Goal: Answer question/provide support: Share knowledge or assist other users

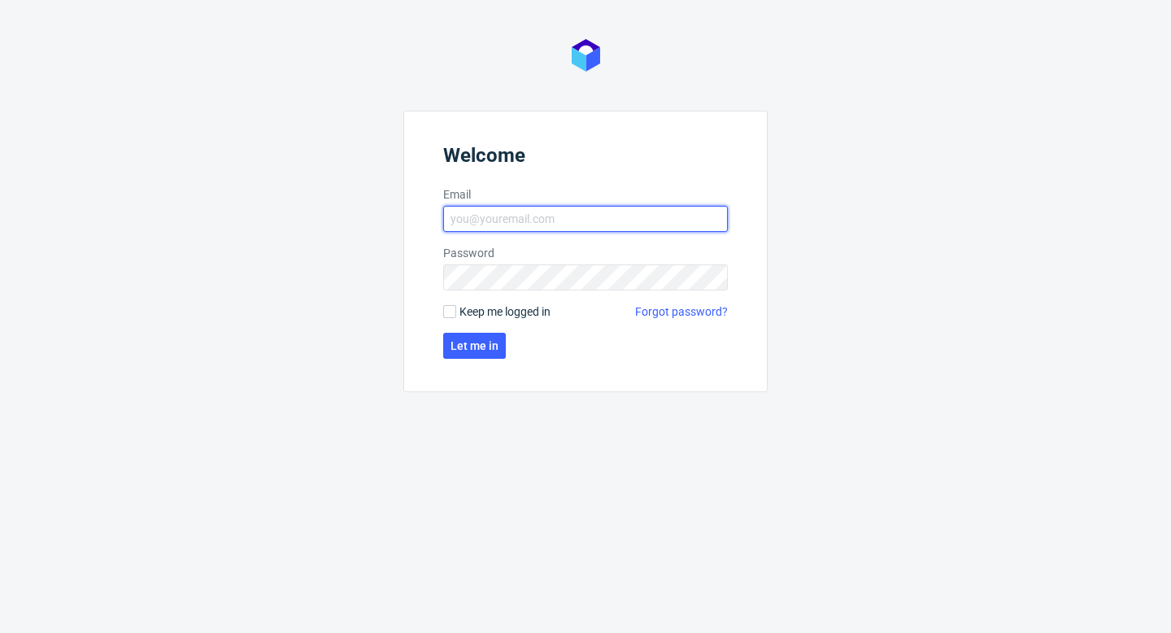
click at [532, 218] on input "Email" at bounding box center [585, 219] width 285 height 26
type input "aleks.ziemkowski@packhelp.com"
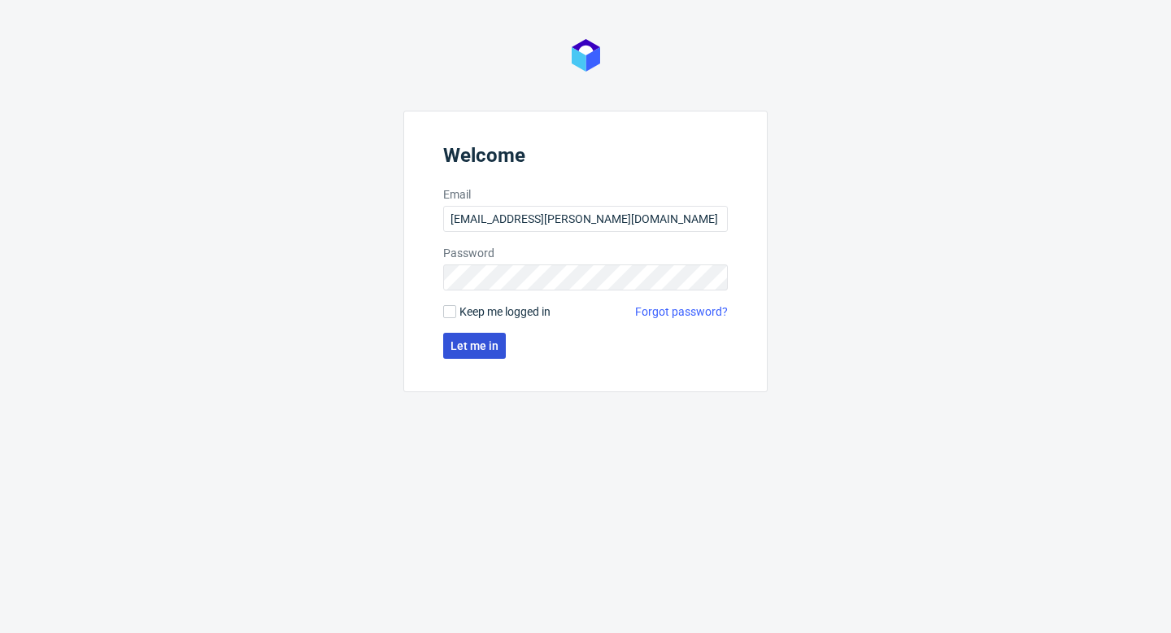
click at [483, 344] on span "Let me in" at bounding box center [474, 345] width 48 height 11
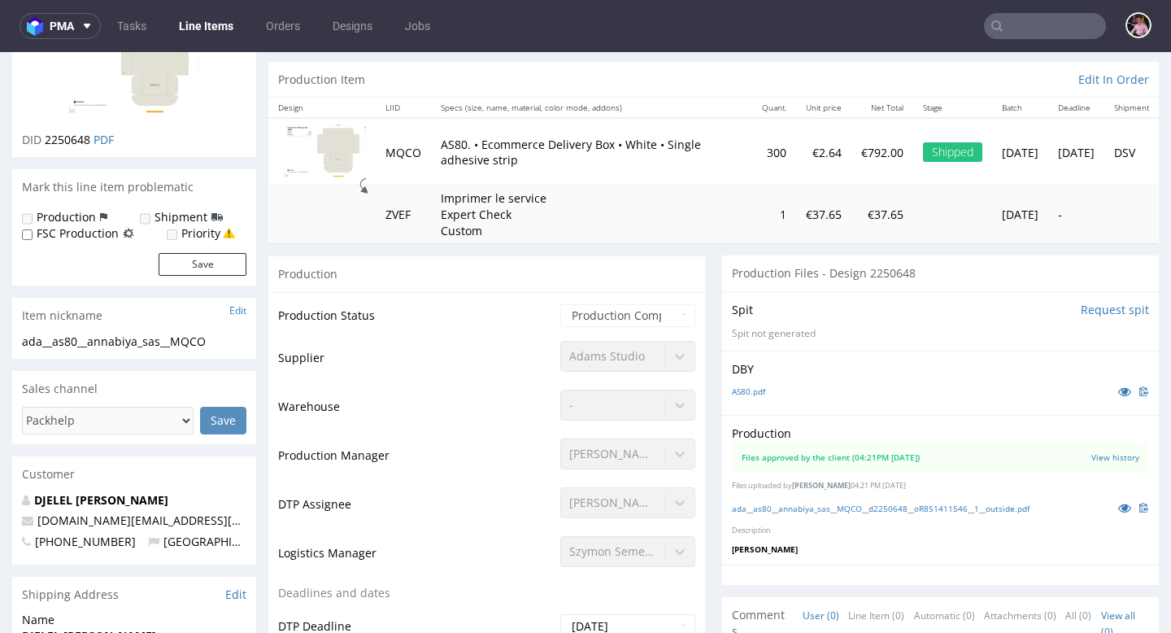
scroll to position [150, 0]
click at [141, 30] on link "Tasks" at bounding box center [131, 26] width 49 height 26
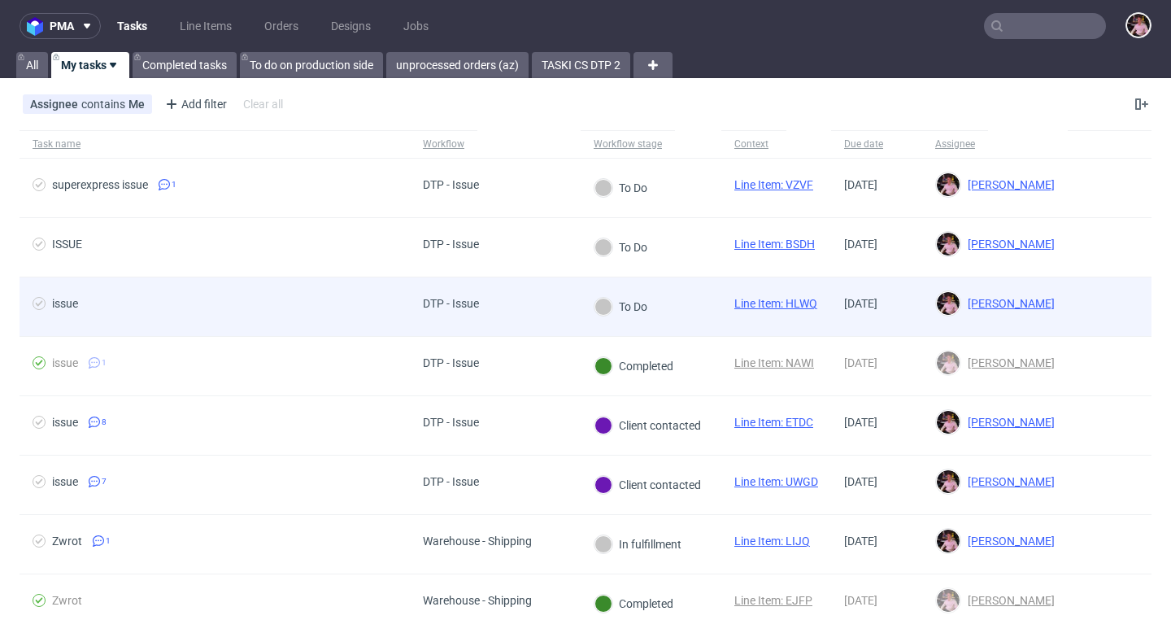
click at [476, 307] on div "DTP - Issue" at bounding box center [451, 303] width 56 height 13
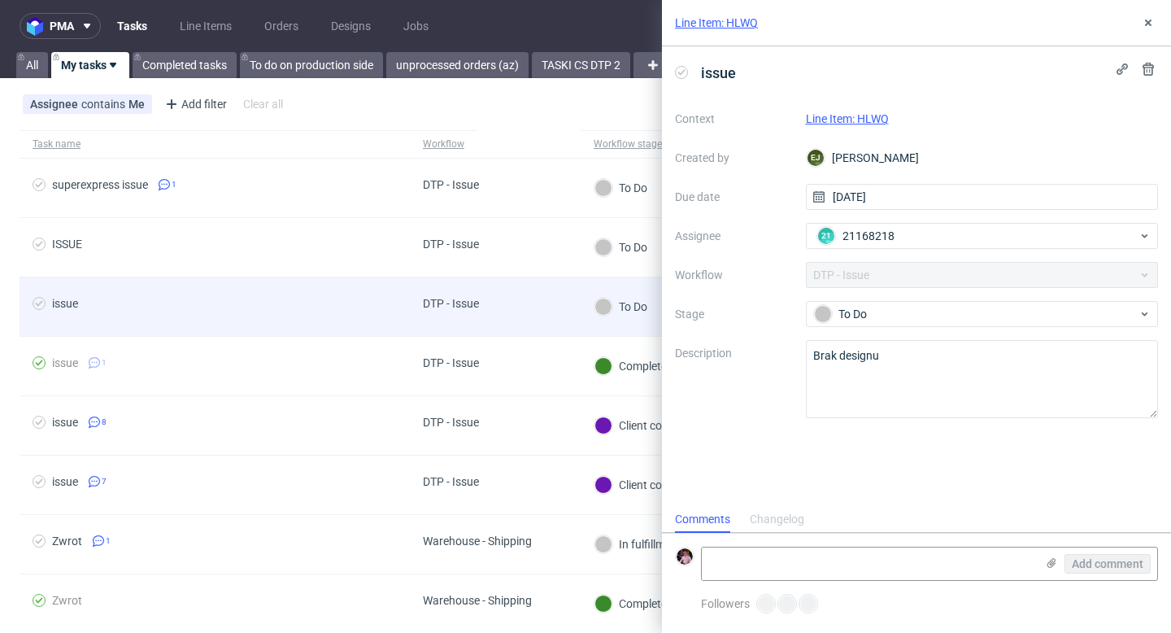
scroll to position [13, 0]
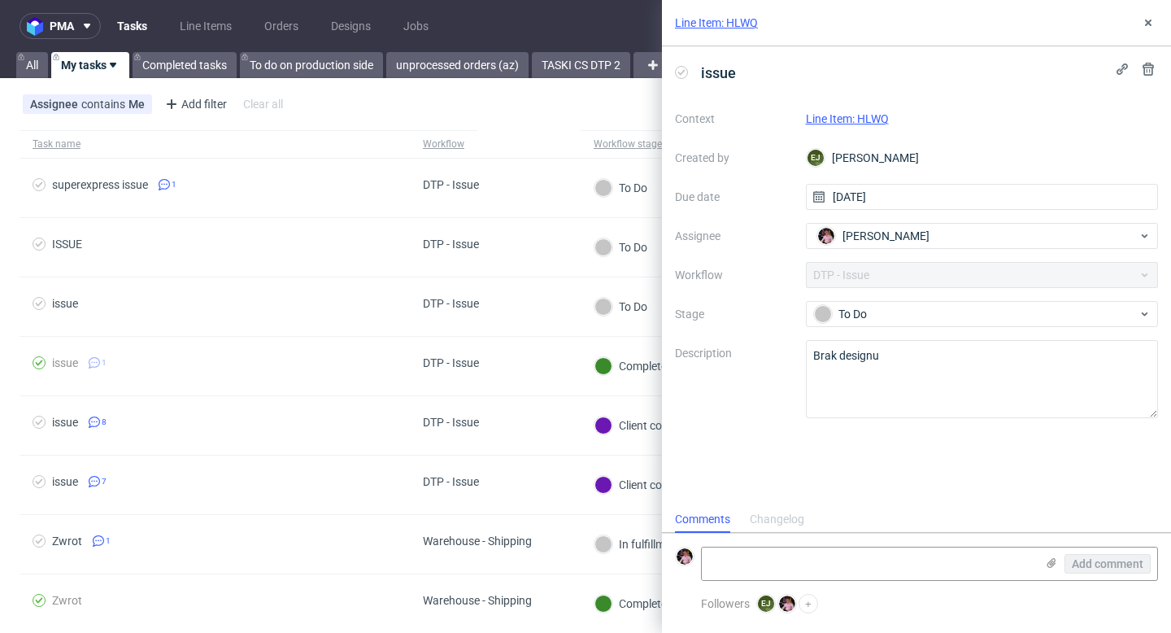
click at [846, 120] on link "Line Item: HLWQ" at bounding box center [847, 118] width 83 height 13
click at [1150, 13] on button at bounding box center [1148, 23] width 20 height 20
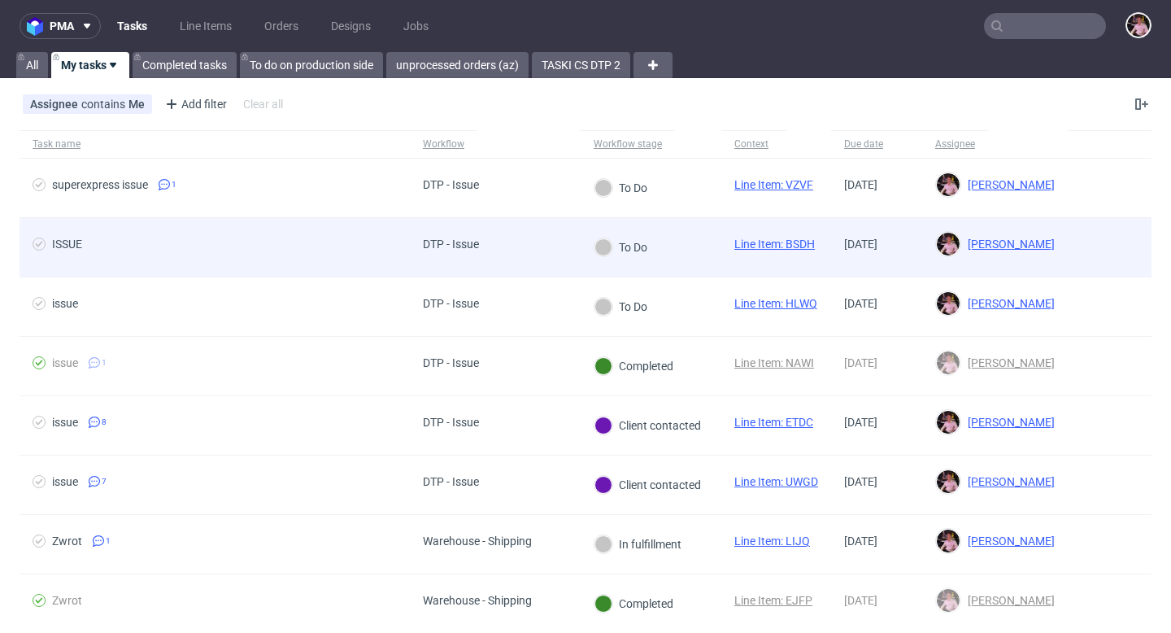
click at [400, 255] on div "ISSUE" at bounding box center [215, 247] width 390 height 59
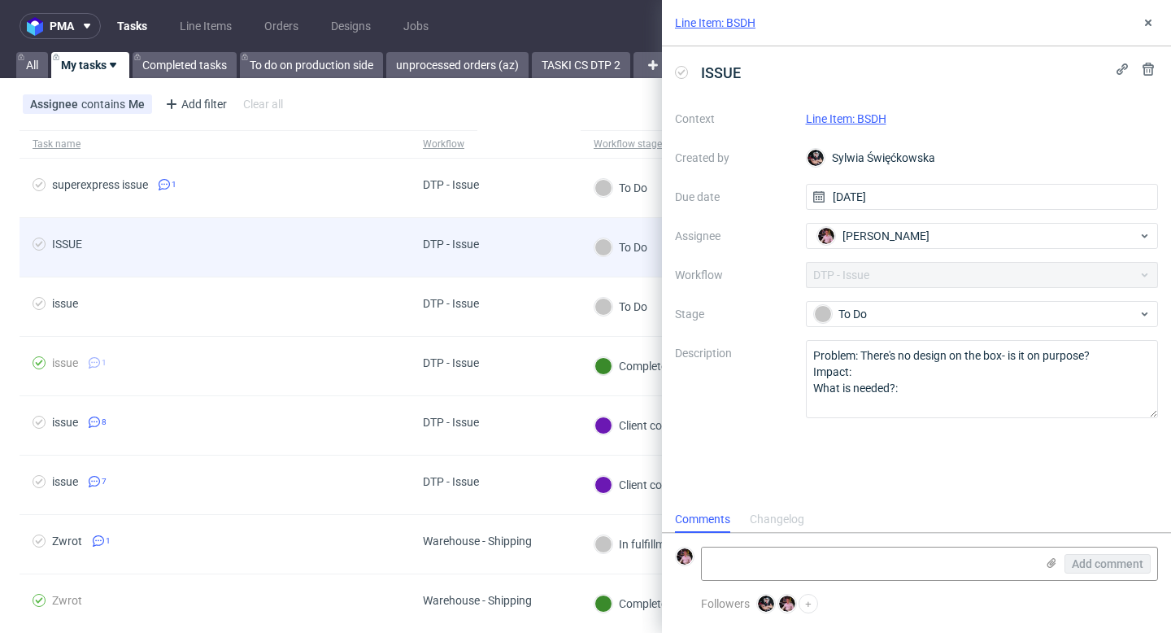
scroll to position [13, 0]
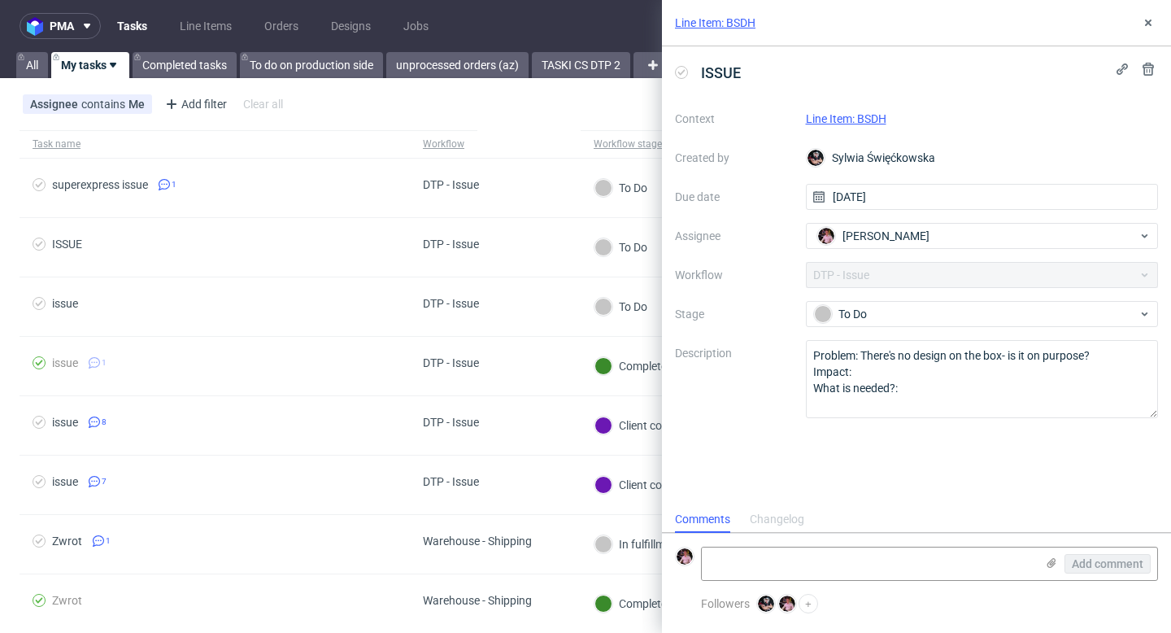
click at [863, 118] on link "Line Item: BSDH" at bounding box center [846, 118] width 80 height 13
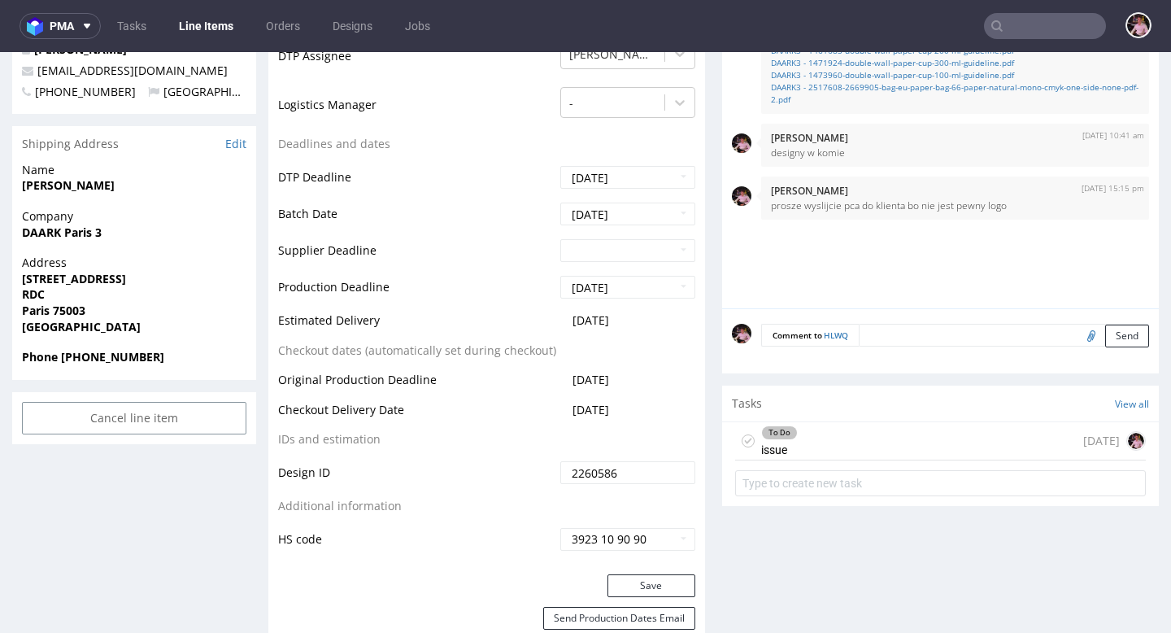
scroll to position [732, 0]
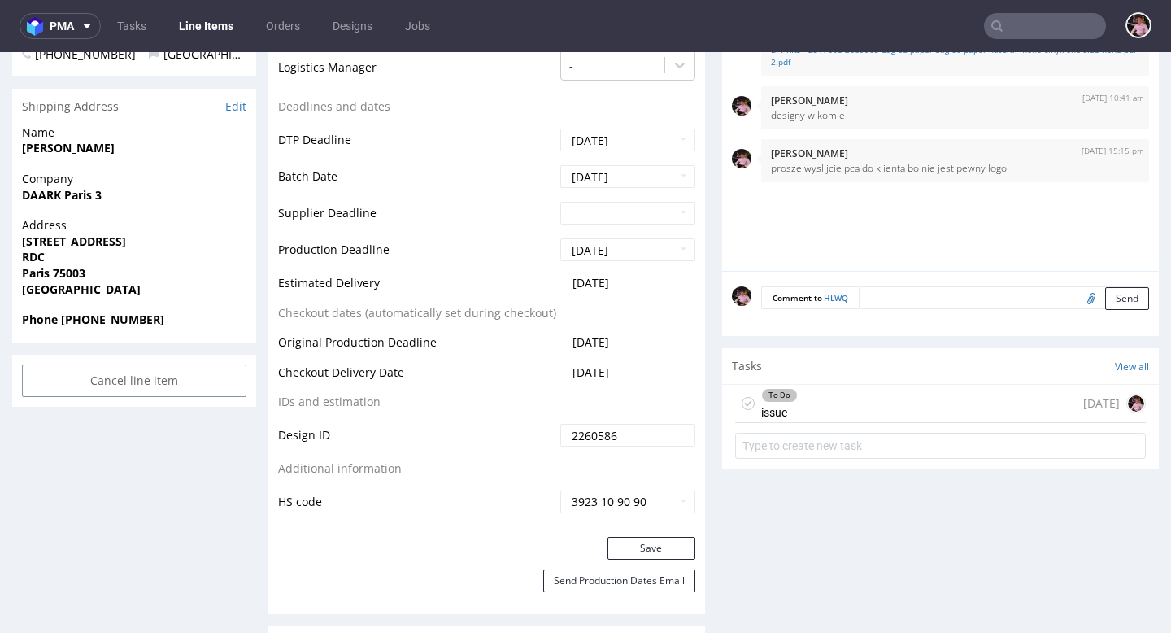
click at [976, 409] on div "To Do issue 3 days ago" at bounding box center [940, 404] width 411 height 38
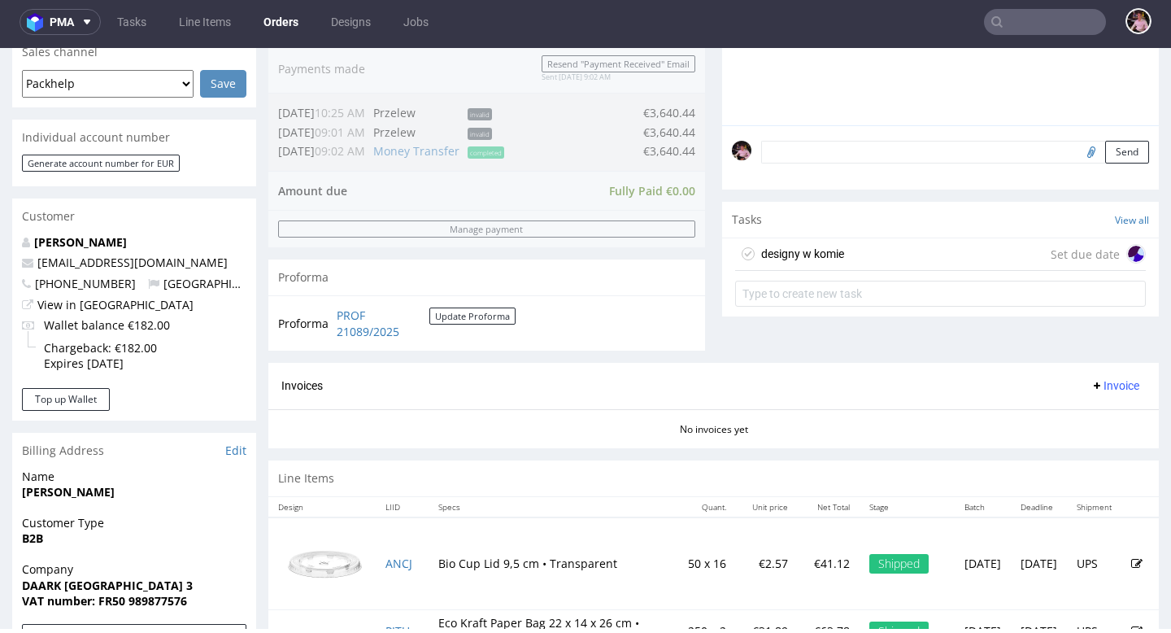
scroll to position [405, 0]
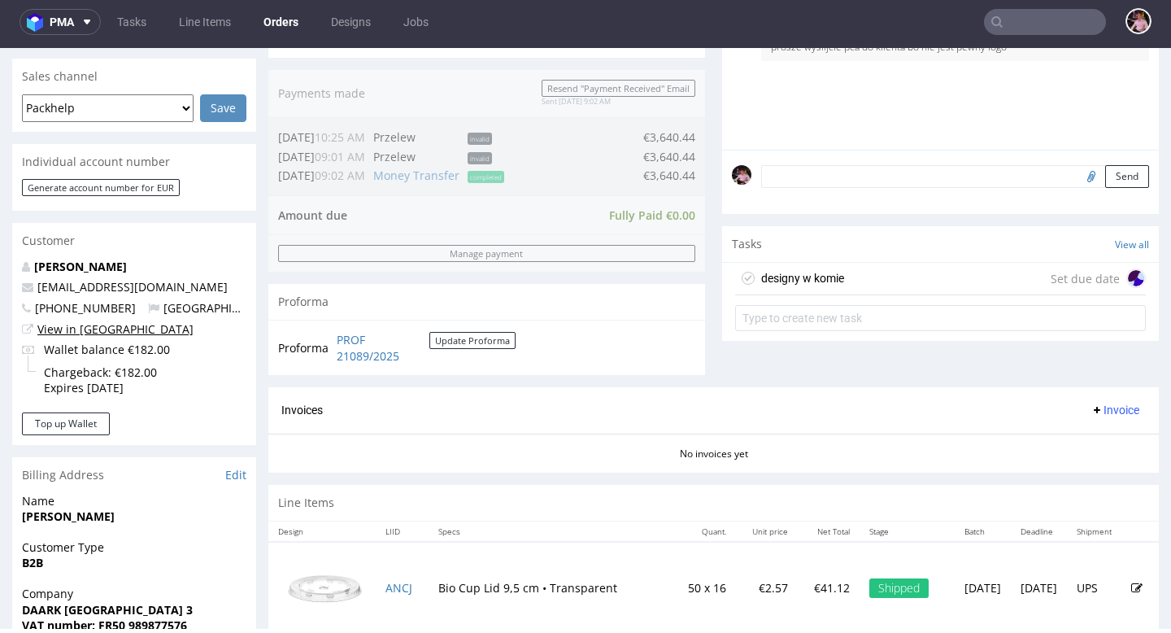
click at [90, 324] on link "View in Hubspot" at bounding box center [115, 328] width 156 height 15
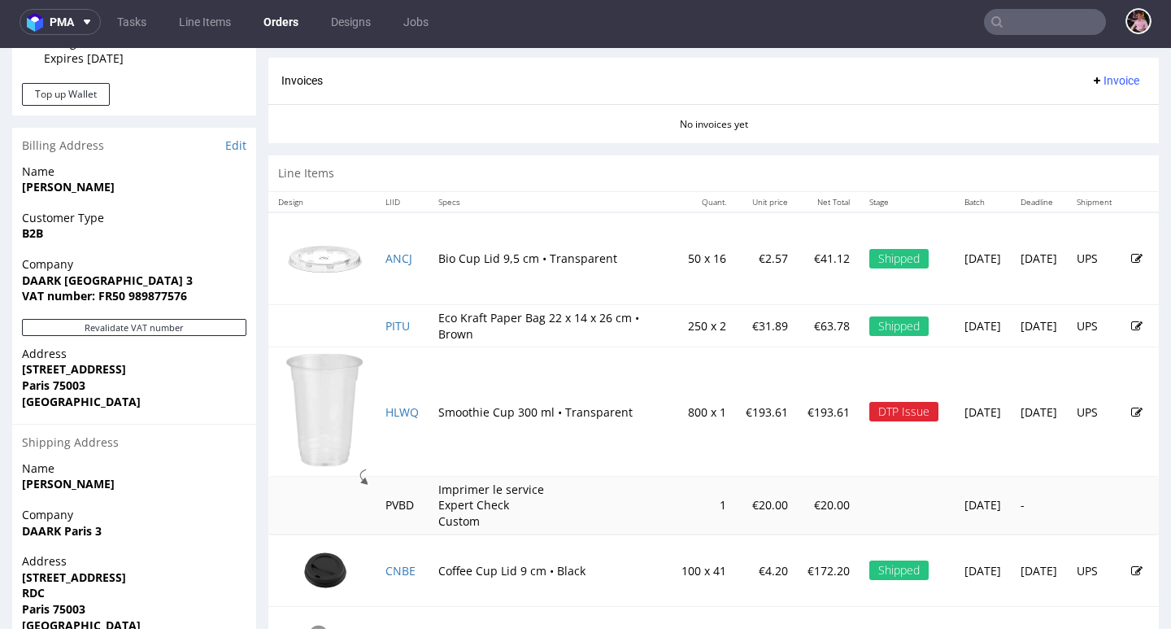
scroll to position [766, 0]
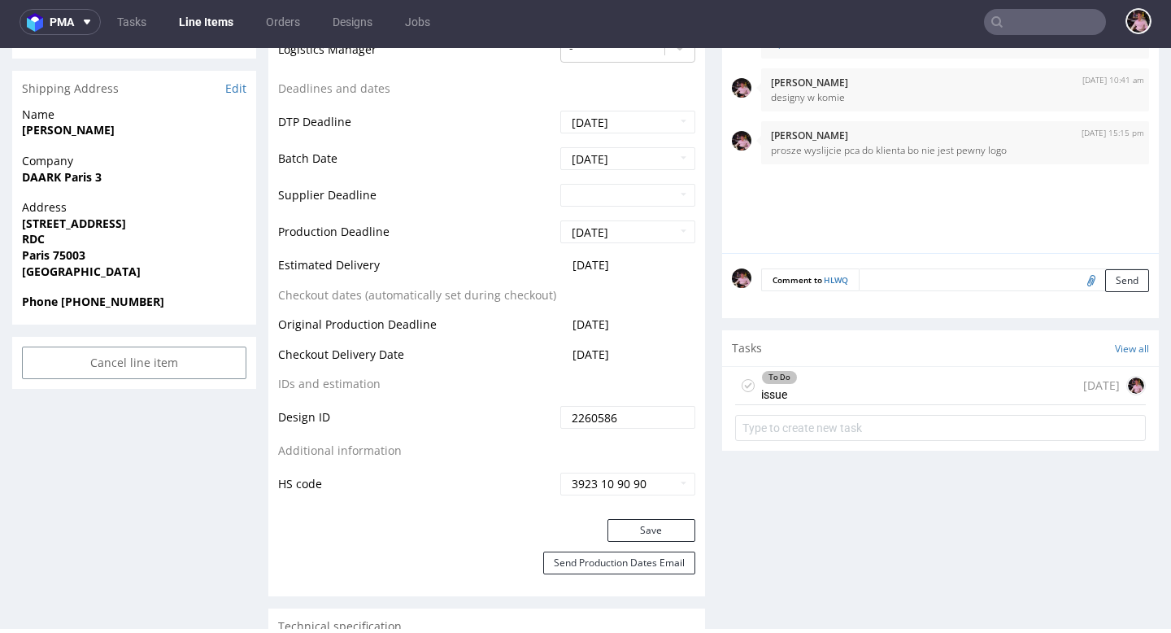
scroll to position [765, 0]
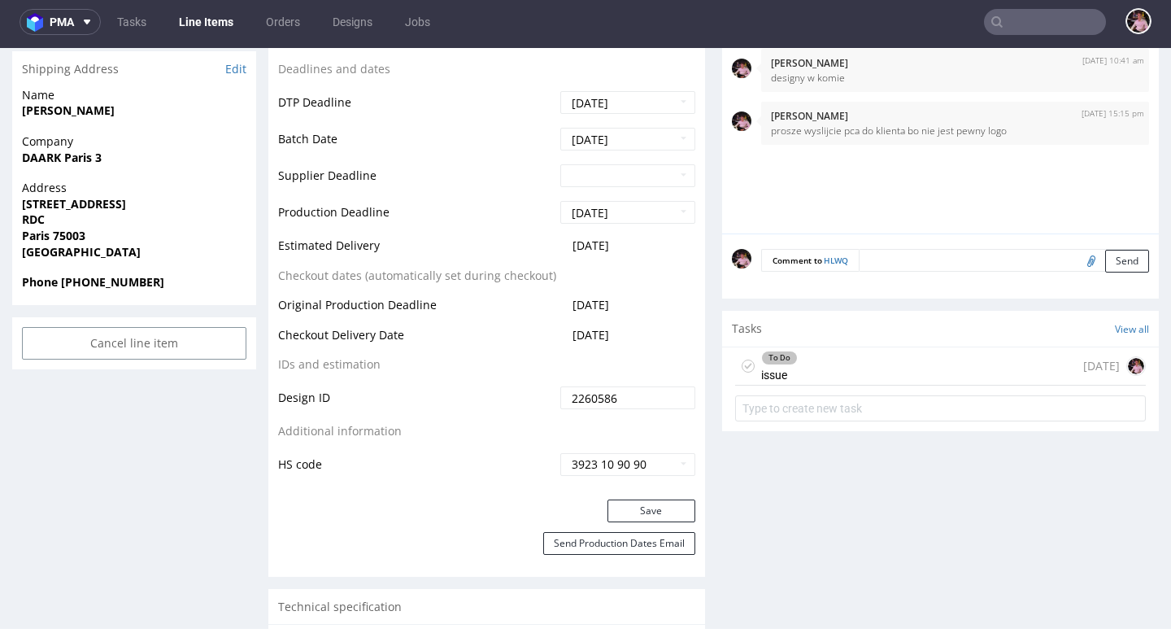
click at [850, 364] on div "To Do issue 3 days ago" at bounding box center [940, 366] width 411 height 38
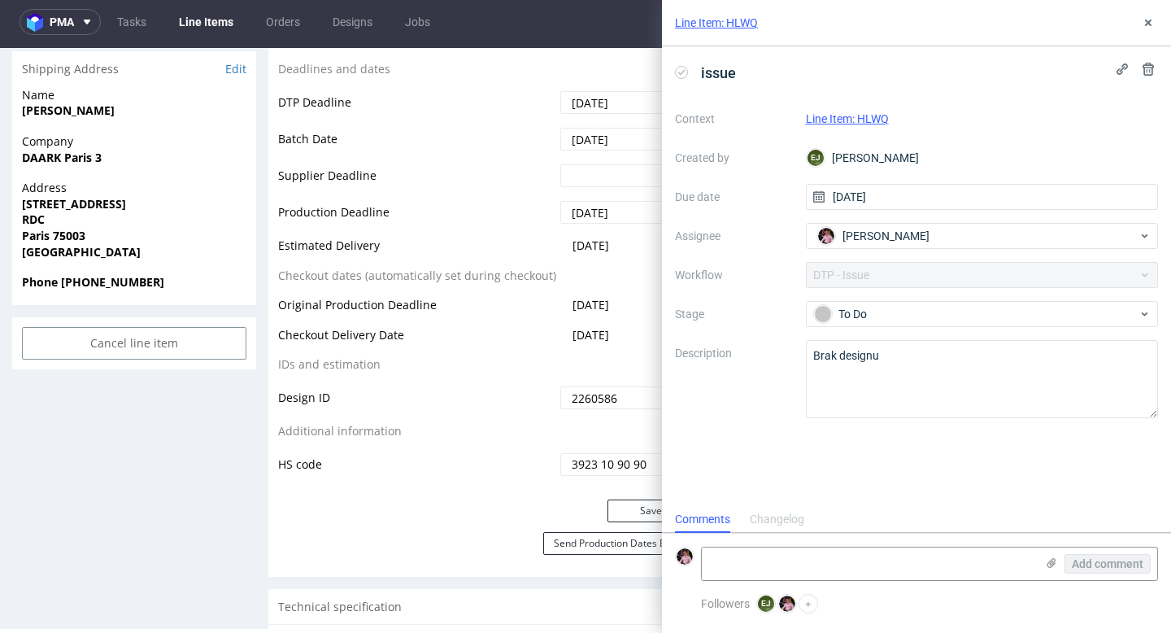
scroll to position [13, 0]
click at [890, 232] on span "[PERSON_NAME]" at bounding box center [885, 236] width 87 height 16
type input "guill"
click at [904, 268] on span "Guillaume Leroux" at bounding box center [884, 271] width 87 height 16
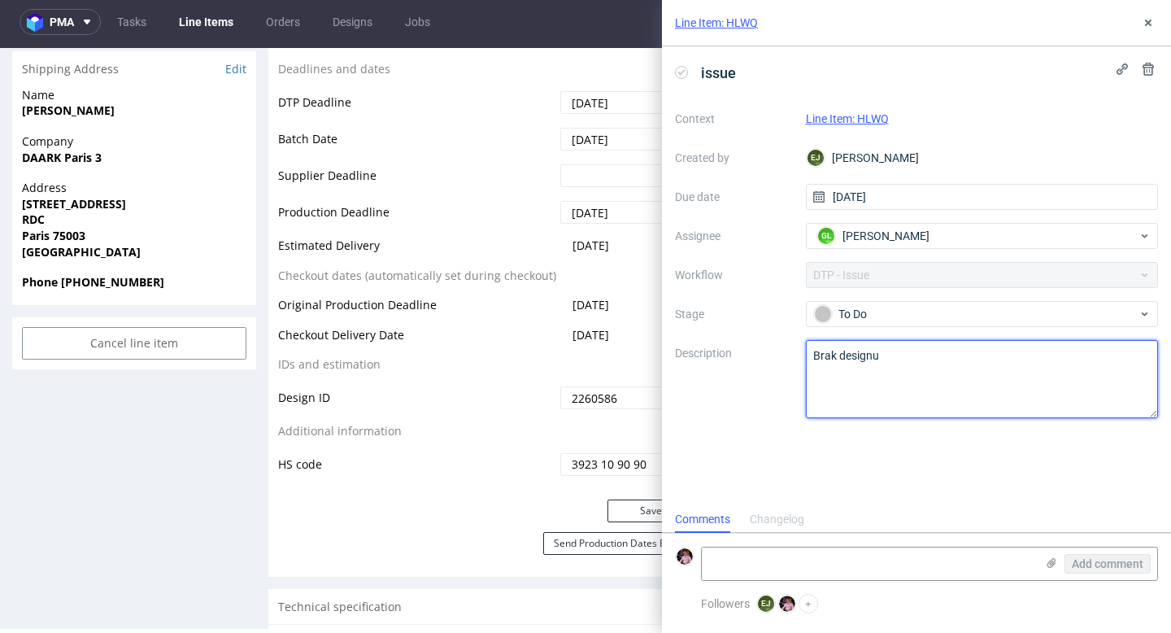
click at [923, 359] on textarea "Brak designu" at bounding box center [982, 379] width 353 height 78
click at [898, 381] on textarea "Brak designu" at bounding box center [982, 379] width 353 height 78
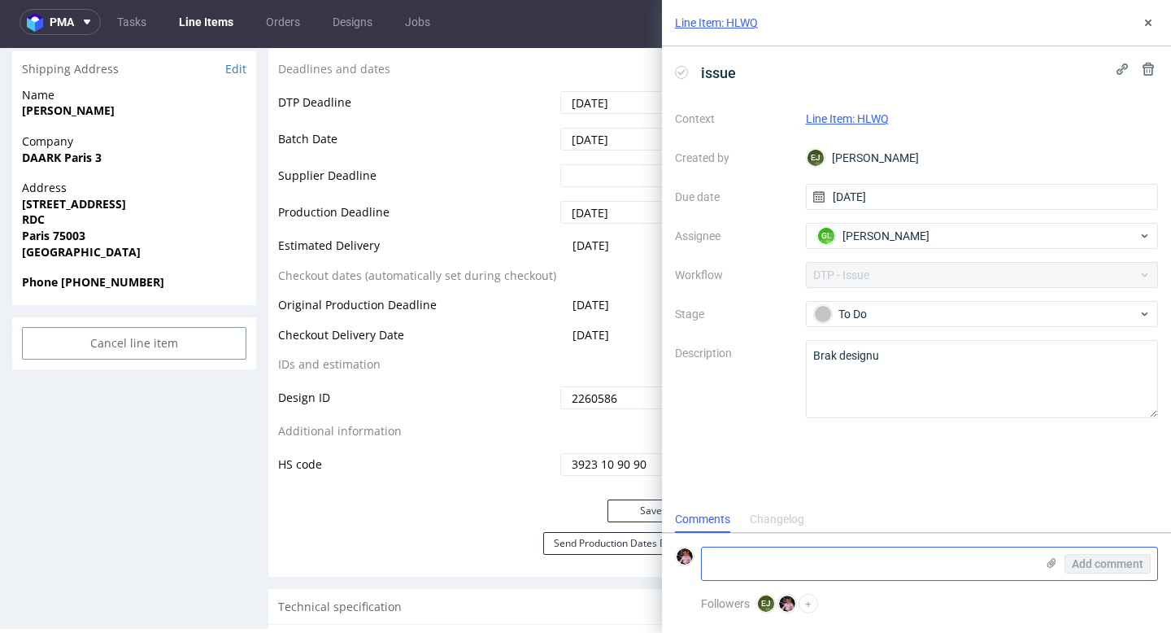
click at [799, 558] on textarea at bounding box center [868, 563] width 333 height 33
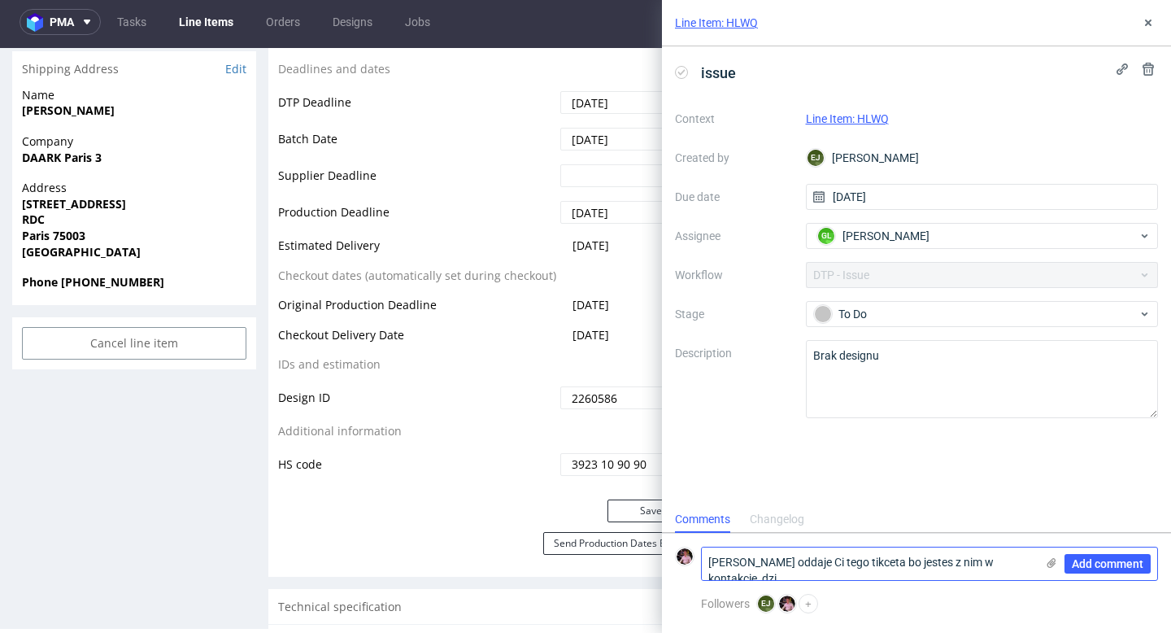
scroll to position [0, 0]
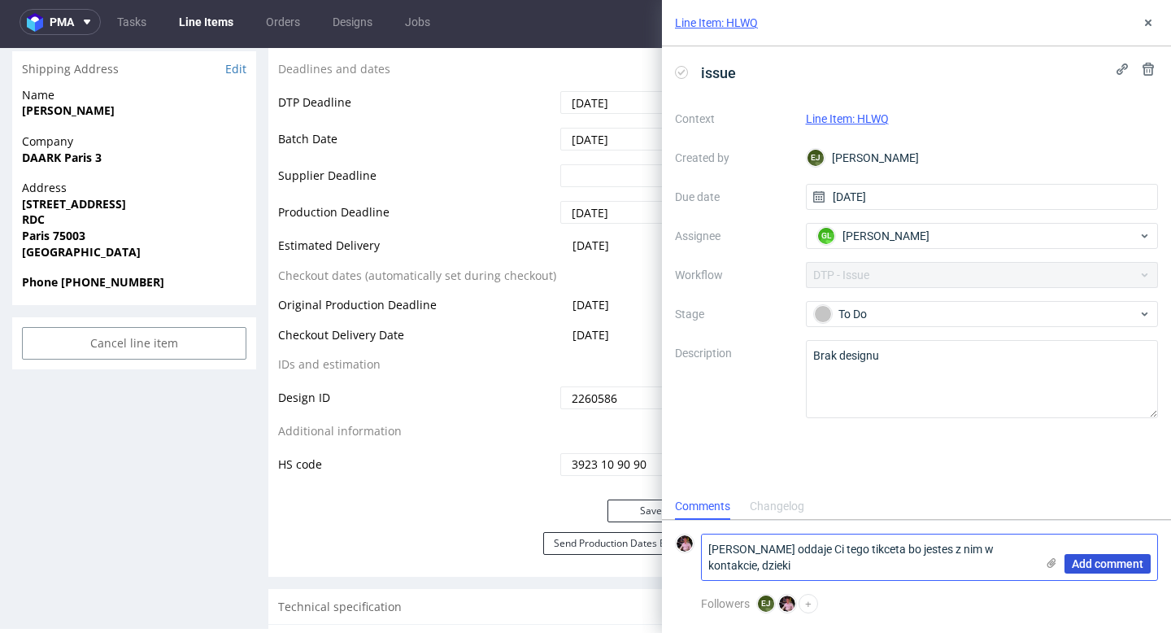
type textarea "Guillaume oddaje Ci tego tikceta bo jestes z nim w kontakcie, dzieki"
click at [1120, 572] on button "Add comment" at bounding box center [1107, 564] width 86 height 20
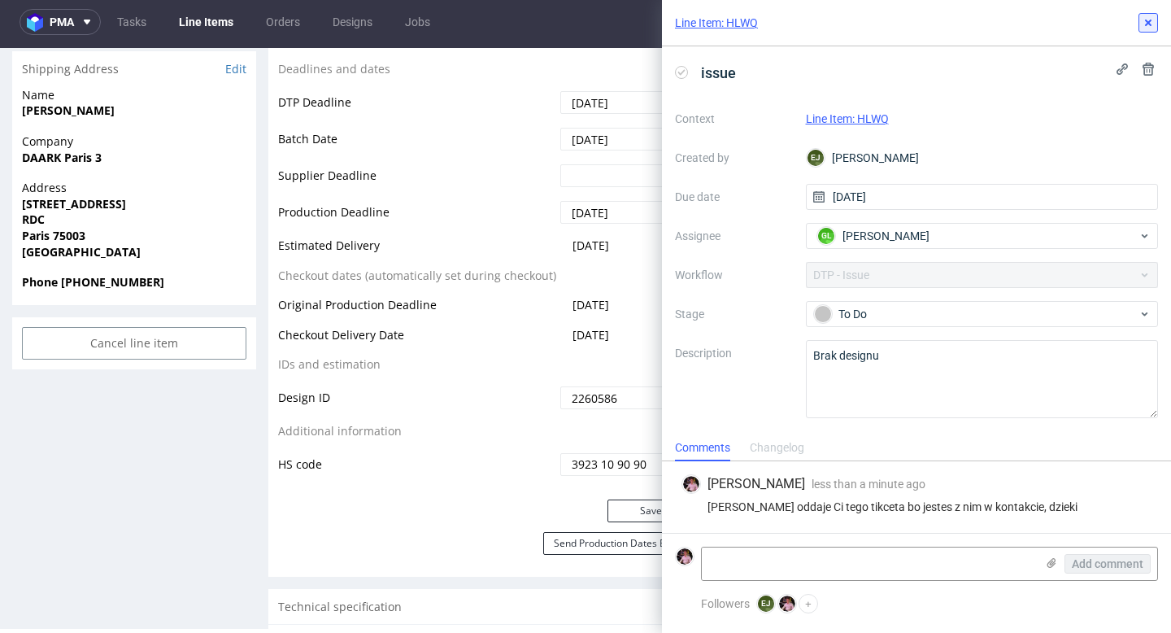
click at [1151, 21] on icon at bounding box center [1147, 22] width 13 height 13
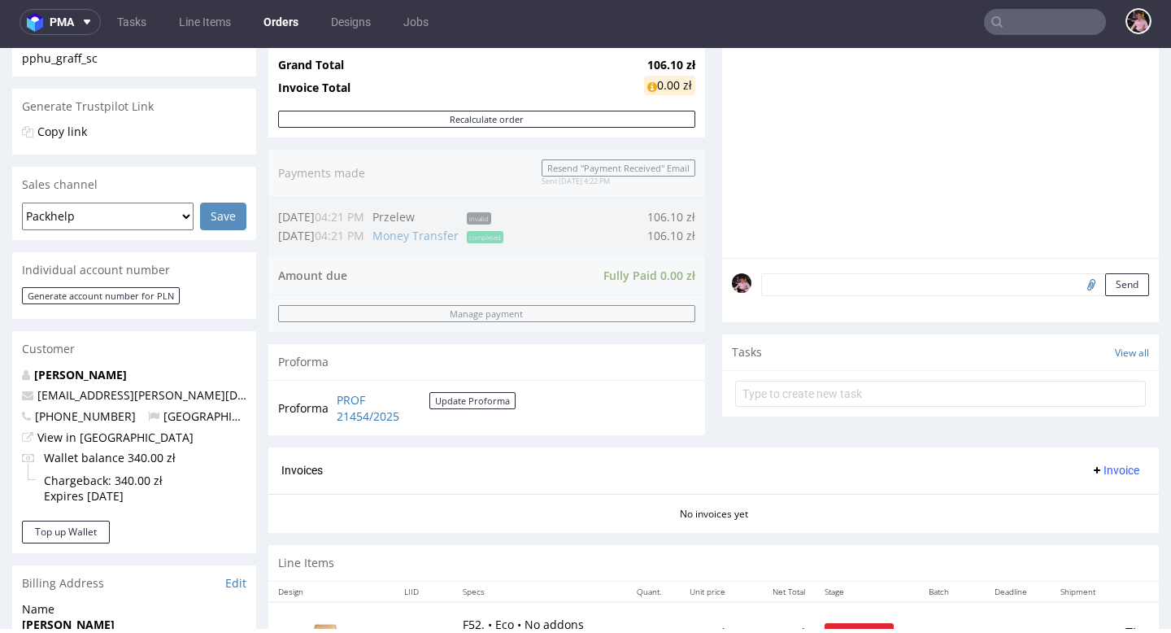
scroll to position [324, 0]
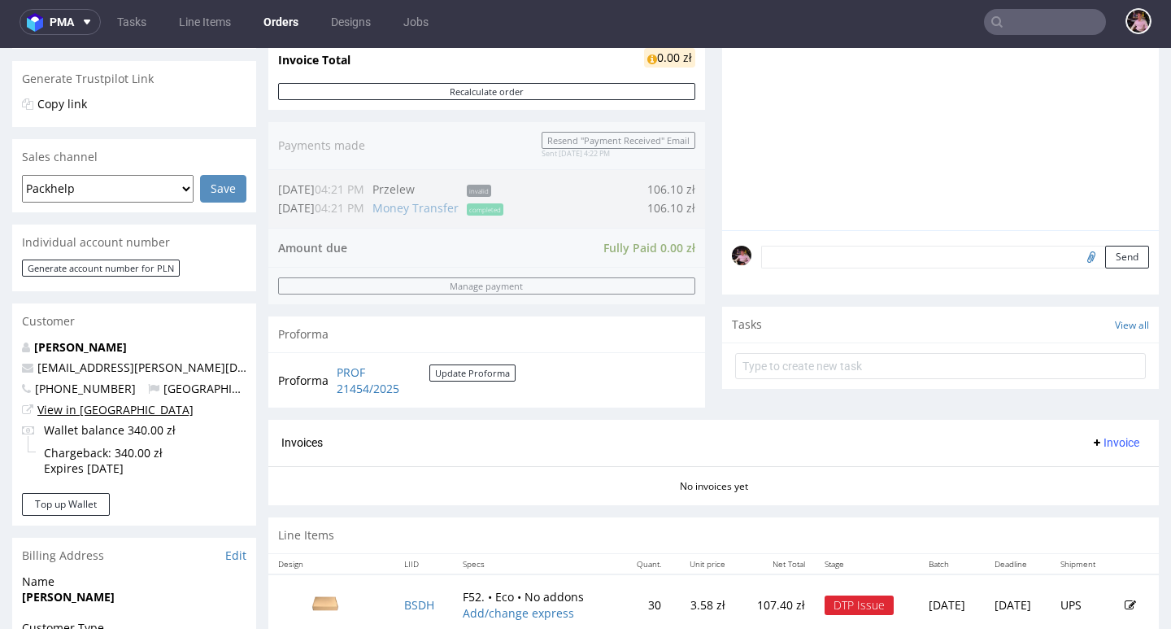
click at [76, 405] on link "View in [GEOGRAPHIC_DATA]" at bounding box center [115, 409] width 156 height 15
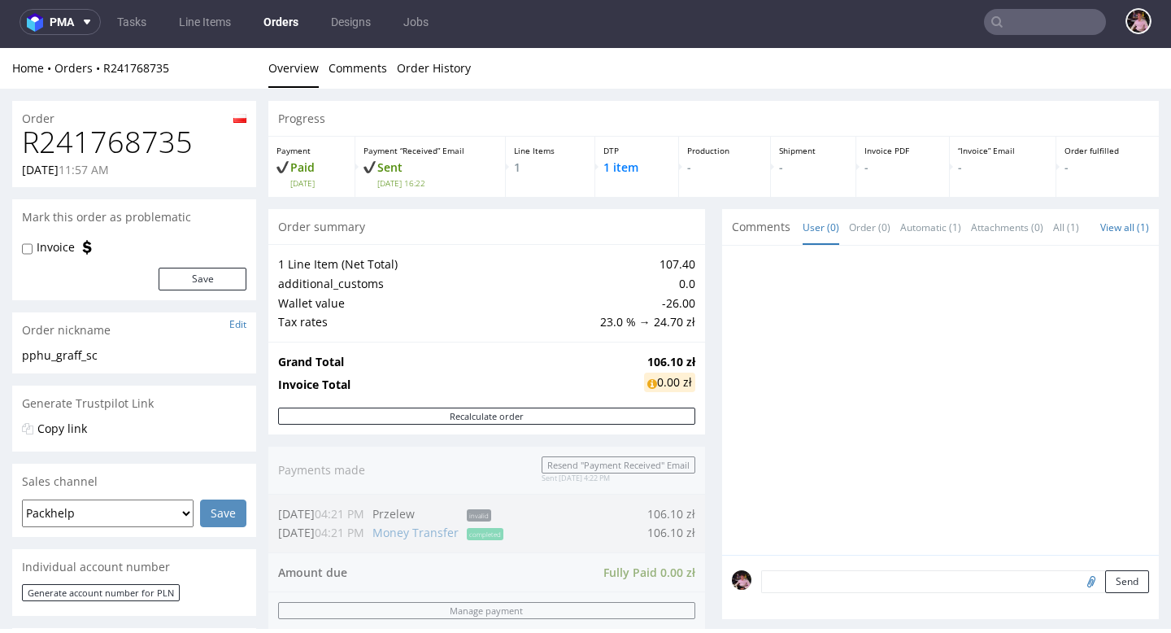
click at [127, 133] on h1 "R241768735" at bounding box center [134, 142] width 224 height 33
copy h1 "R241768735"
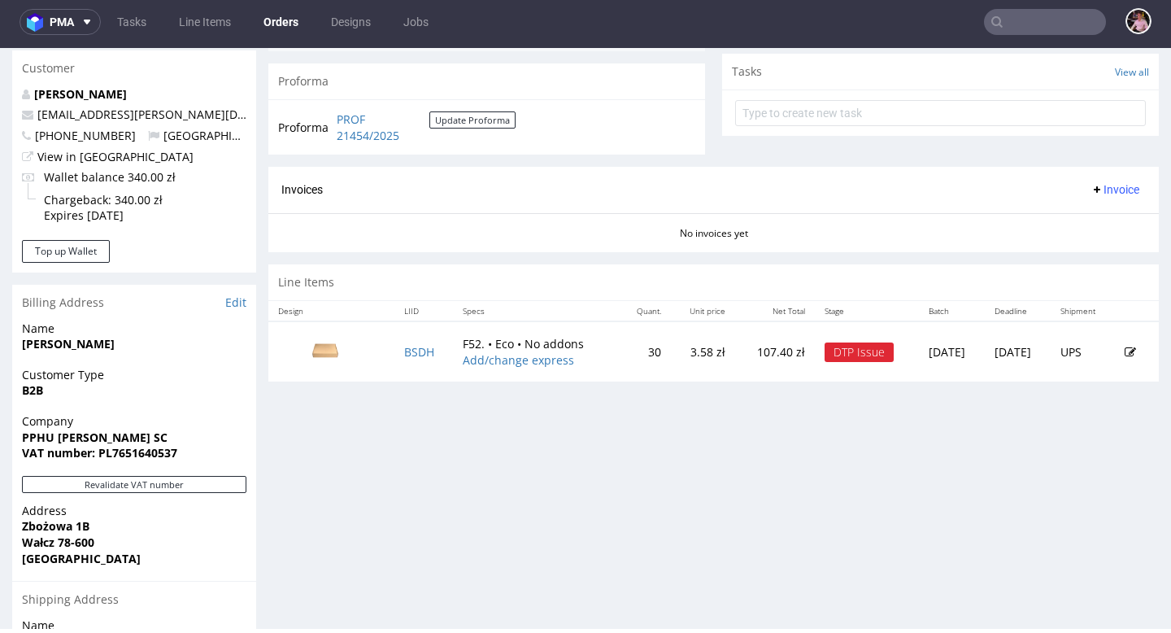
scroll to position [788, 0]
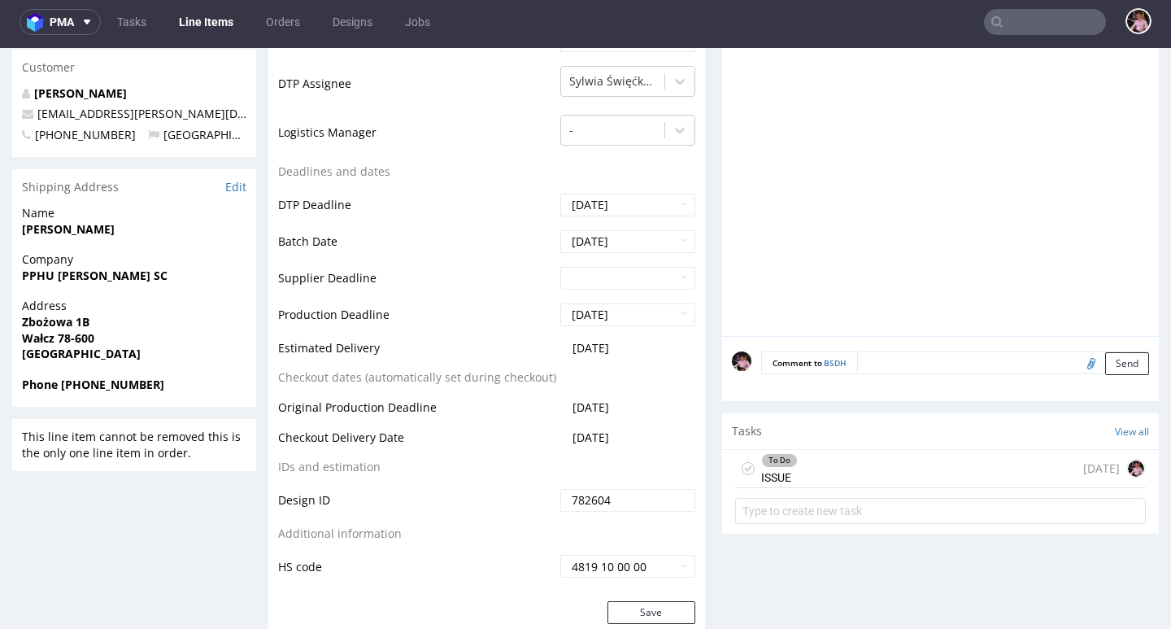
scroll to position [676, 0]
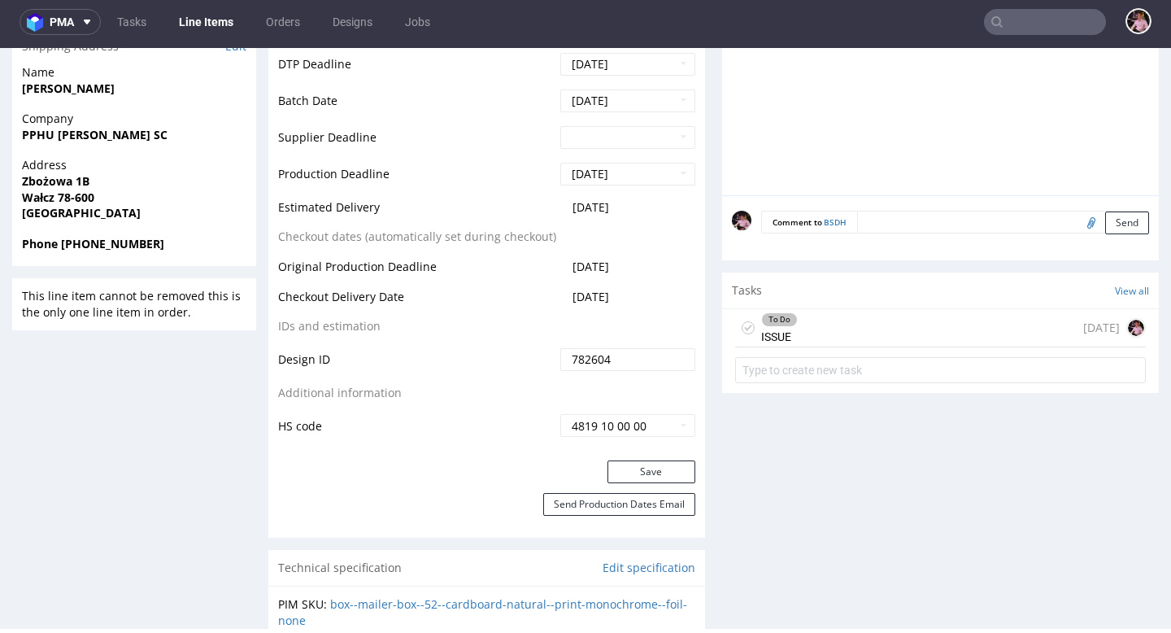
click at [876, 328] on div "To Do ISSUE 1 day ago" at bounding box center [940, 328] width 411 height 38
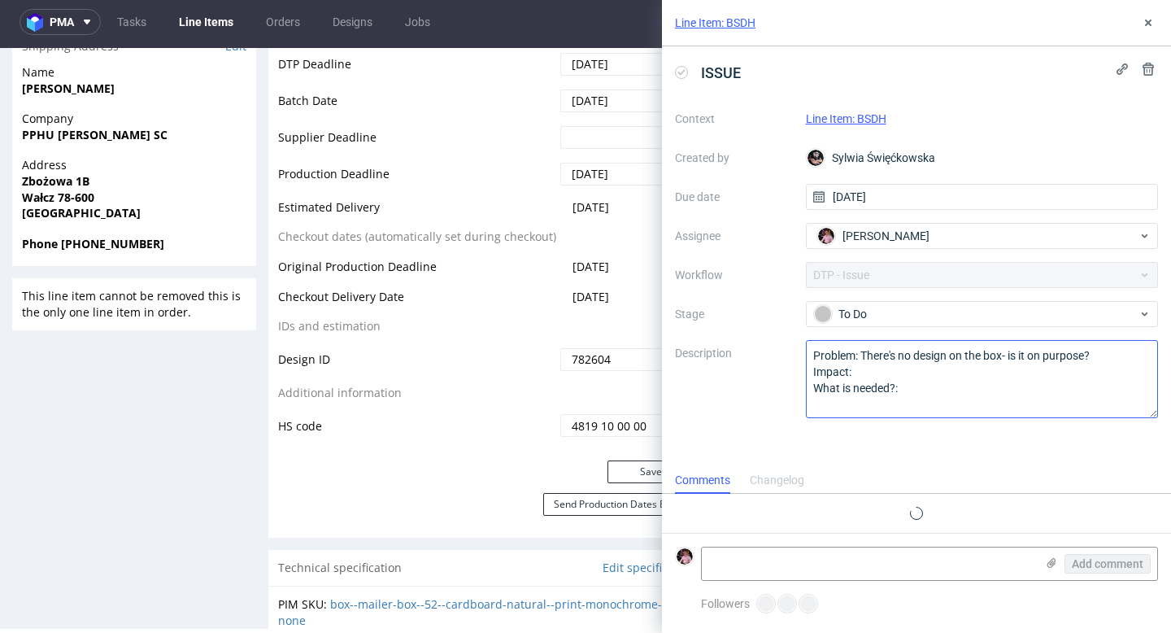
scroll to position [13, 0]
click at [849, 563] on textarea at bounding box center [868, 563] width 333 height 33
paste textarea "https://app-eu1.hubspot.com/contacts/25600958/record/0-5/246181003453/"
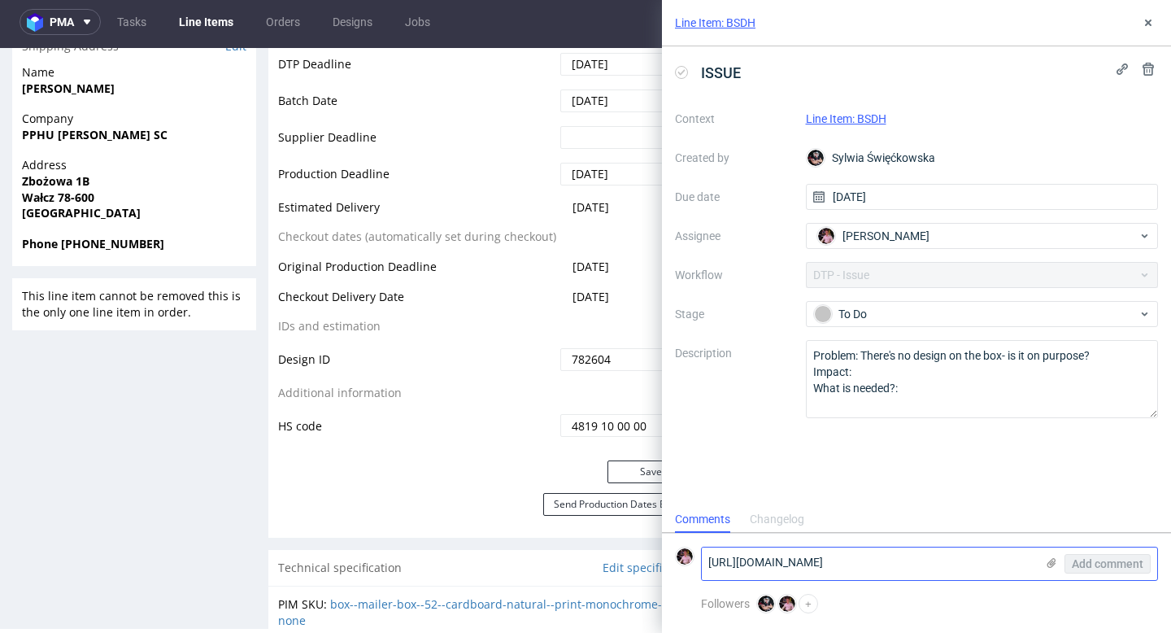
scroll to position [0, 0]
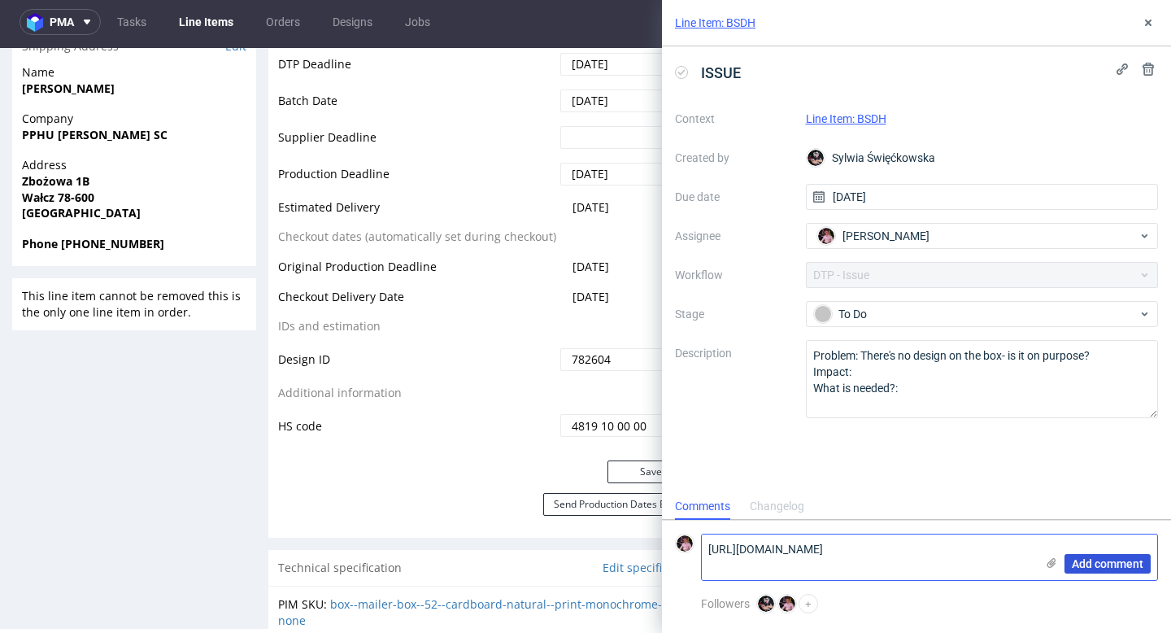
type textarea "https://app-eu1.hubspot.com/contacts/25600958/record/0-5/246181003453/"
click at [1108, 561] on span "Add comment" at bounding box center [1108, 563] width 72 height 11
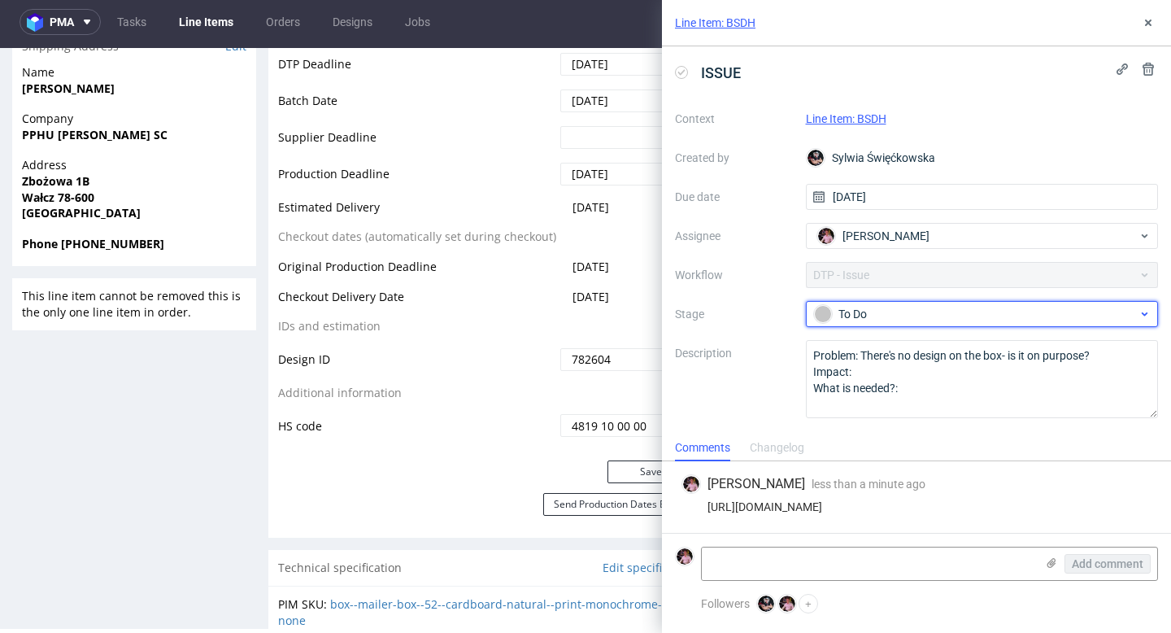
click at [922, 312] on div "To Do" at bounding box center [976, 314] width 324 height 18
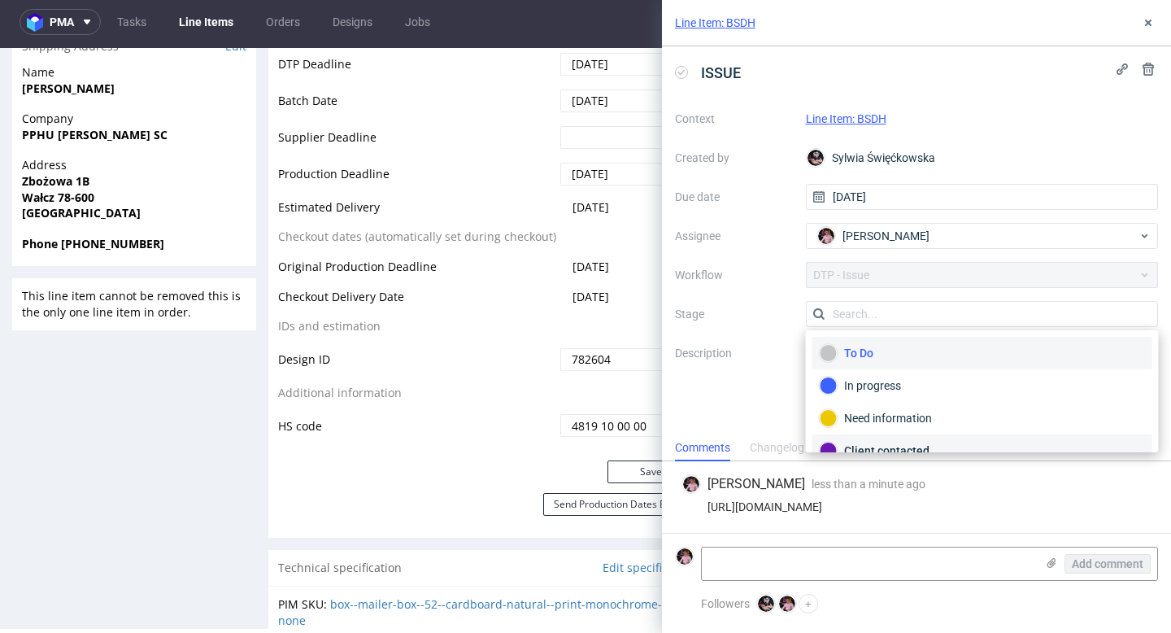
click at [914, 443] on div "Client contacted" at bounding box center [982, 450] width 325 height 18
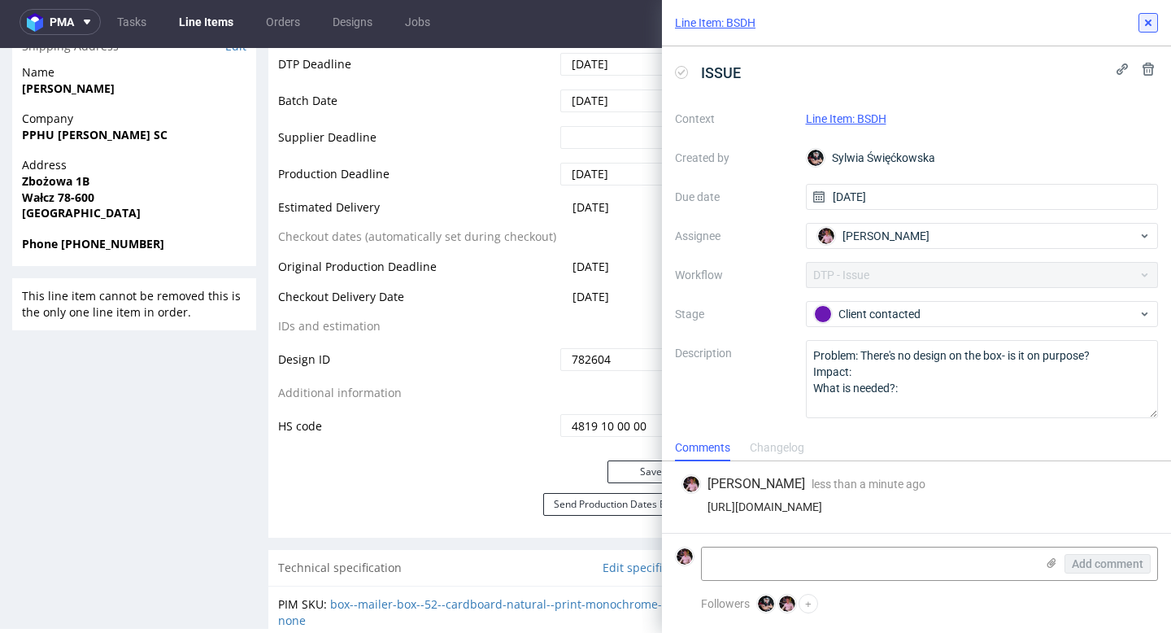
click at [1146, 27] on icon at bounding box center [1147, 22] width 13 height 13
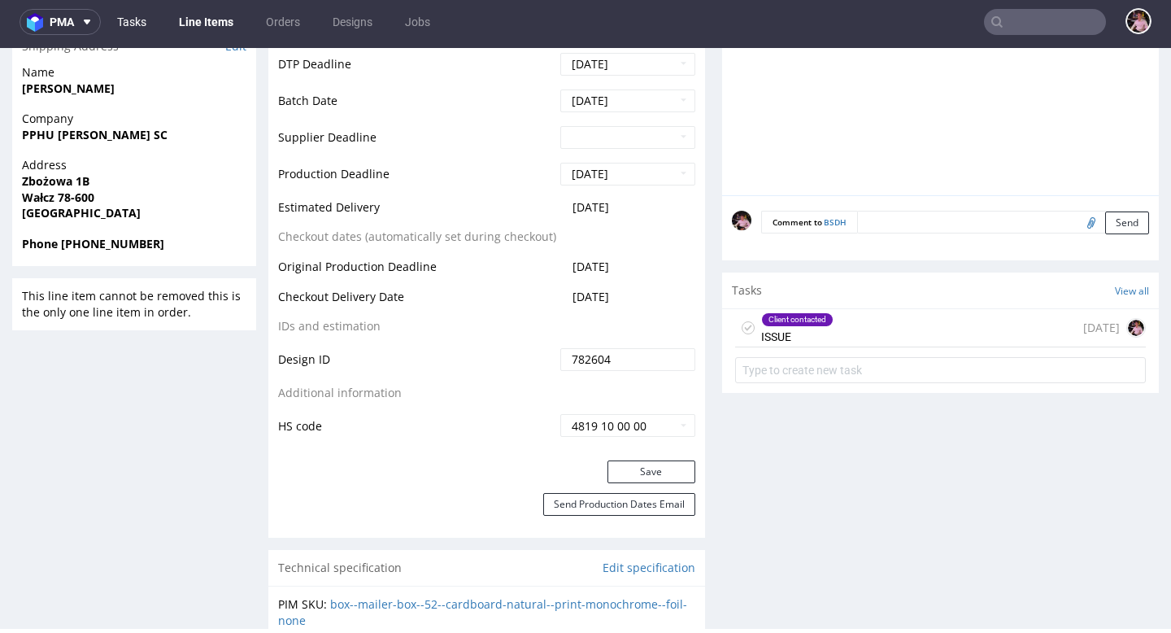
click at [140, 13] on link "Tasks" at bounding box center [131, 22] width 49 height 26
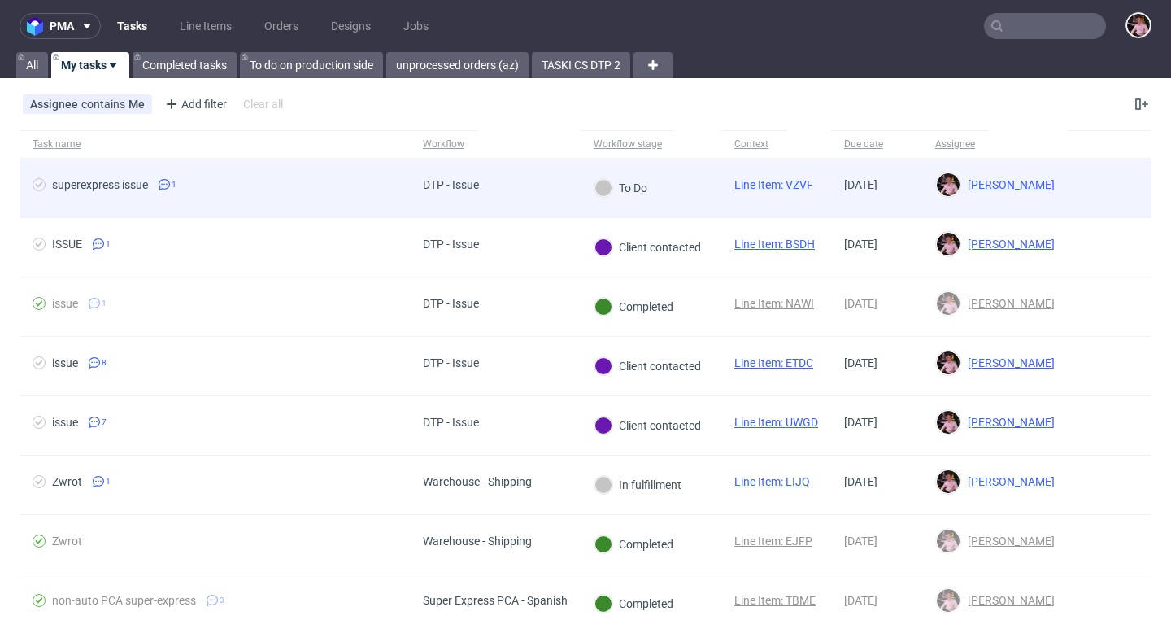
click at [482, 174] on div "DTP - Issue" at bounding box center [451, 188] width 82 height 59
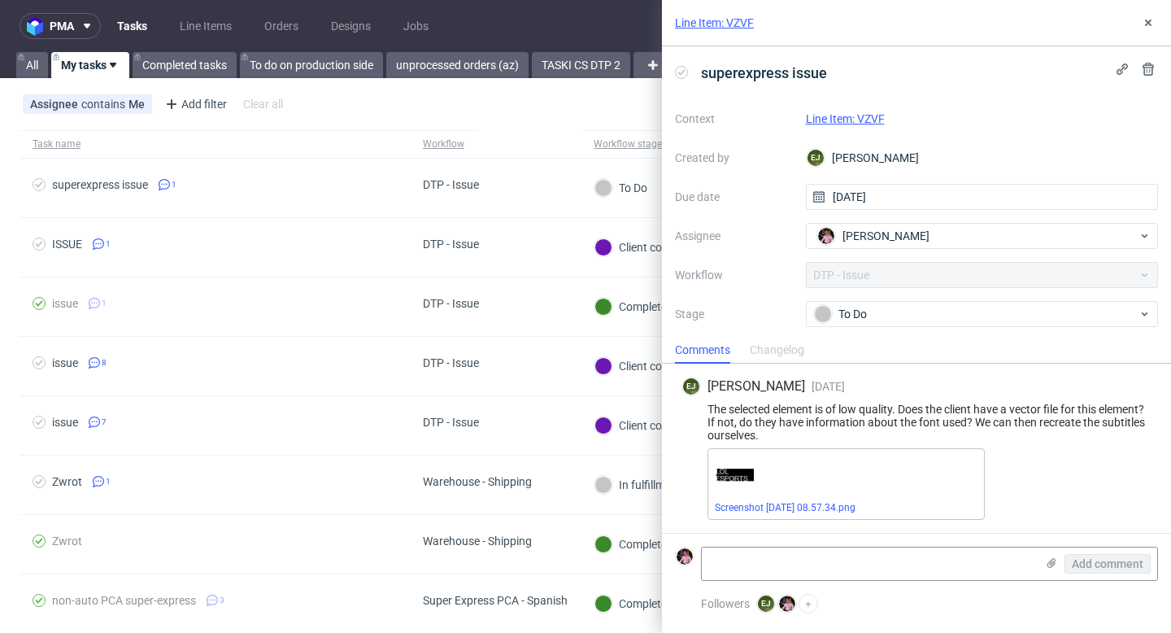
click at [859, 120] on link "Line Item: VZVF" at bounding box center [845, 118] width 79 height 13
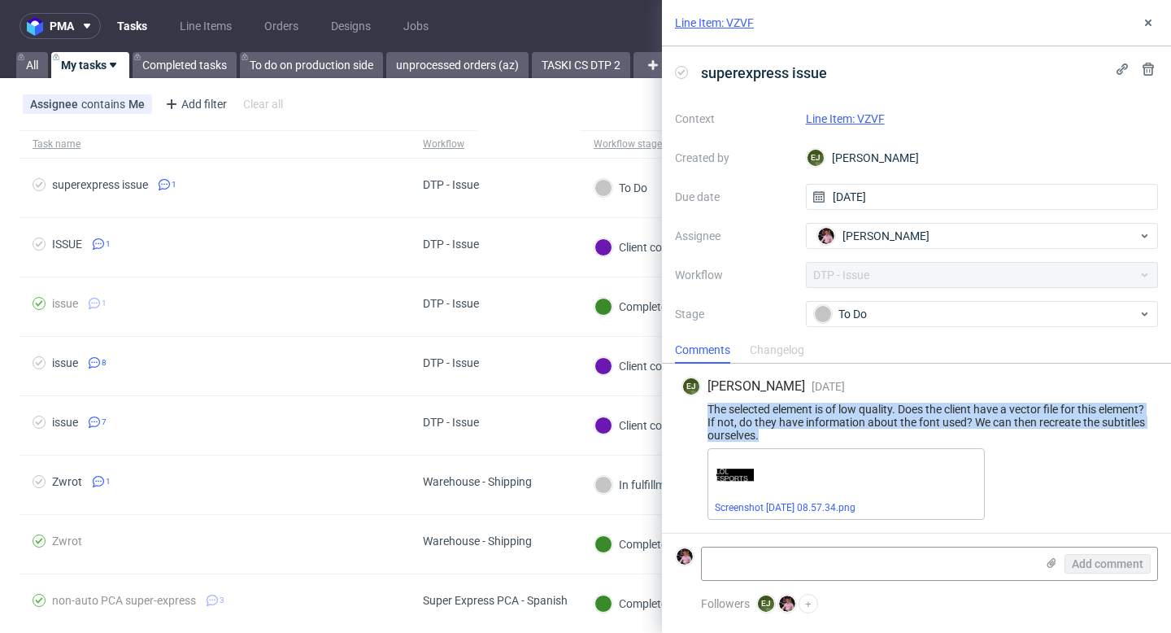
drag, startPoint x: 820, startPoint y: 435, endPoint x: 699, endPoint y: 408, distance: 124.1
click at [698, 408] on div "The selected element is of low quality. Does the client have a vector file for …" at bounding box center [916, 421] width 470 height 39
copy div "The selected element is of low quality. Does the client have a vector file for …"
click at [791, 507] on link "Screenshot [DATE] 08.57.34.png" at bounding box center [785, 507] width 141 height 11
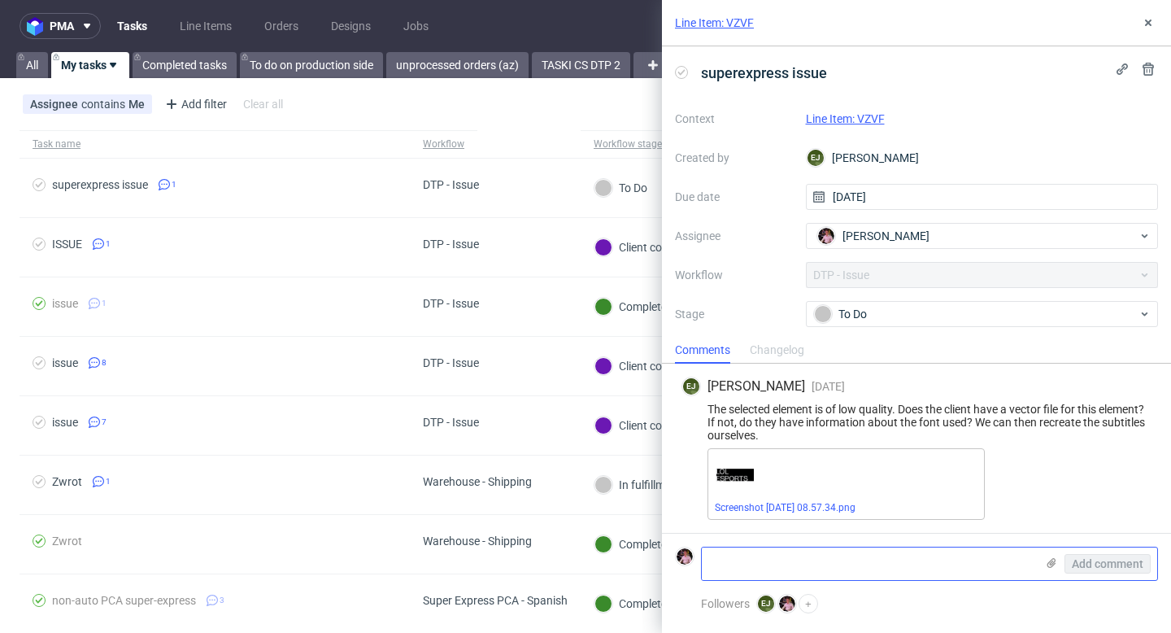
click at [921, 561] on textarea at bounding box center [868, 563] width 333 height 33
paste textarea "[URL][DOMAIN_NAME]"
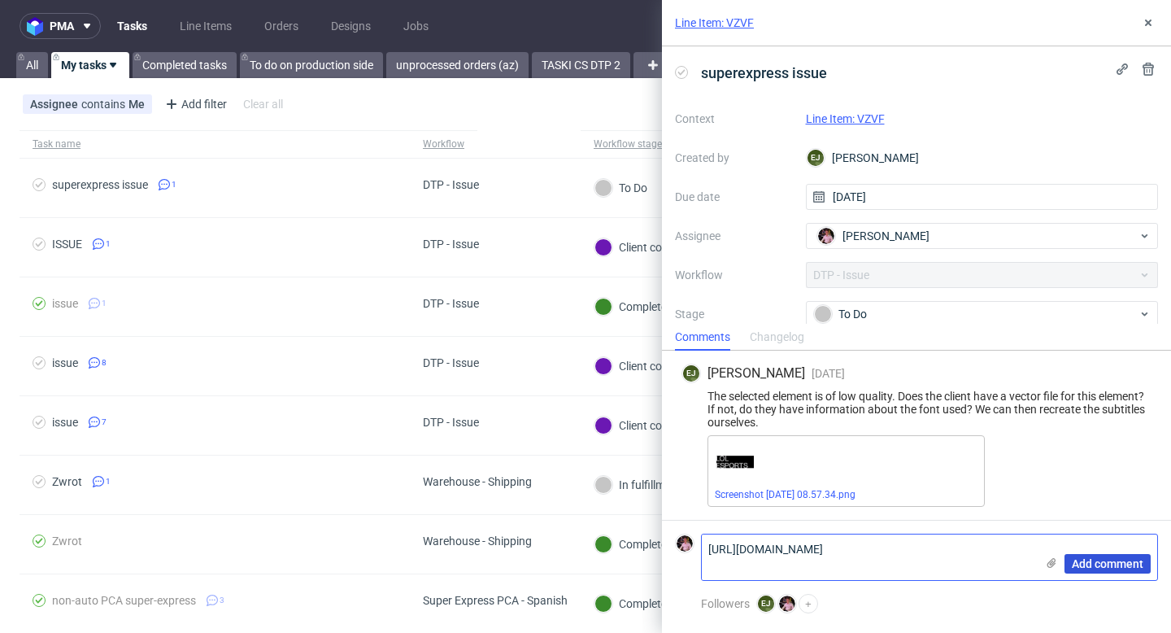
type textarea "[URL][DOMAIN_NAME]"
click at [1095, 564] on span "Add comment" at bounding box center [1108, 563] width 72 height 11
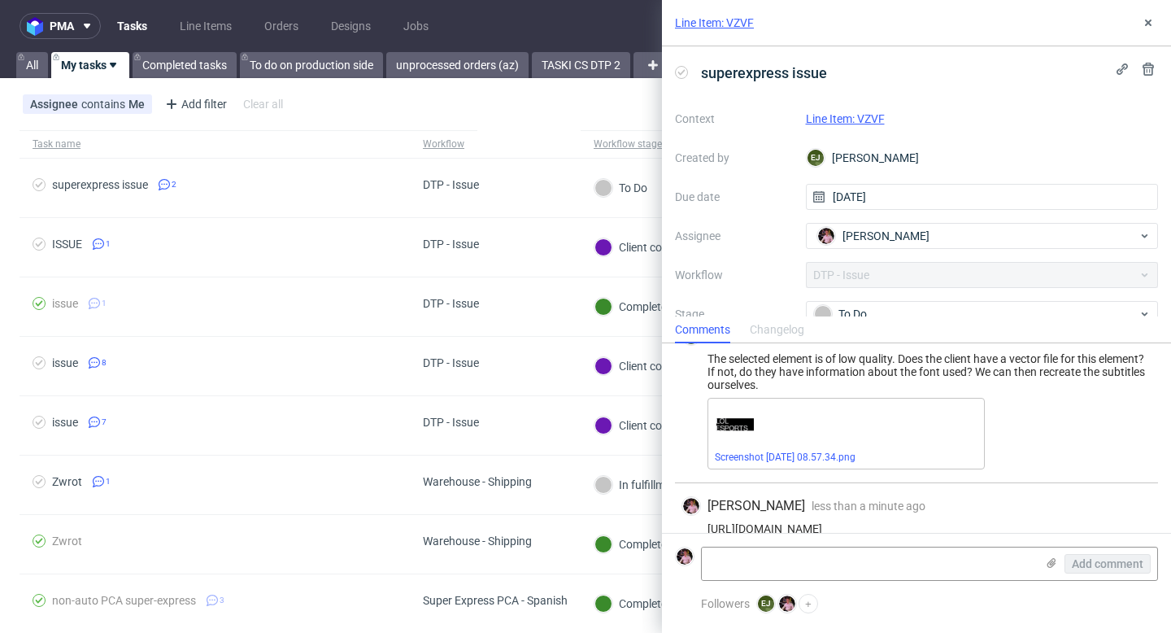
scroll to position [52, 0]
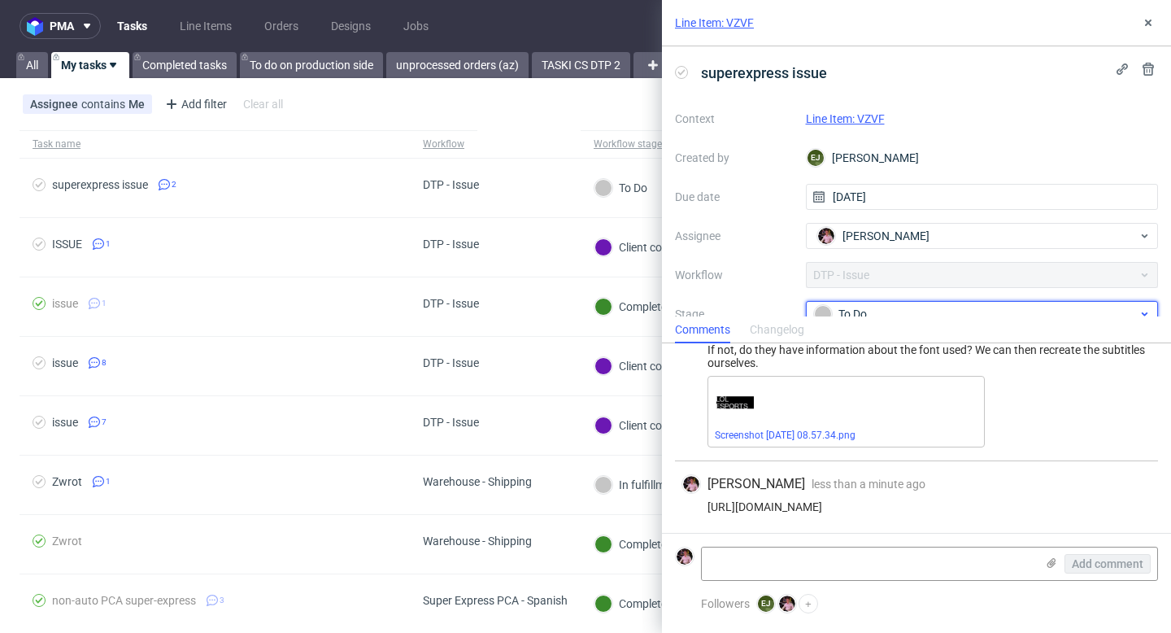
click at [929, 306] on div "To Do" at bounding box center [976, 314] width 324 height 18
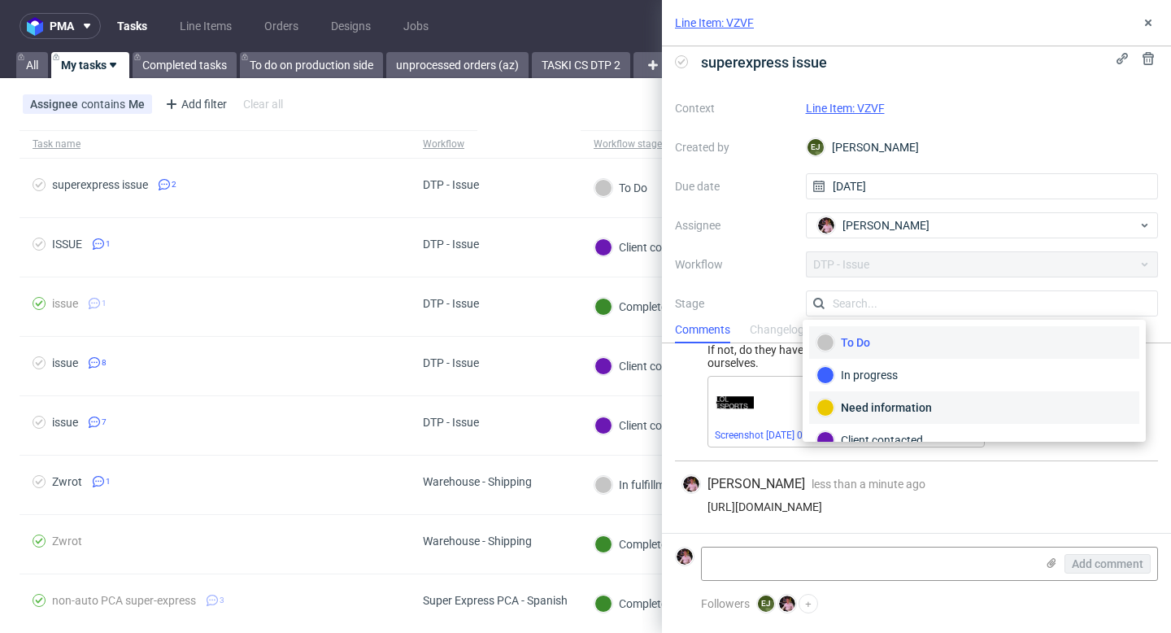
scroll to position [119, 0]
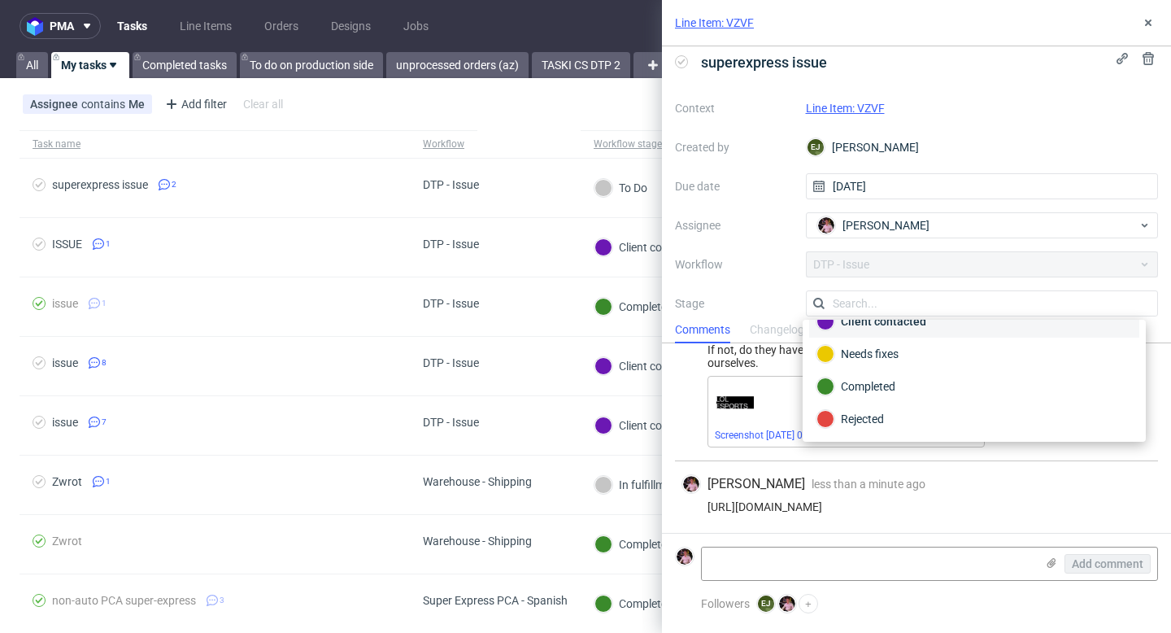
click at [902, 331] on div "Client contacted" at bounding box center [974, 321] width 330 height 33
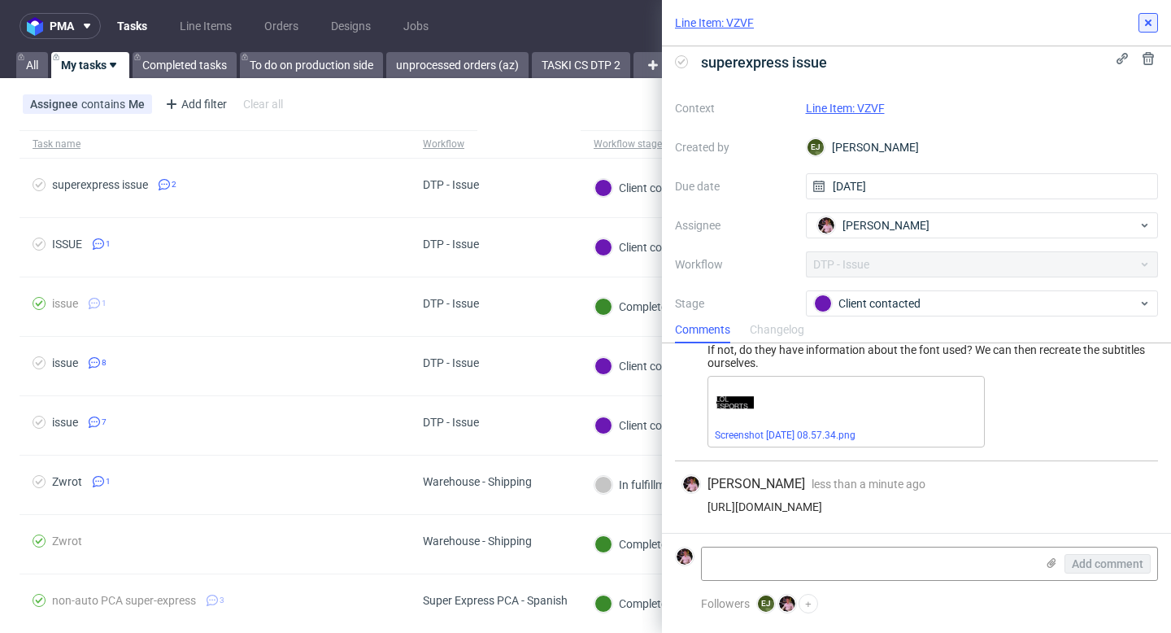
click at [1141, 27] on icon at bounding box center [1147, 22] width 13 height 13
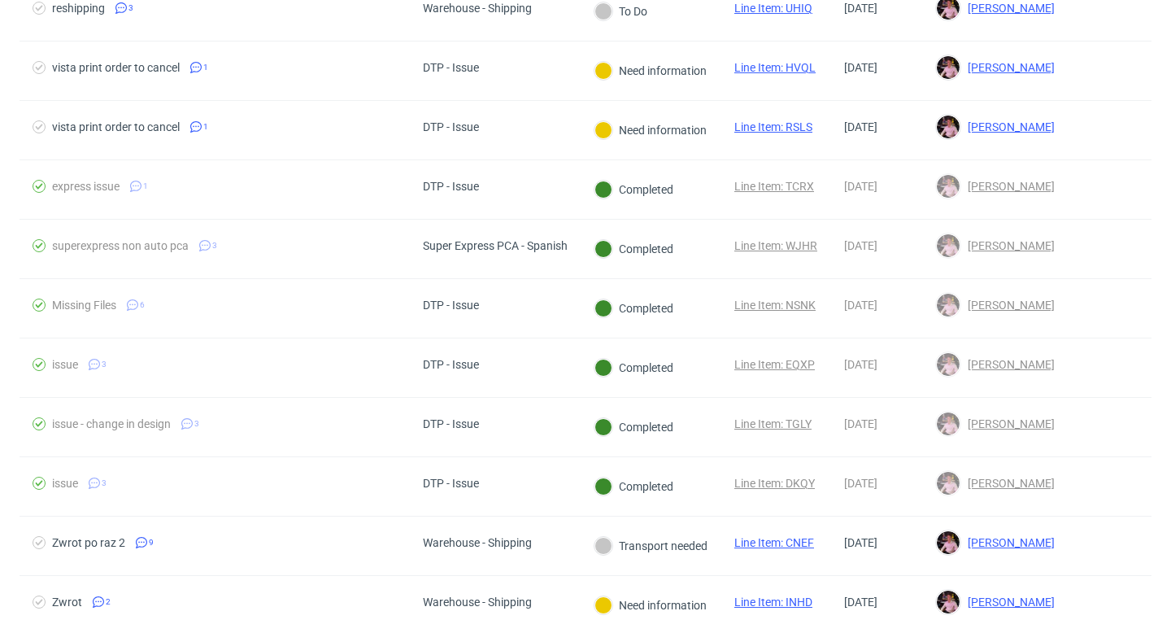
scroll to position [1359, 0]
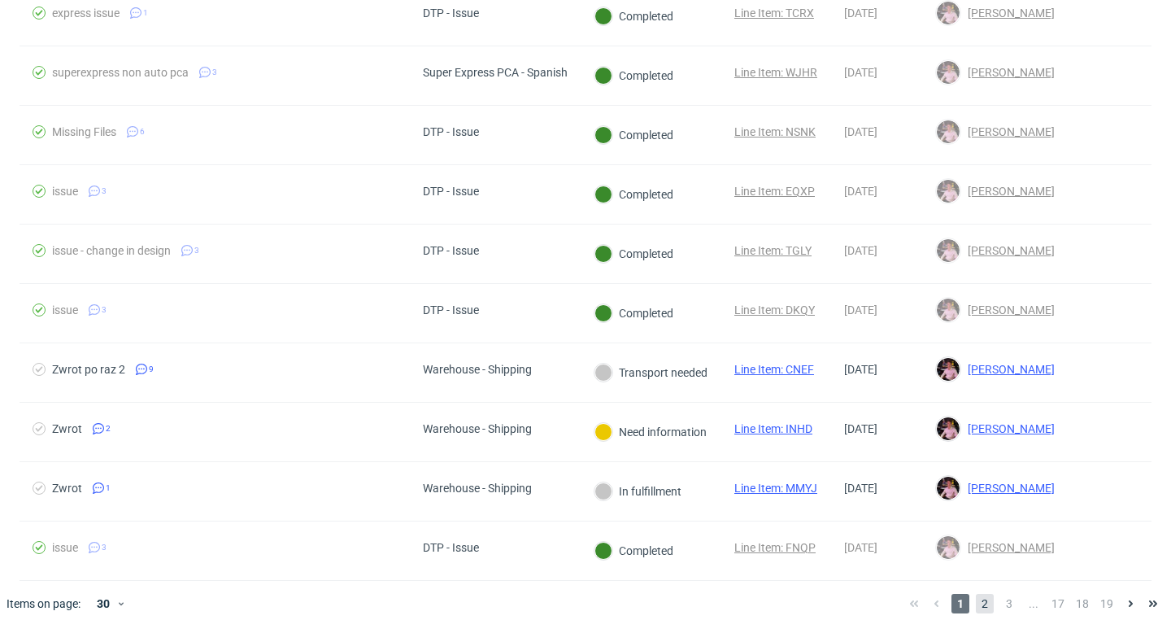
click at [979, 606] on span "2" at bounding box center [985, 603] width 18 height 20
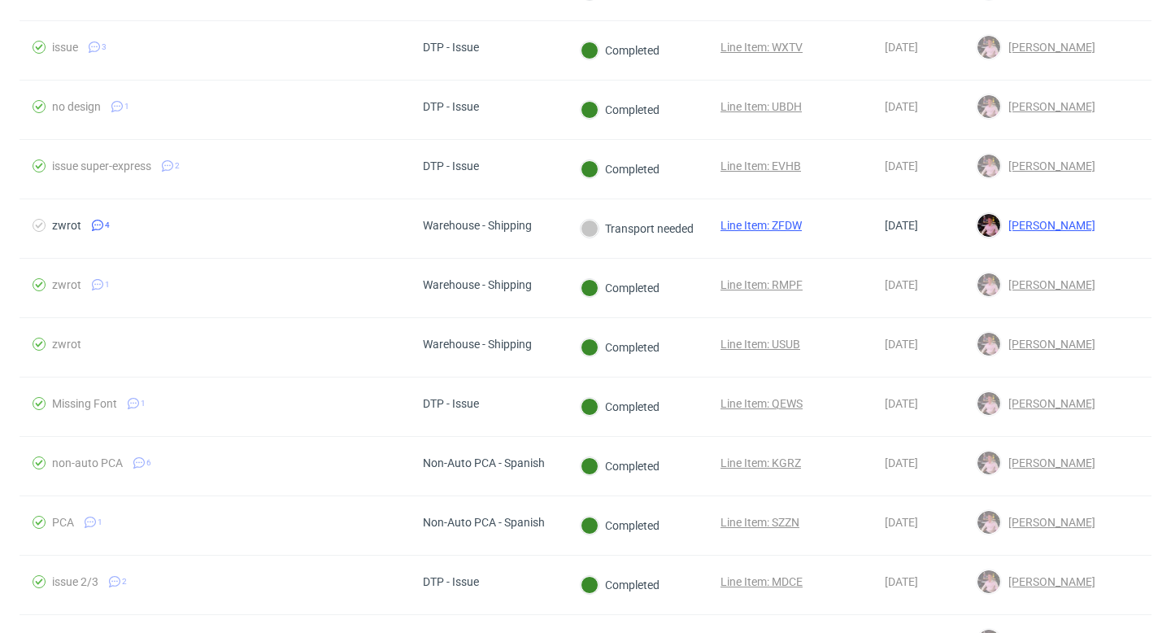
scroll to position [1359, 0]
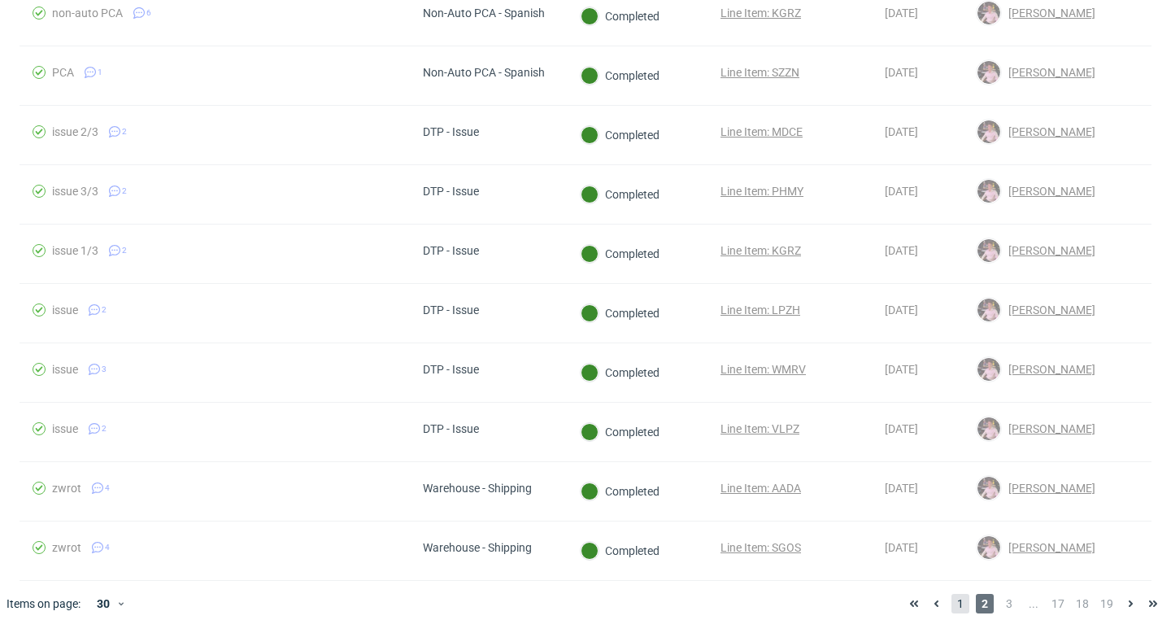
click at [951, 604] on span "1" at bounding box center [960, 603] width 18 height 20
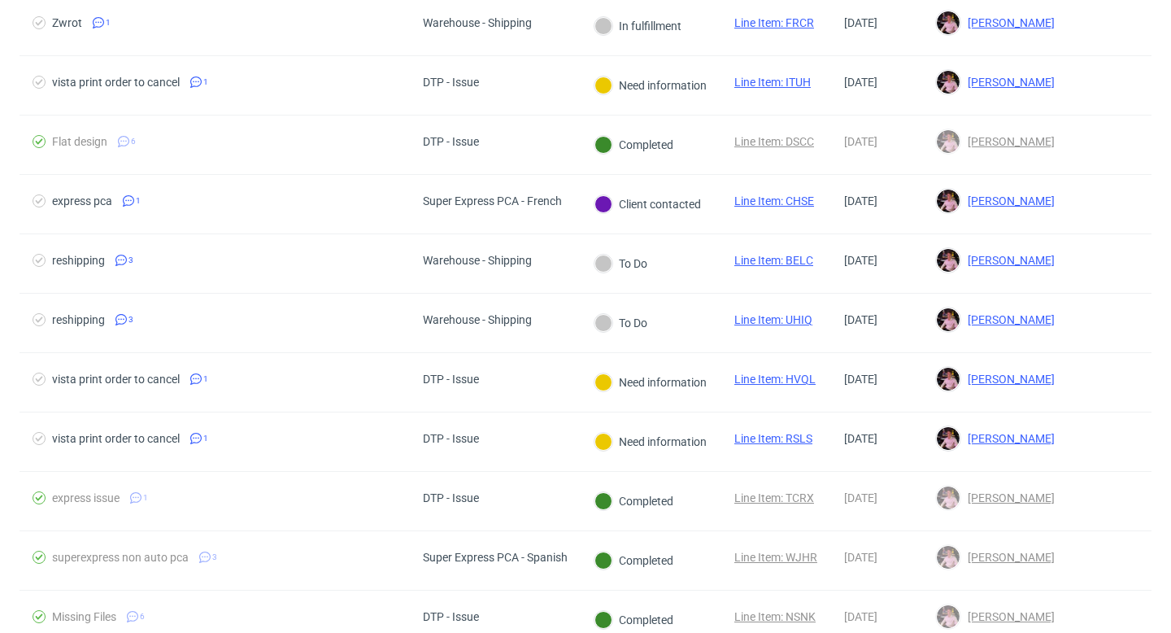
scroll to position [871, 0]
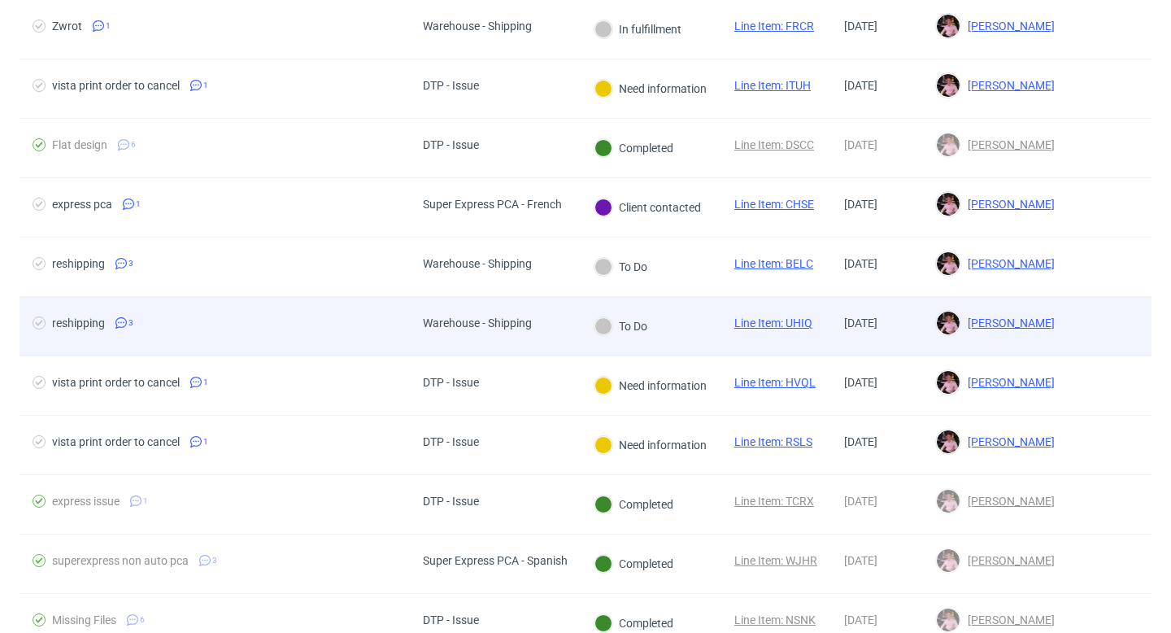
click at [601, 332] on div at bounding box center [603, 326] width 18 height 18
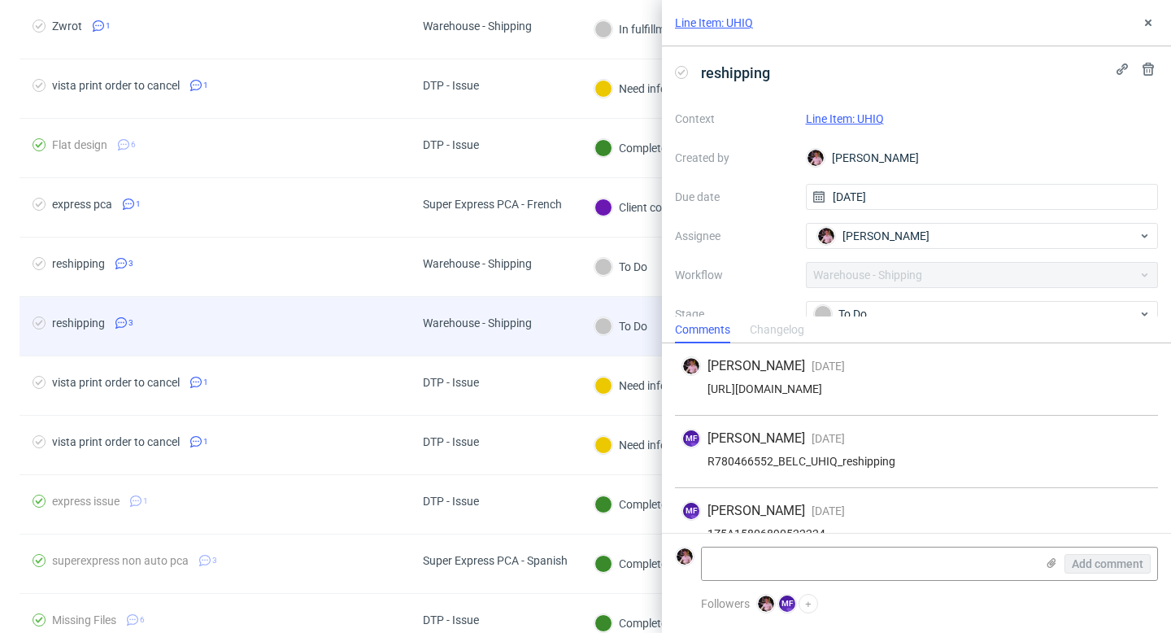
scroll to position [27, 0]
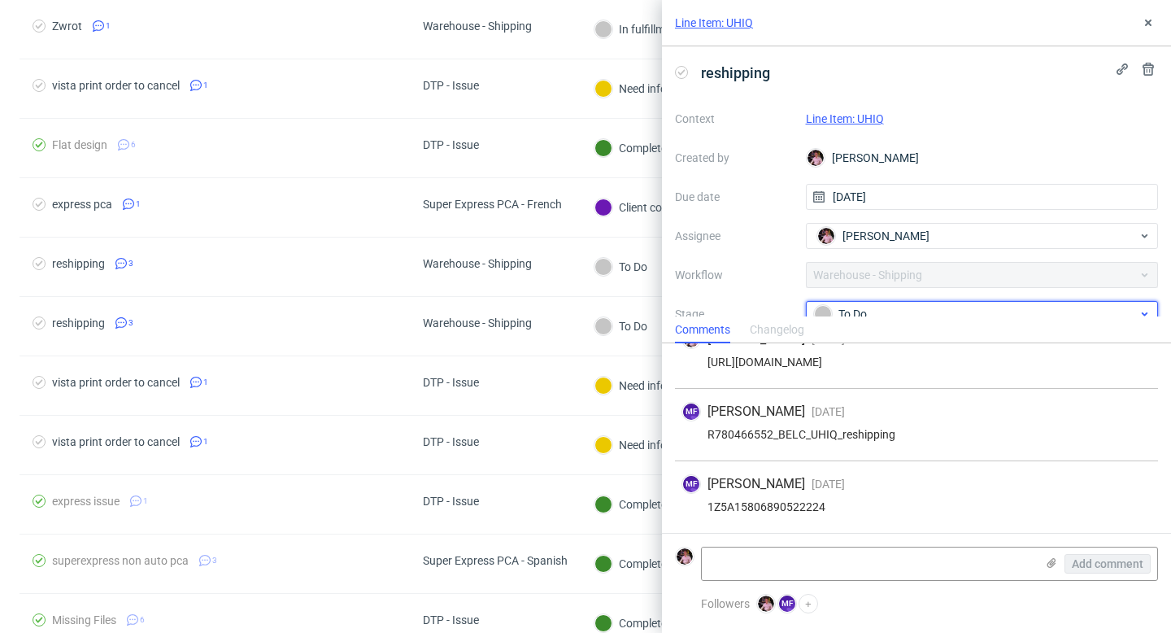
click at [860, 306] on div "To Do" at bounding box center [976, 314] width 324 height 18
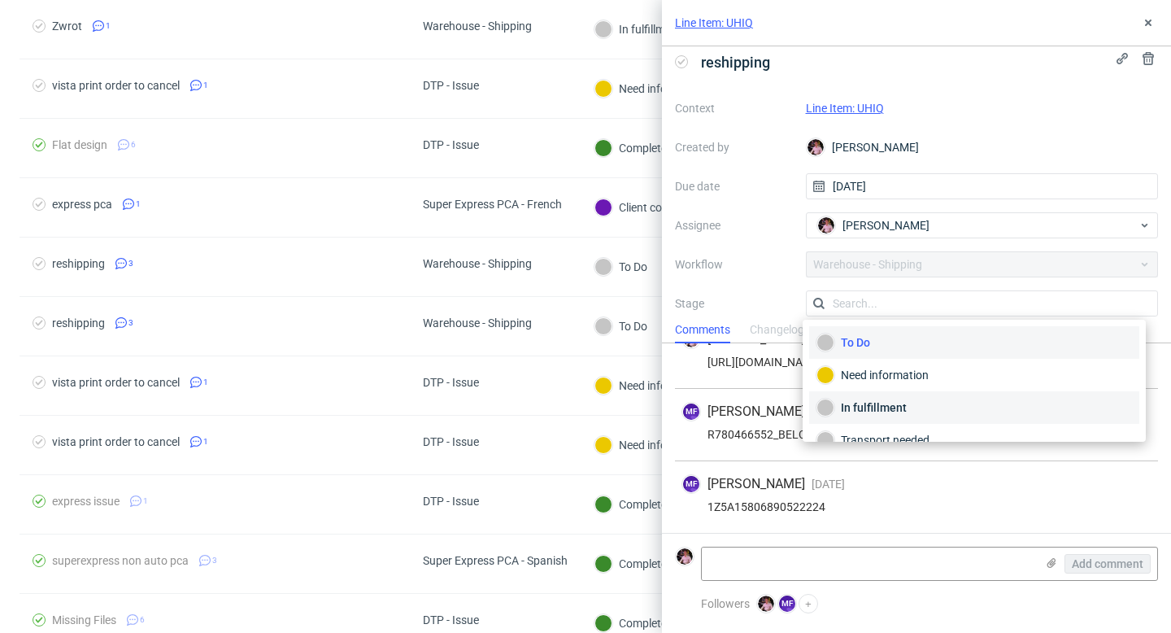
scroll to position [86, 0]
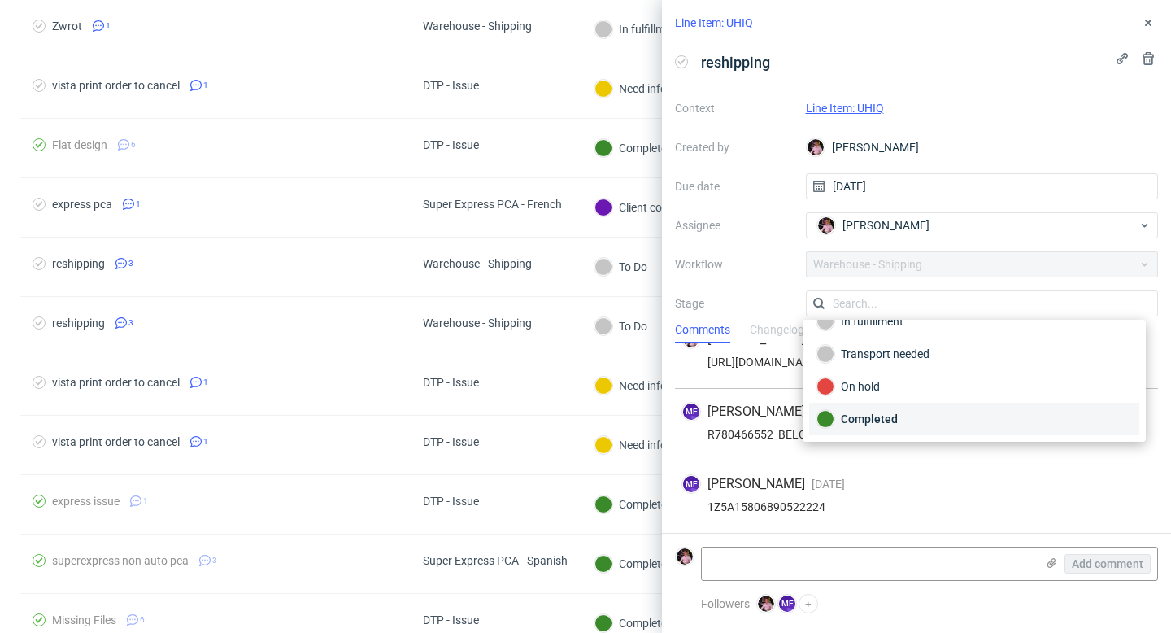
click at [880, 415] on div "Completed" at bounding box center [973, 419] width 315 height 18
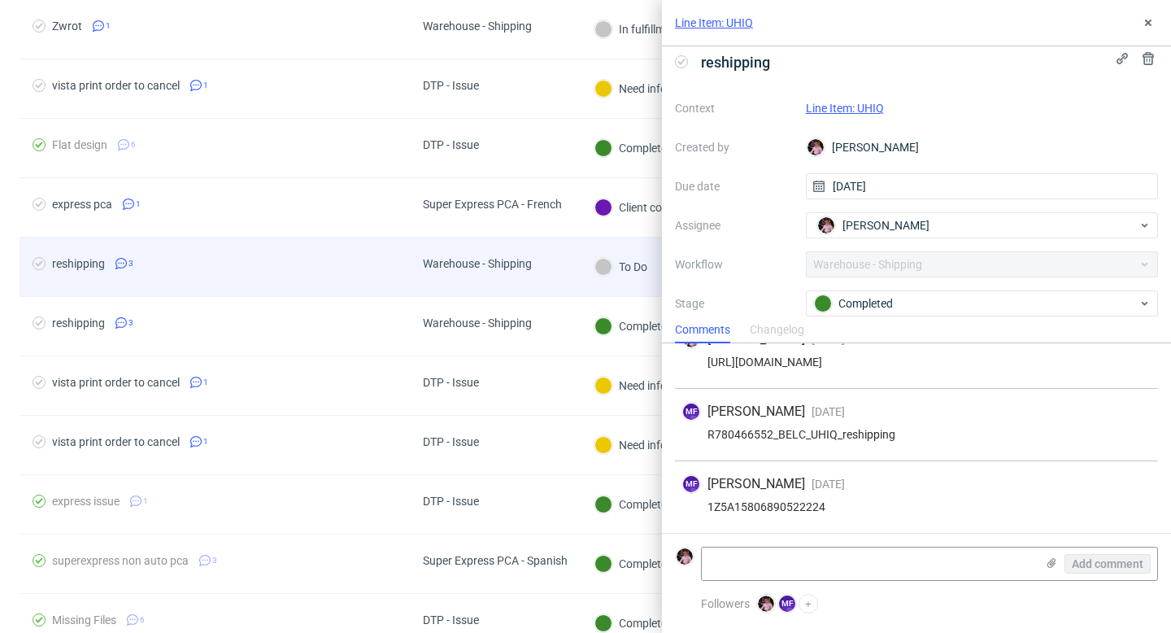
click at [624, 293] on div "To Do" at bounding box center [620, 266] width 80 height 59
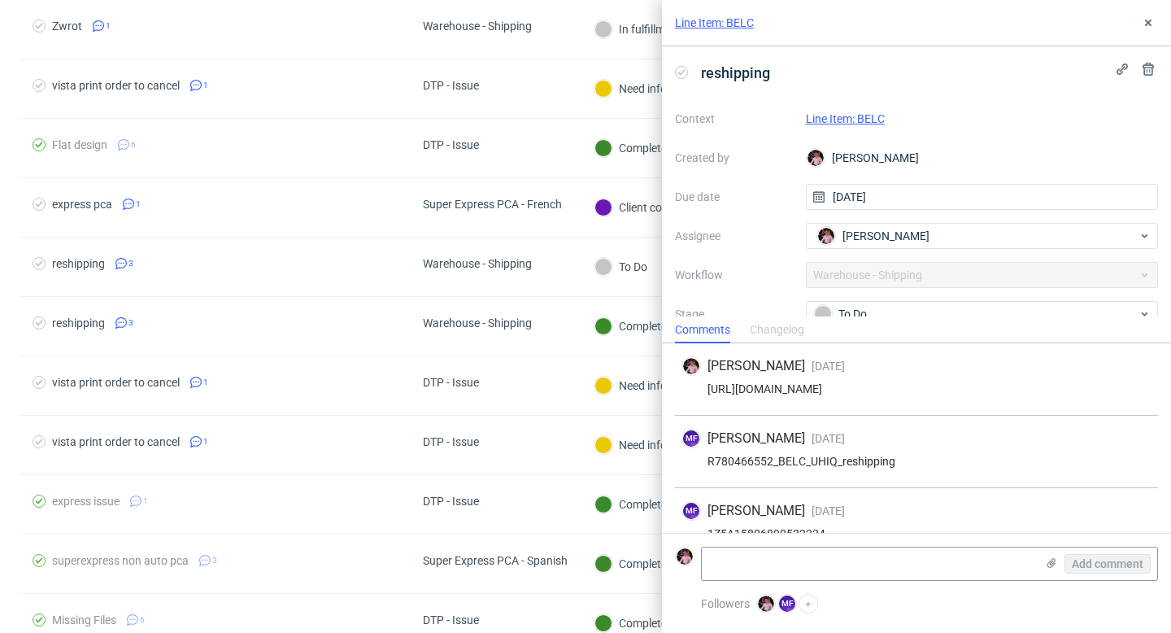
scroll to position [27, 0]
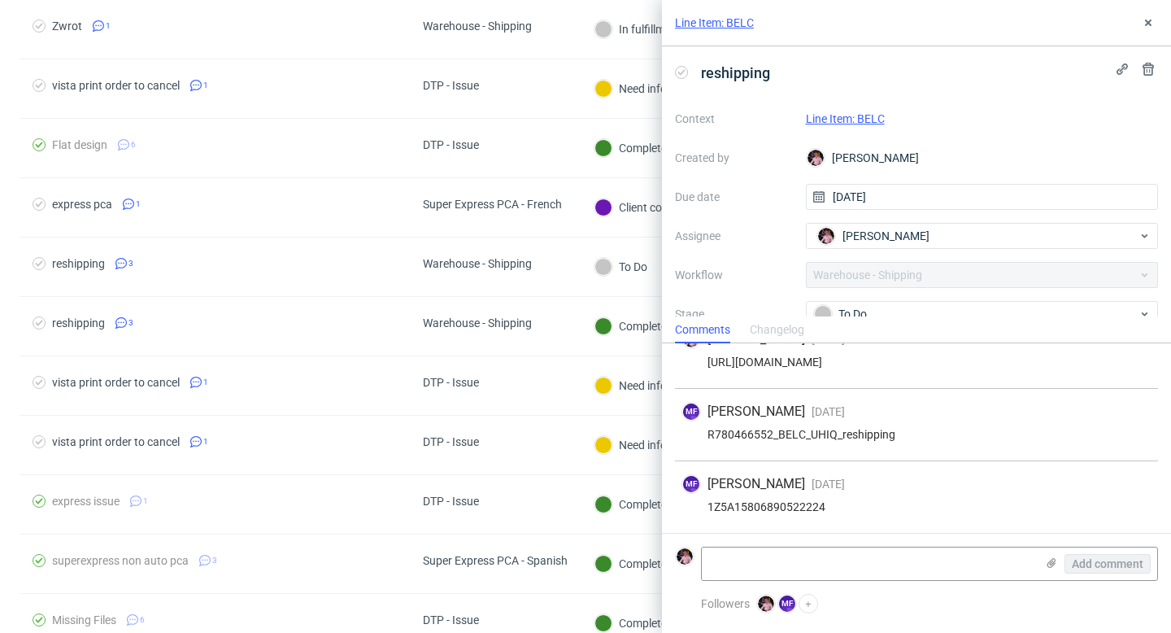
click at [922, 322] on div "Comments Changelog" at bounding box center [916, 329] width 509 height 26
click at [912, 310] on div "To Do" at bounding box center [976, 314] width 324 height 18
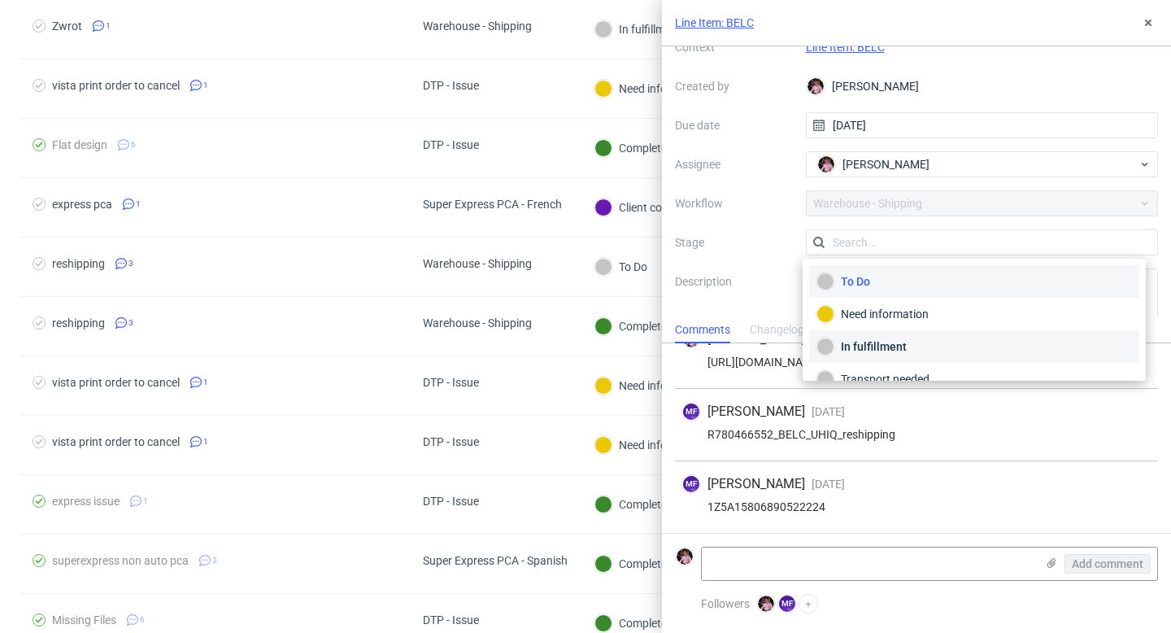
scroll to position [86, 0]
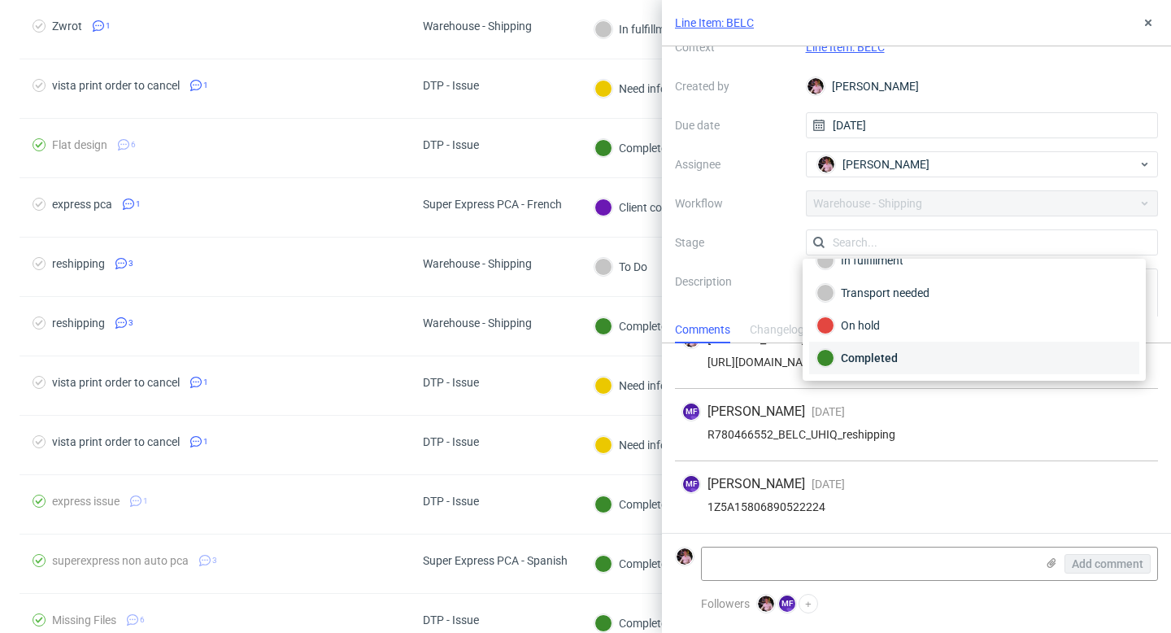
click at [898, 356] on div "Completed" at bounding box center [973, 358] width 315 height 18
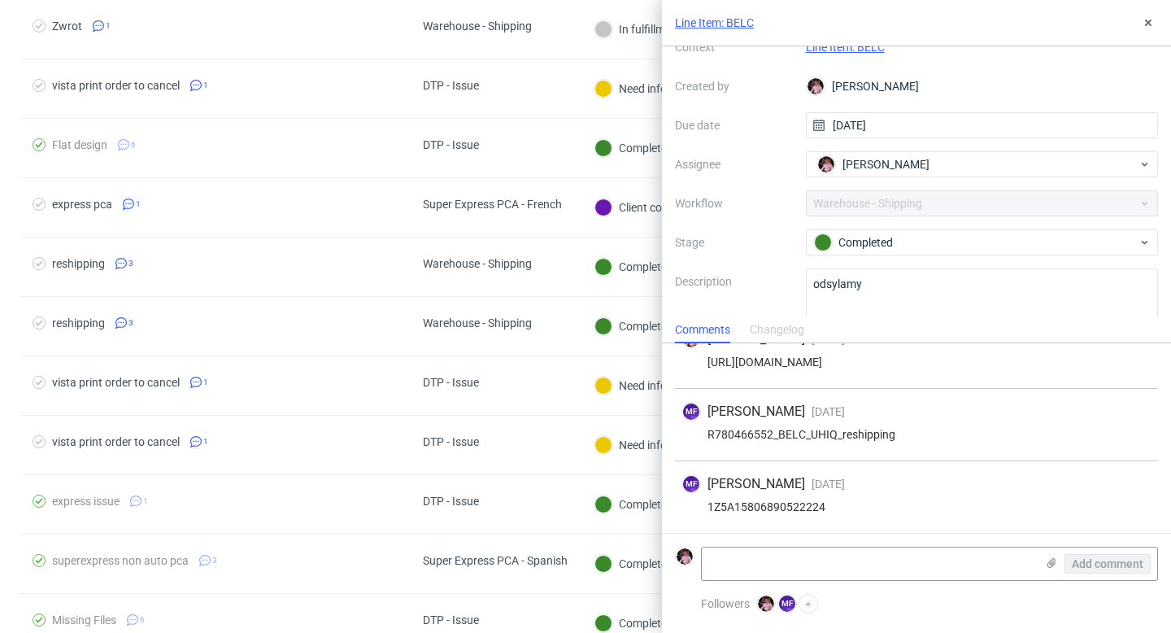
click at [1150, 11] on div "Line Item: BELC" at bounding box center [916, 23] width 509 height 46
click at [1141, 24] on icon at bounding box center [1147, 22] width 13 height 13
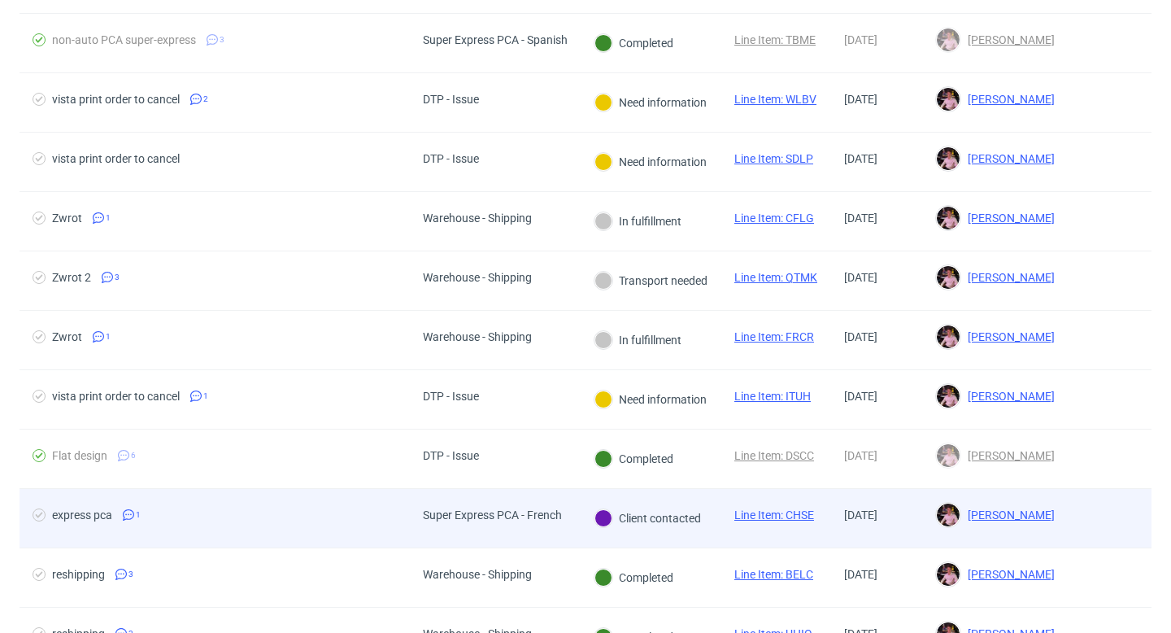
scroll to position [557, 0]
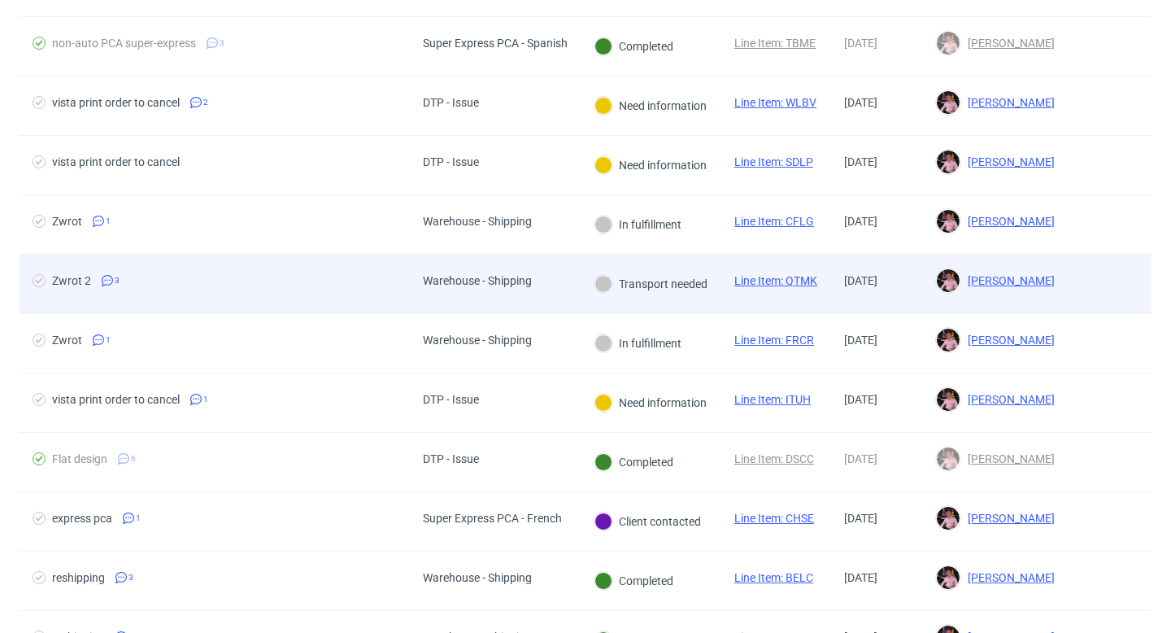
click at [652, 269] on div "Transport needed" at bounding box center [650, 283] width 141 height 59
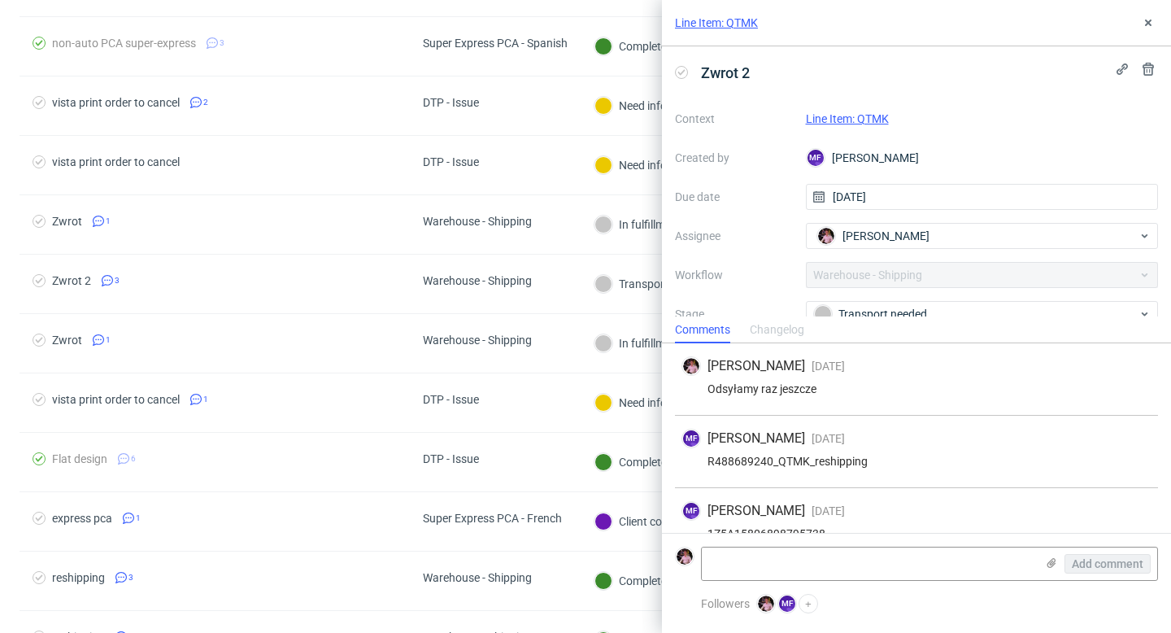
scroll to position [27, 0]
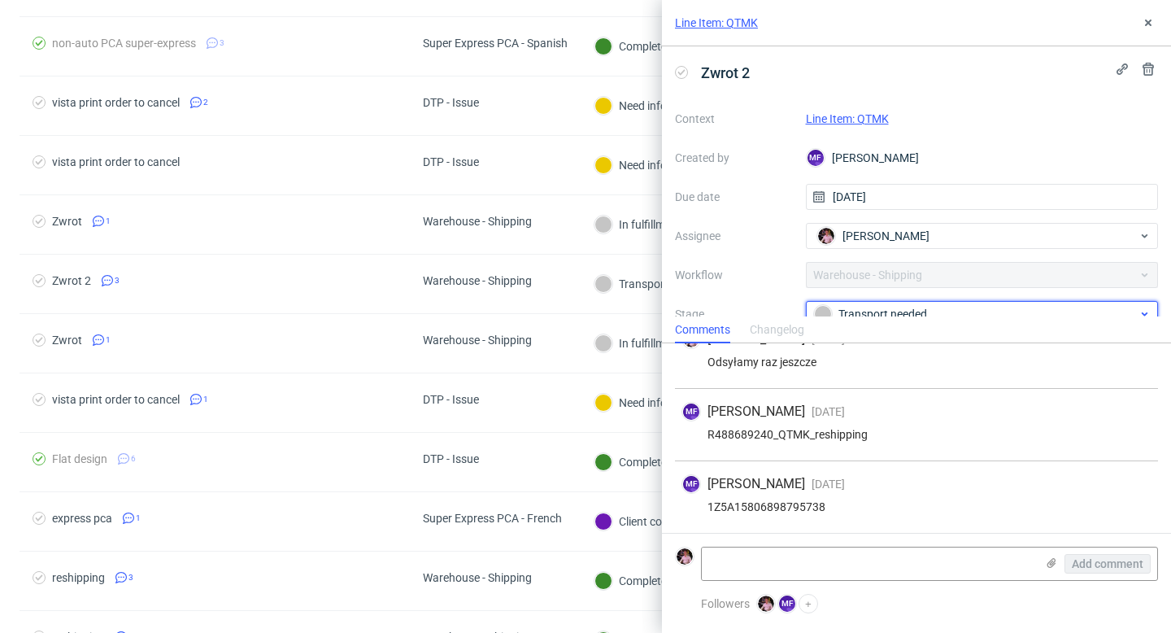
click at [874, 303] on div "Transport needed" at bounding box center [982, 314] width 353 height 26
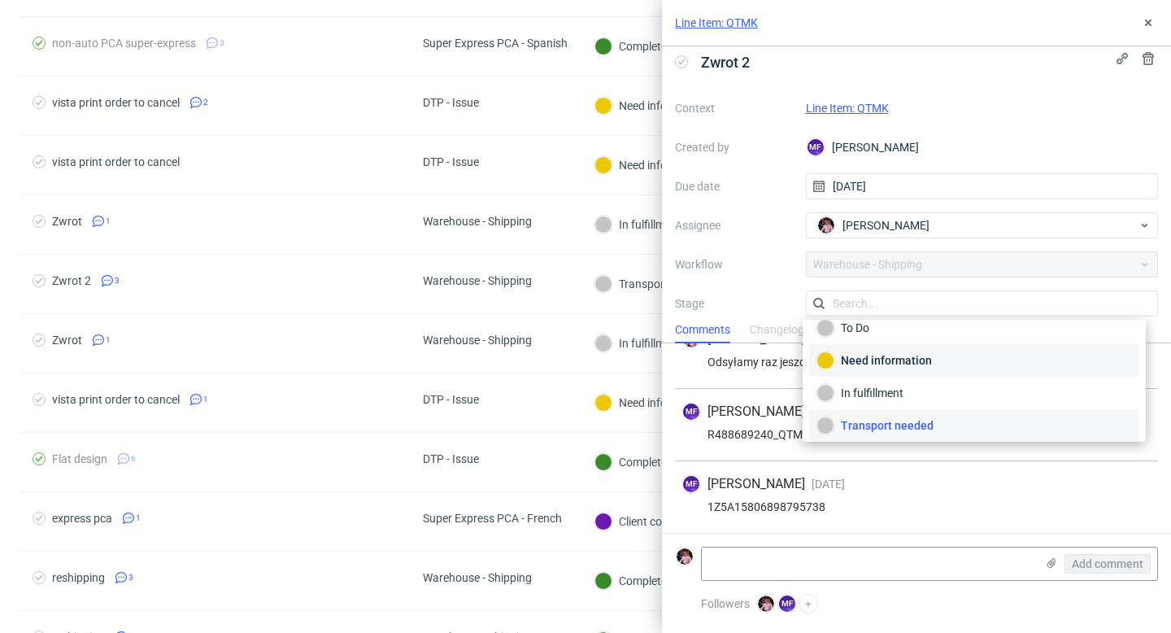
scroll to position [86, 0]
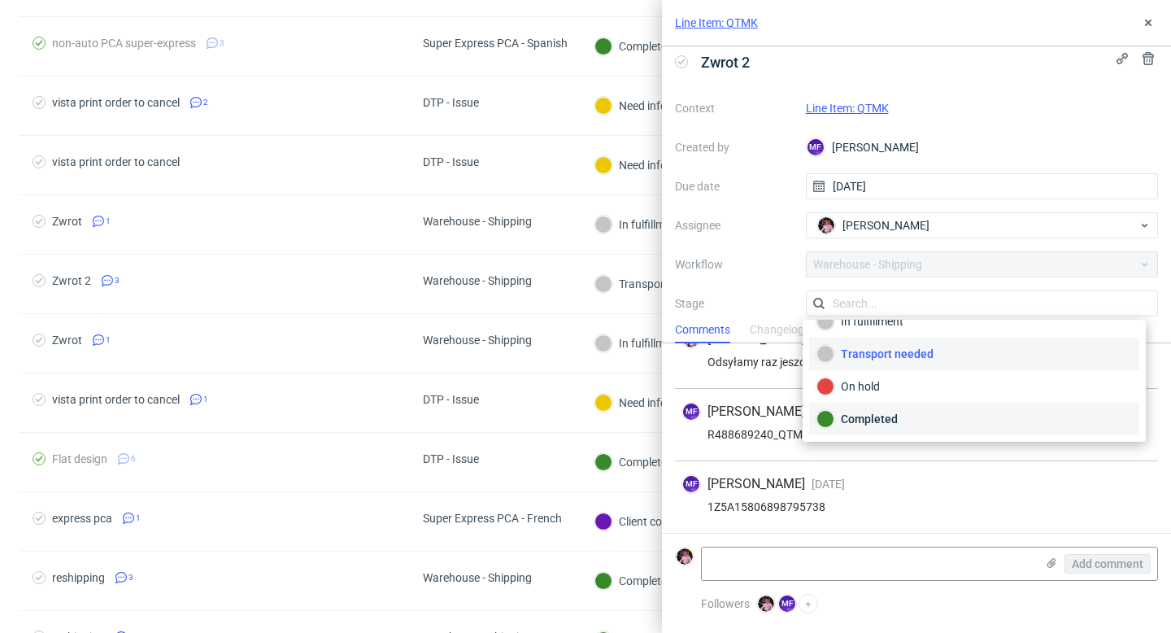
click at [888, 425] on div "Completed" at bounding box center [973, 419] width 315 height 18
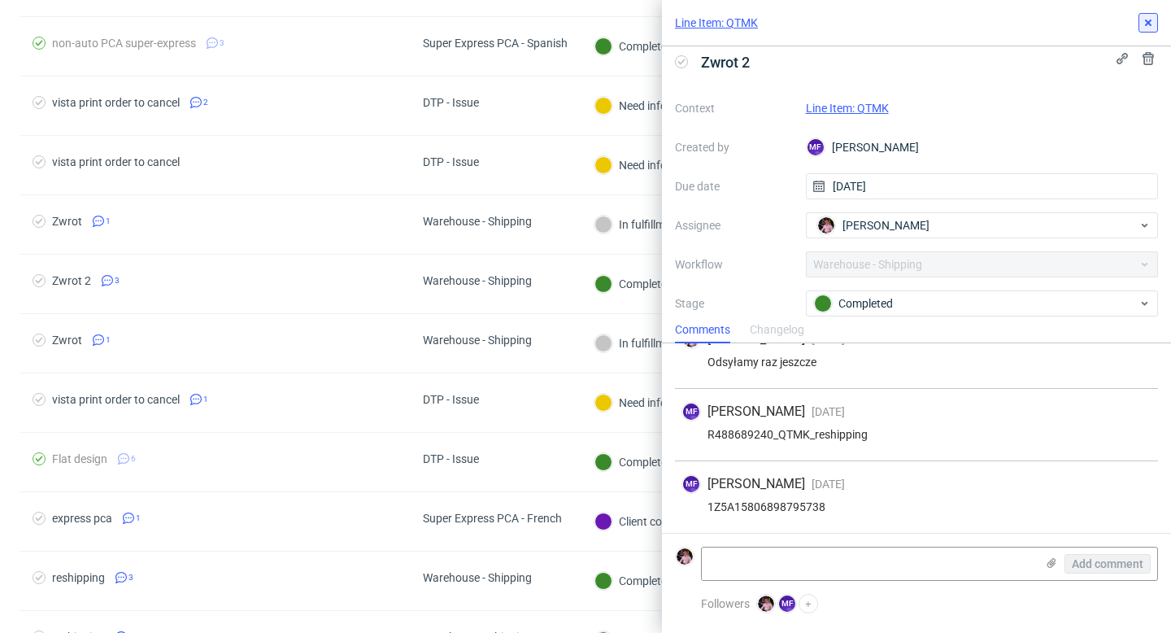
click at [1154, 15] on button at bounding box center [1148, 23] width 20 height 20
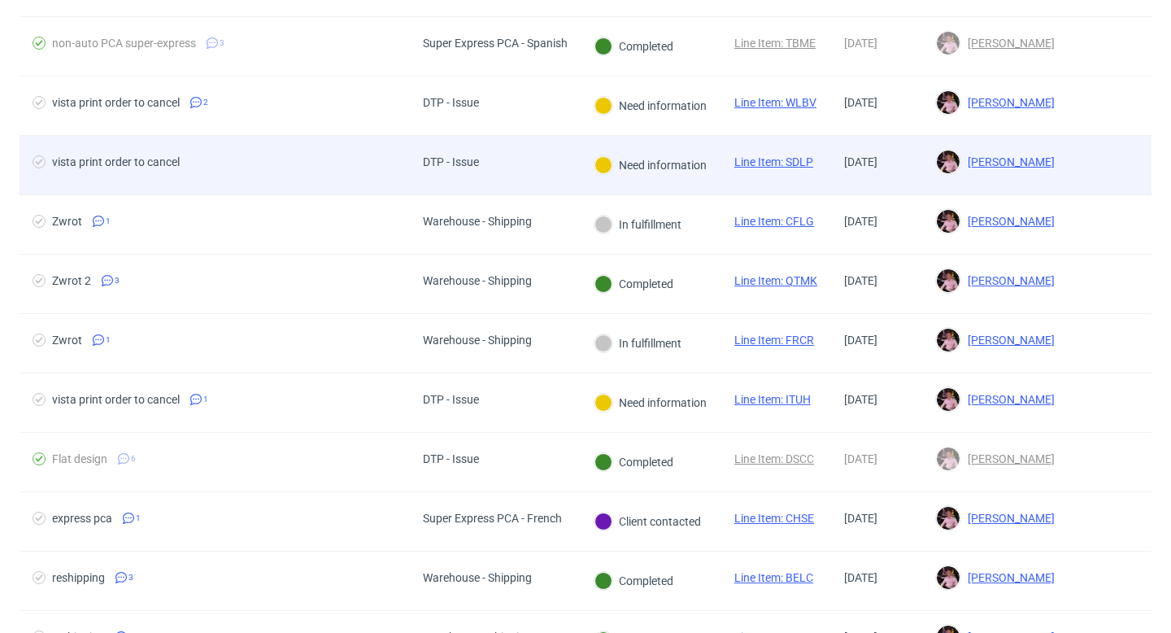
click at [702, 186] on div "Need information" at bounding box center [650, 165] width 140 height 59
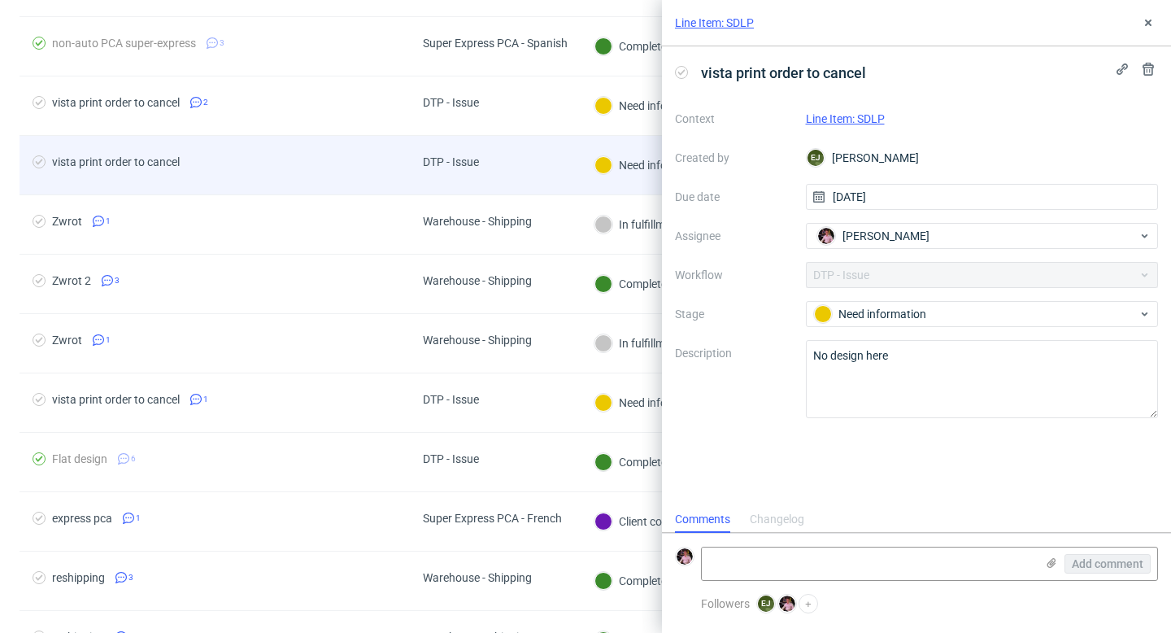
scroll to position [13, 0]
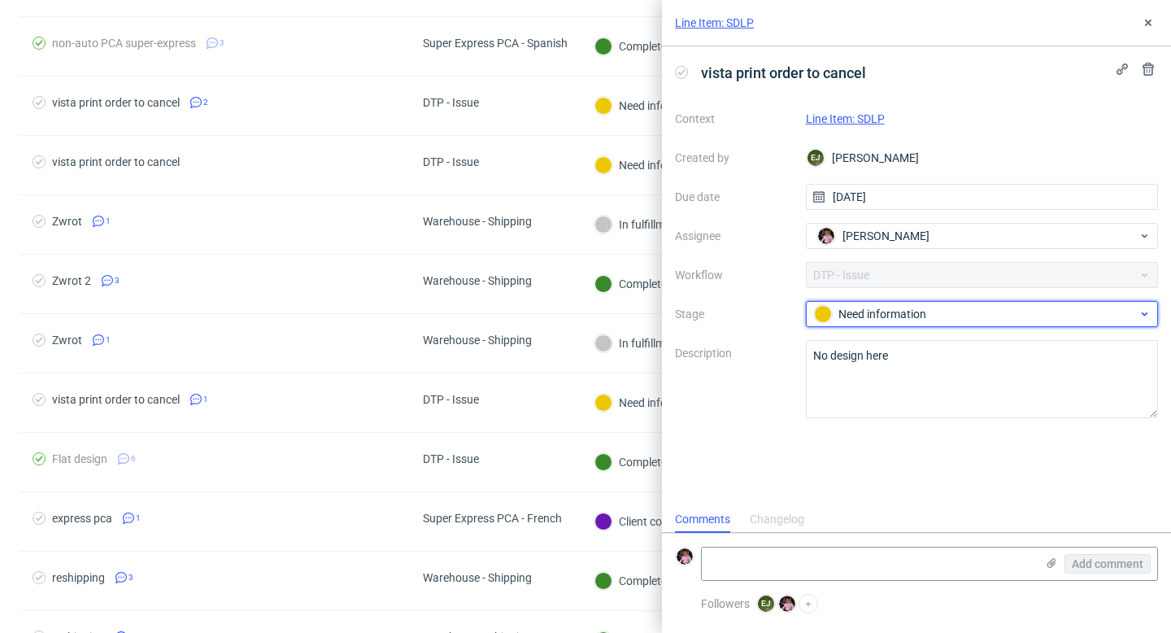
click at [900, 317] on div "Need information" at bounding box center [976, 314] width 324 height 18
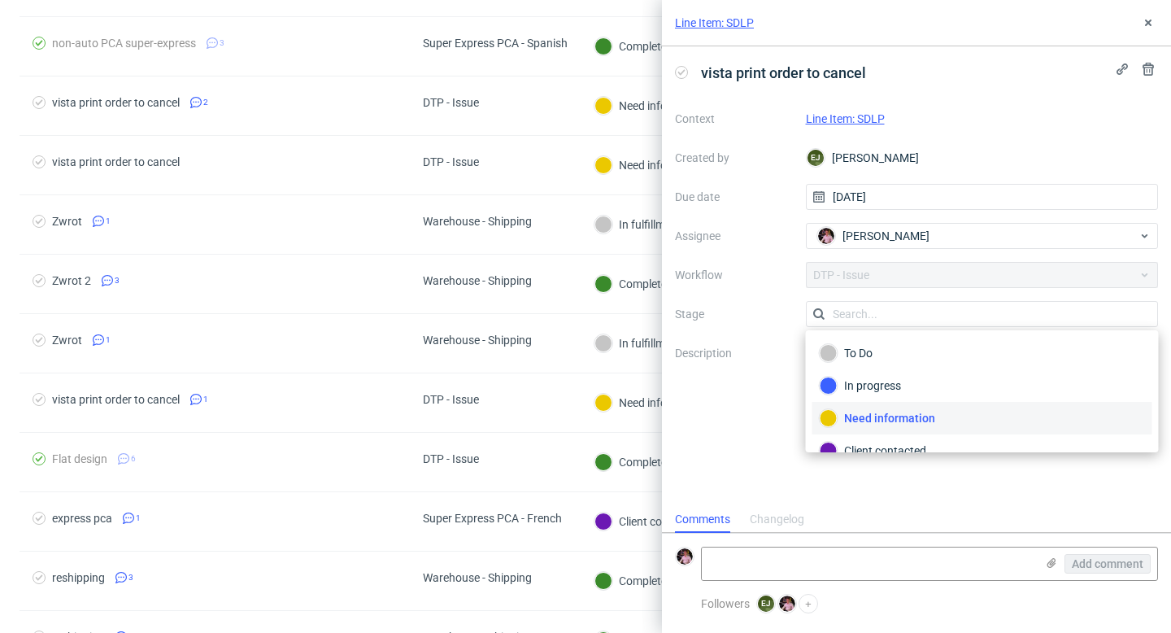
scroll to position [119, 0]
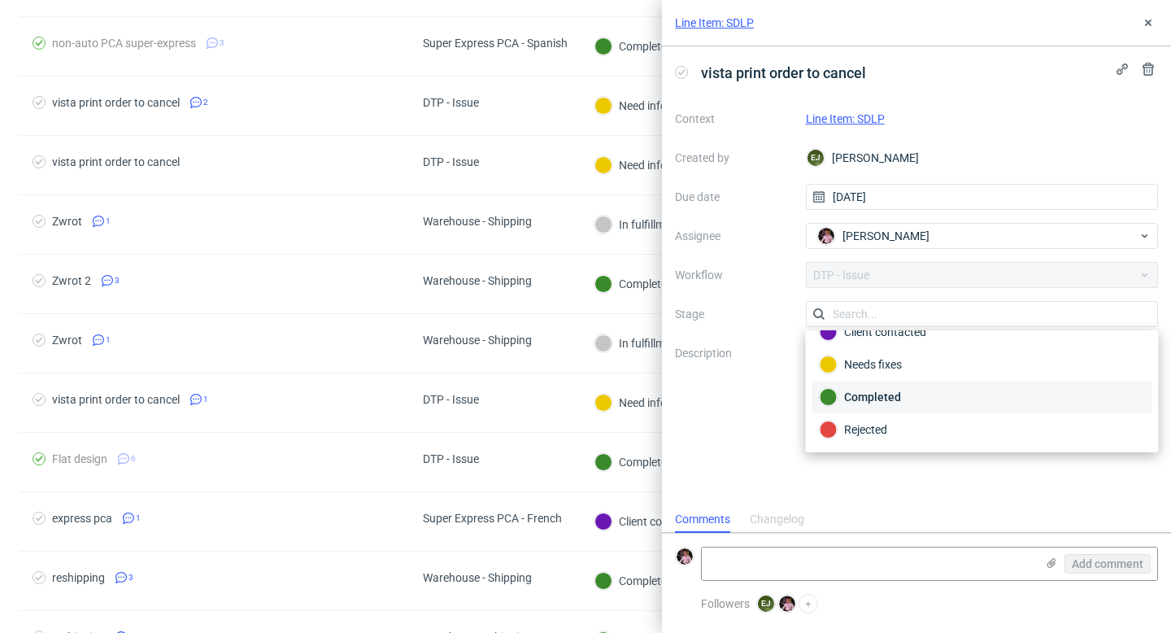
click at [869, 394] on div "Completed" at bounding box center [982, 397] width 325 height 18
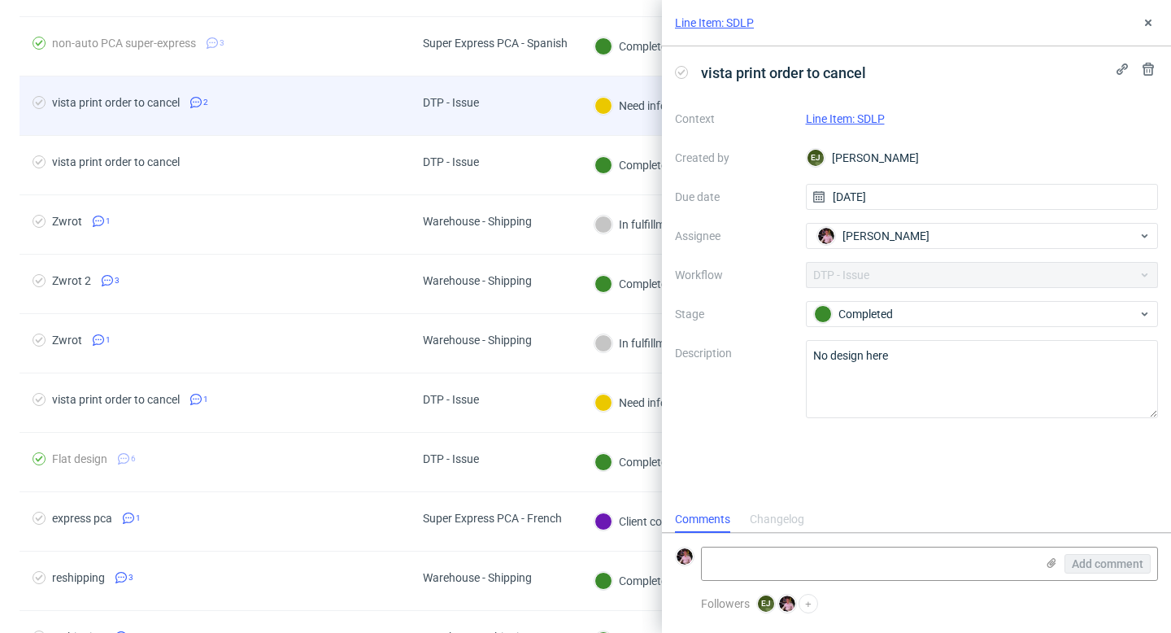
click at [584, 119] on div "Need information" at bounding box center [650, 105] width 140 height 59
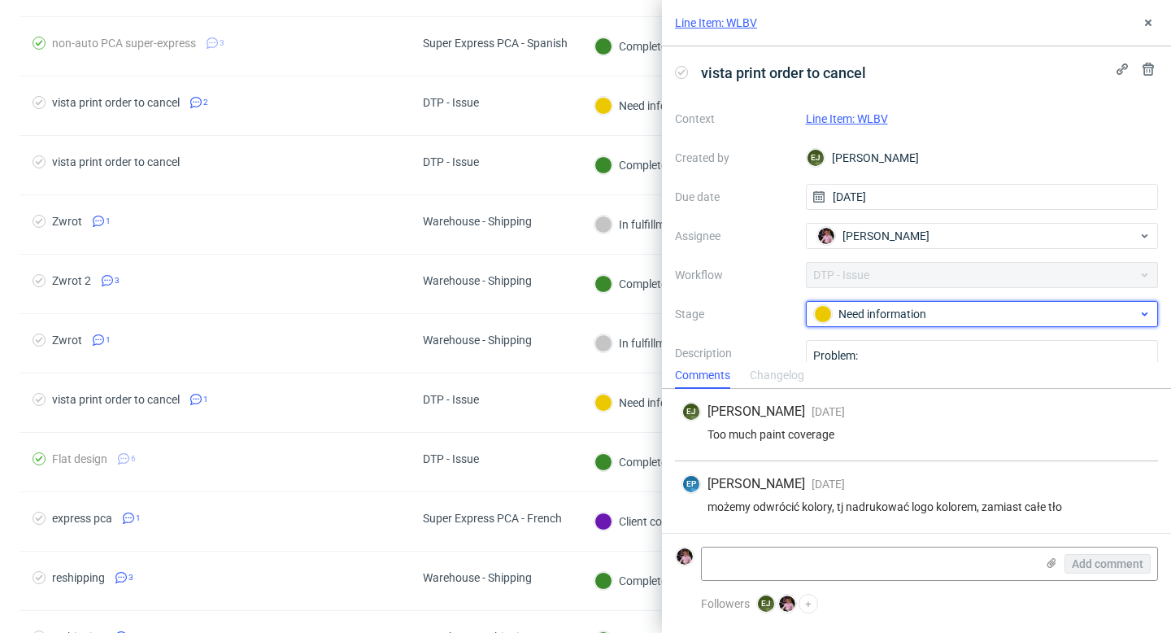
click at [884, 311] on div "Need information" at bounding box center [976, 314] width 324 height 18
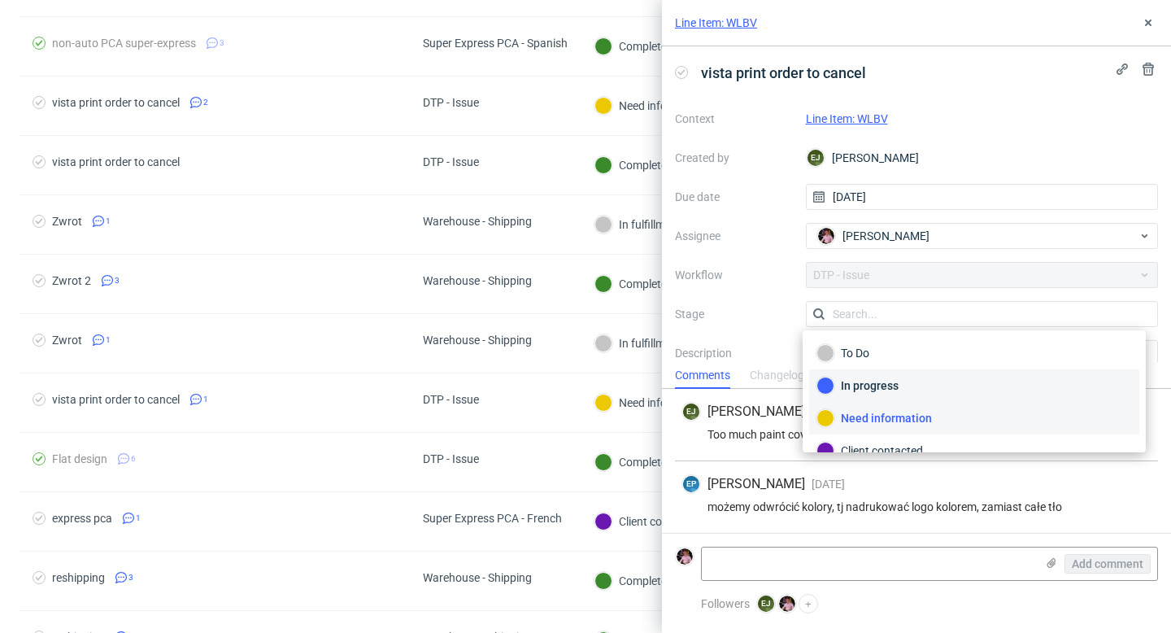
scroll to position [119, 0]
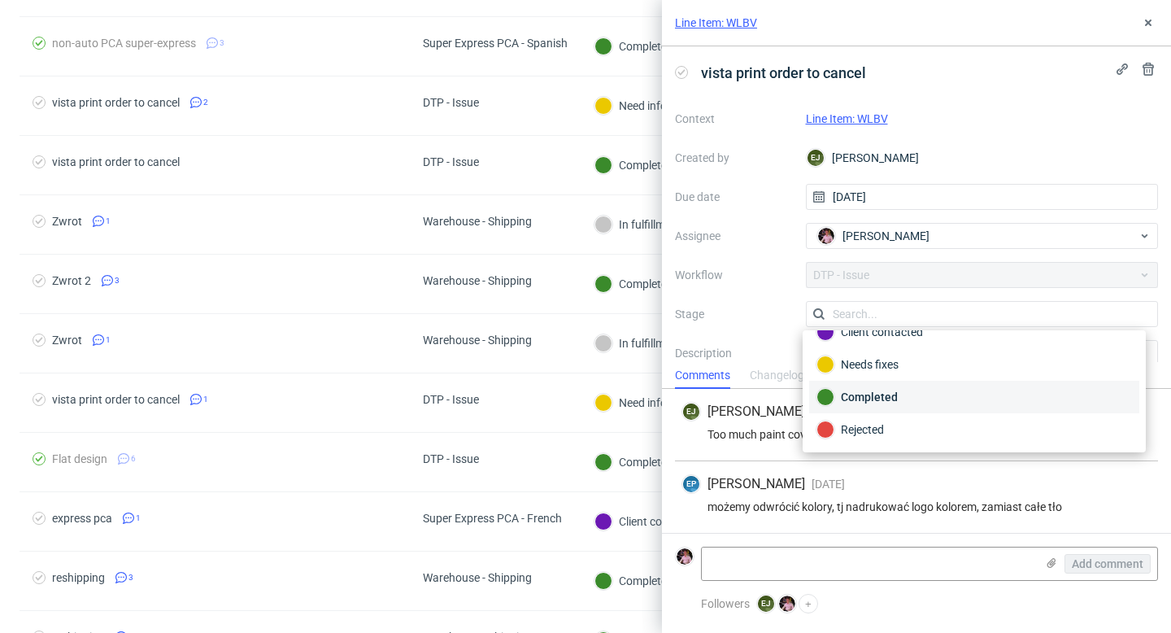
click at [871, 399] on div "Completed" at bounding box center [973, 397] width 315 height 18
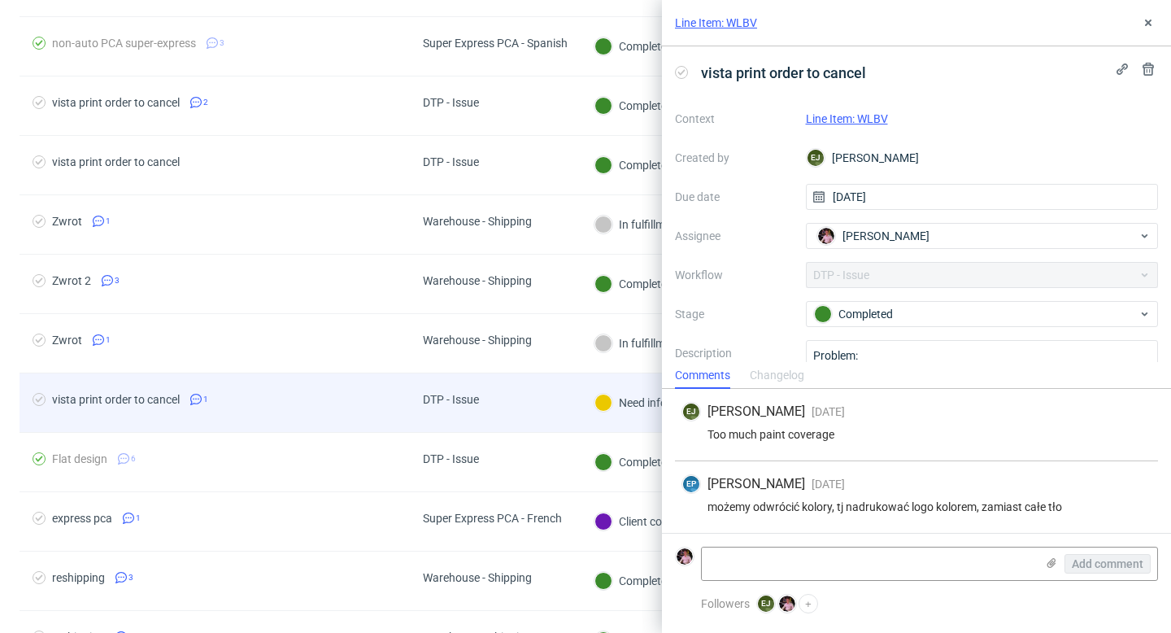
click at [549, 407] on div "DTP - Issue" at bounding box center [495, 402] width 171 height 59
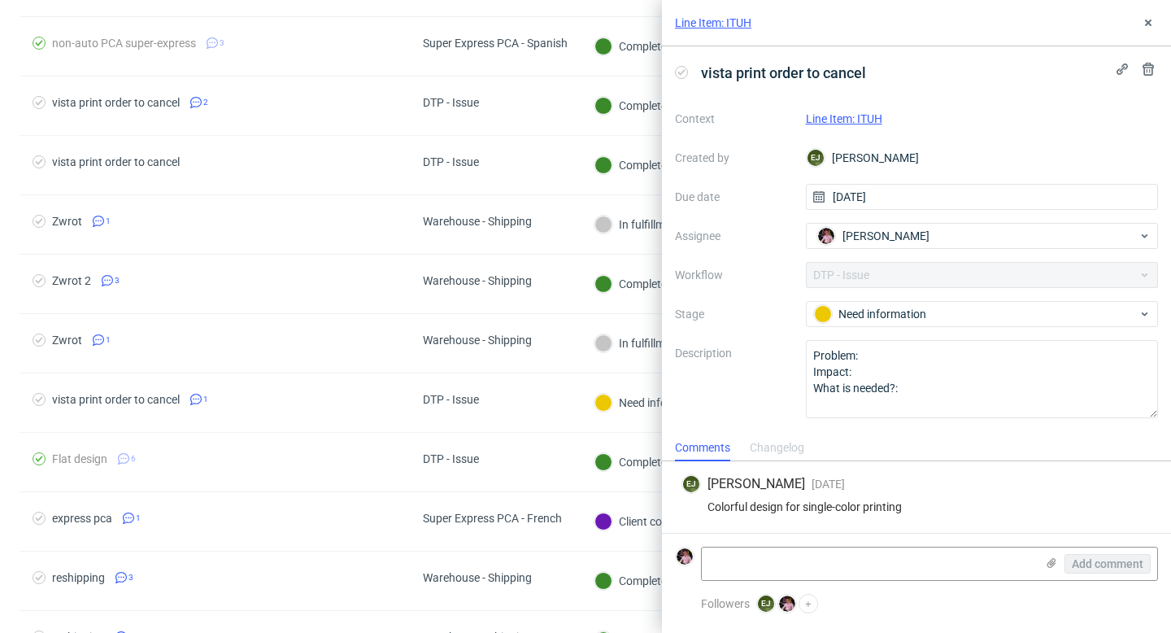
click at [898, 297] on div "Context Line Item: ITUH Created by EJ Elżbieta Jelińska Due date 18/09/2025 Ass…" at bounding box center [916, 262] width 483 height 312
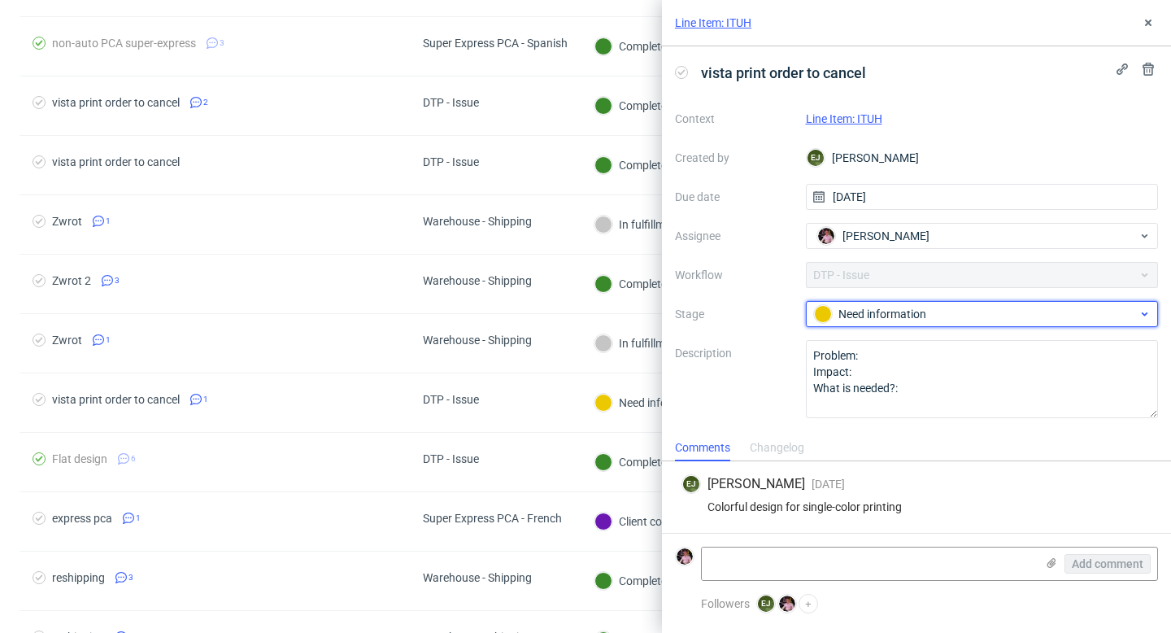
click at [900, 317] on div "Need information" at bounding box center [976, 314] width 324 height 18
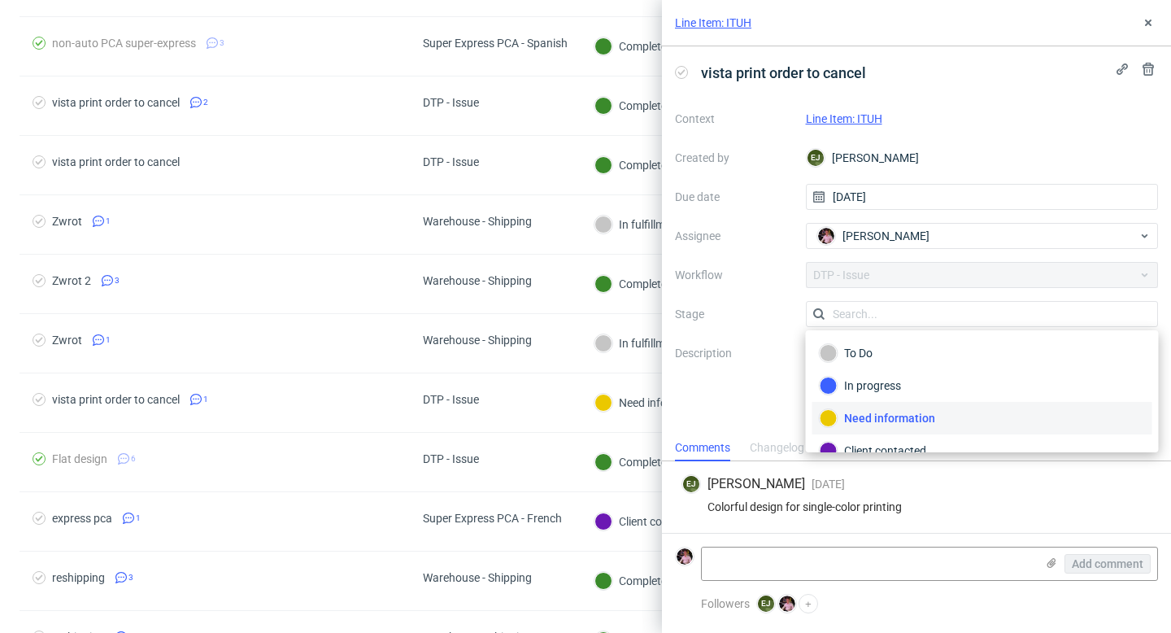
scroll to position [119, 0]
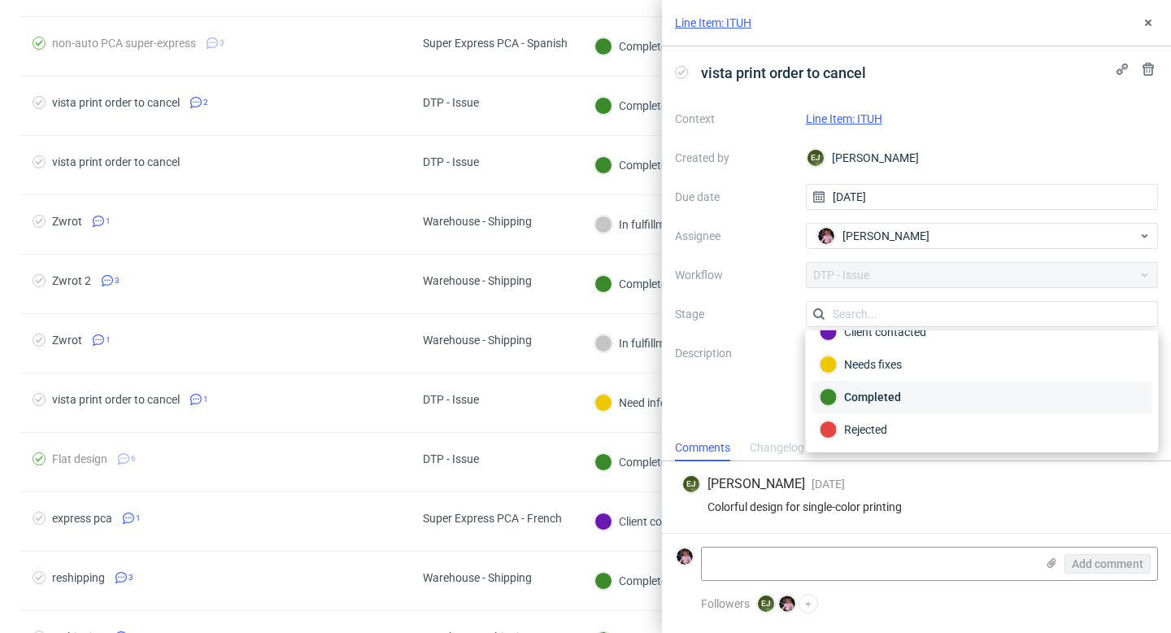
click at [891, 402] on div "Completed" at bounding box center [982, 397] width 325 height 18
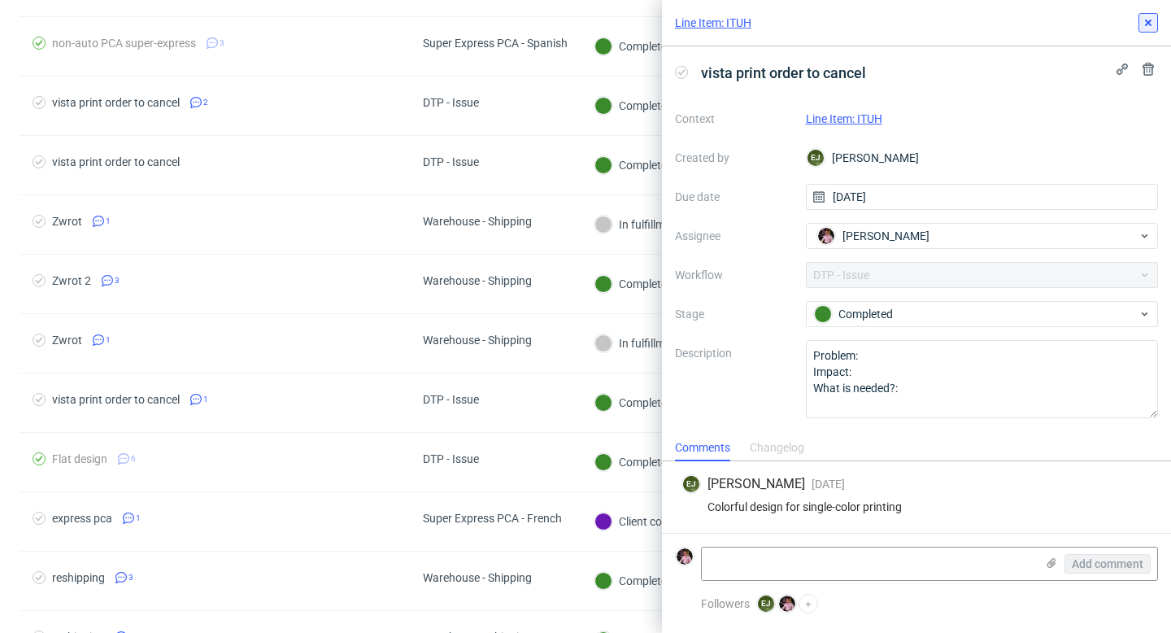
click at [1148, 19] on icon at bounding box center [1147, 22] width 13 height 13
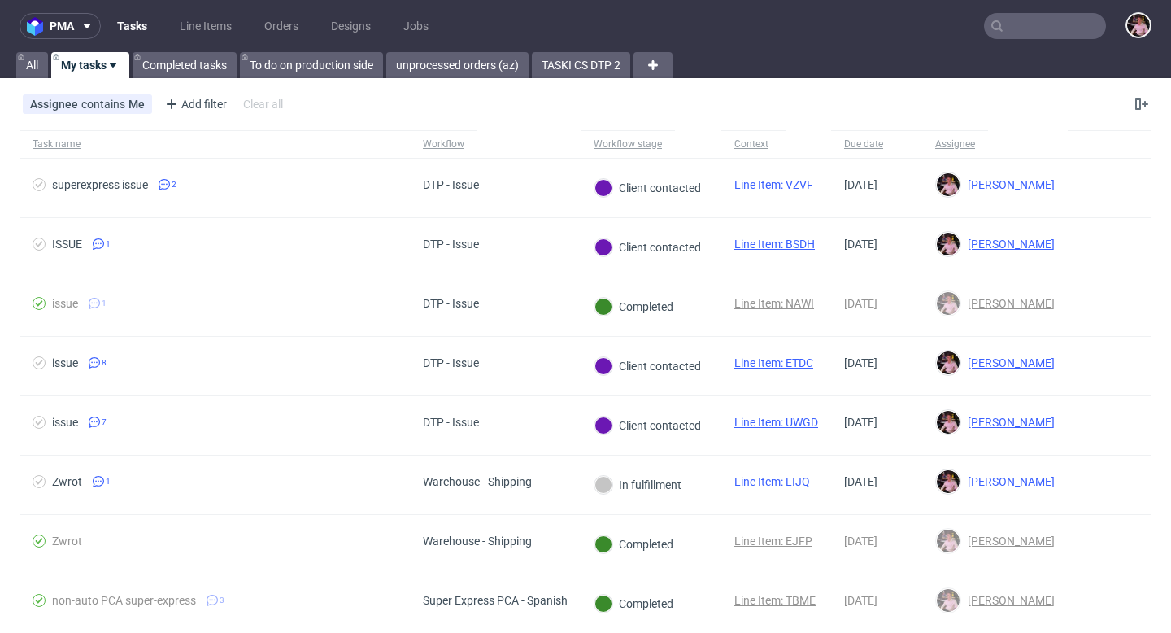
scroll to position [53, 0]
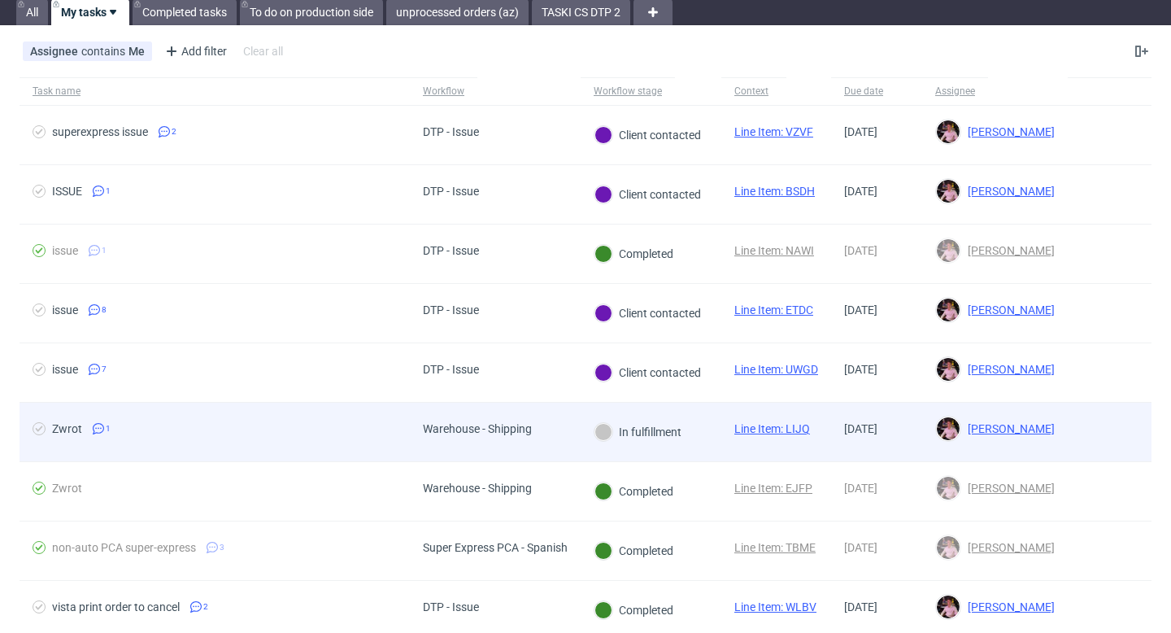
click at [613, 433] on div "In fulfillment" at bounding box center [637, 432] width 87 height 18
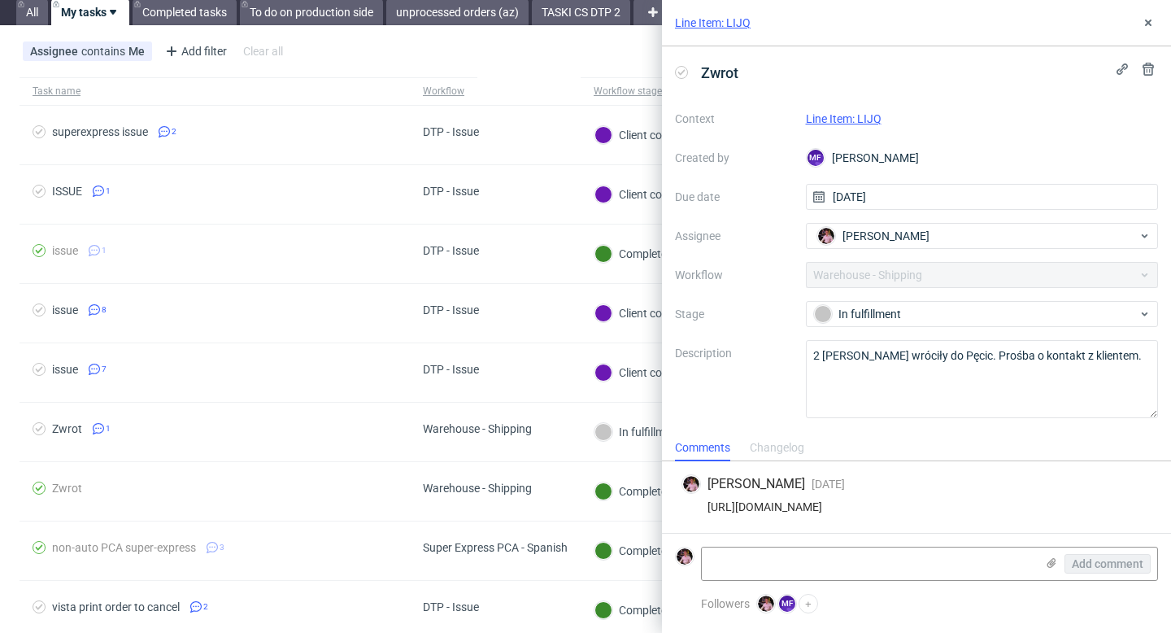
click at [851, 502] on div "https://app-eu1.hubspot.com/contacts/25600958/record/0-5/239565551806" at bounding box center [916, 506] width 470 height 13
copy div "https://app-eu1.hubspot.com/contacts/25600958/record/0-5/239565551806"
click at [1143, 20] on icon at bounding box center [1147, 22] width 13 height 13
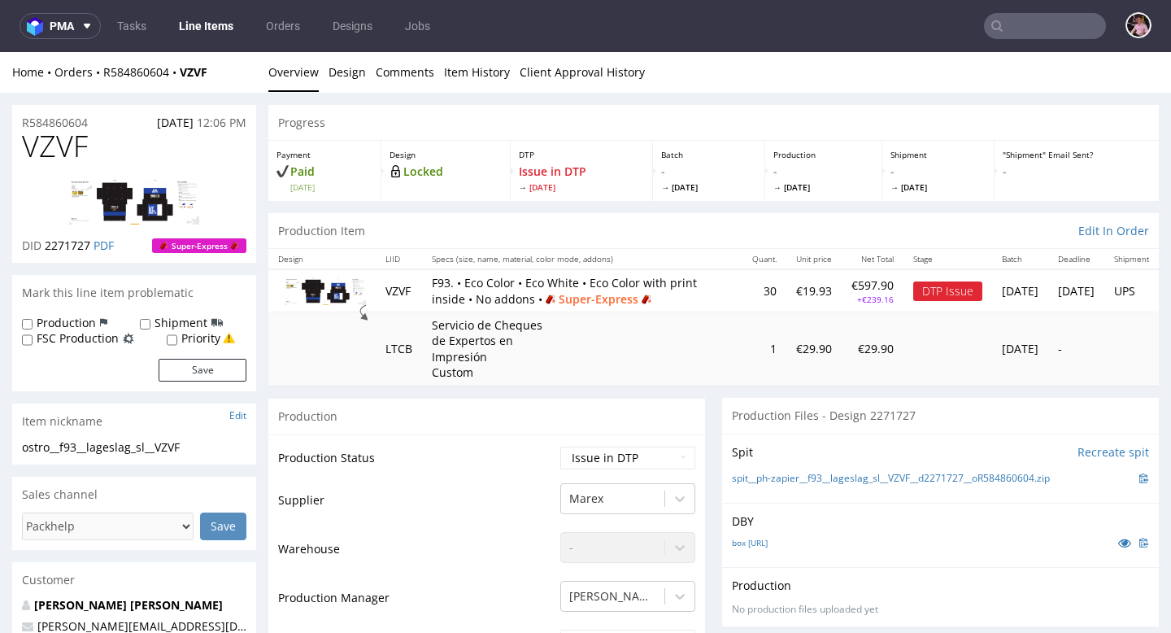
click at [128, 80] on div "Home Orders R584860604 VZVF Overview Design Comments Item History Client Approv…" at bounding box center [585, 72] width 1171 height 41
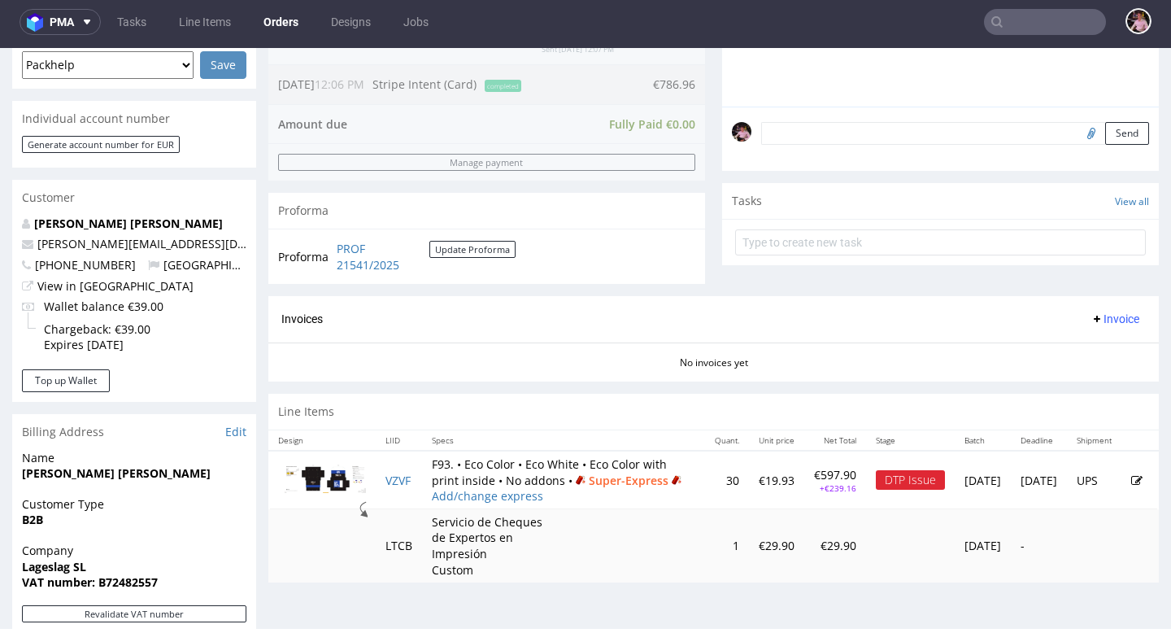
scroll to position [436, 0]
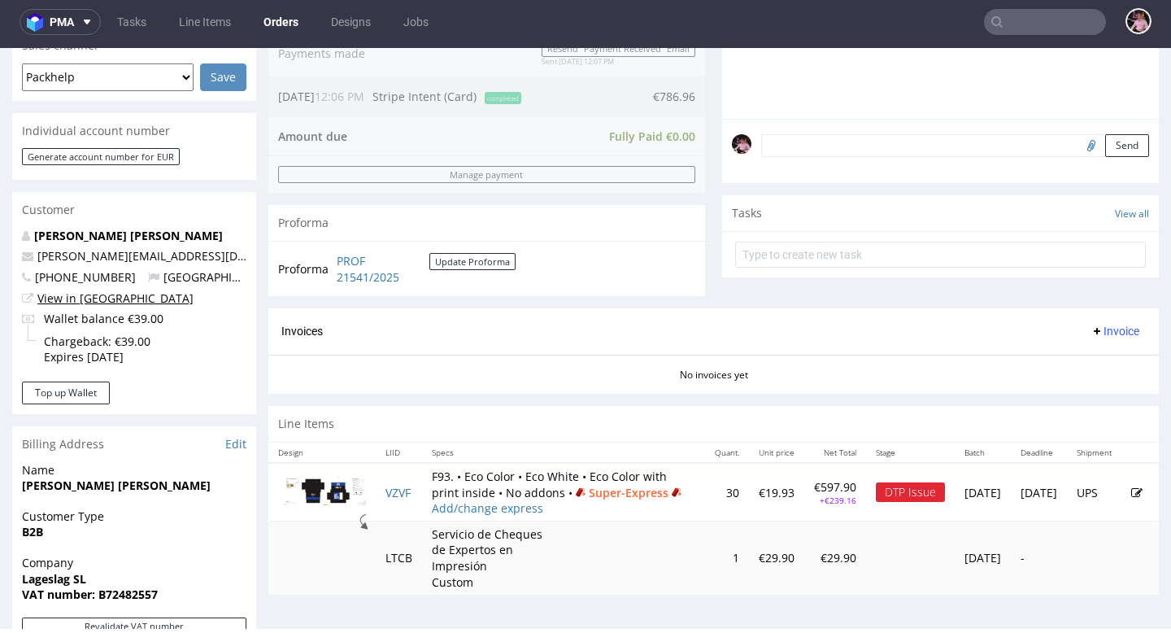
click at [93, 298] on link "View in [GEOGRAPHIC_DATA]" at bounding box center [115, 297] width 156 height 15
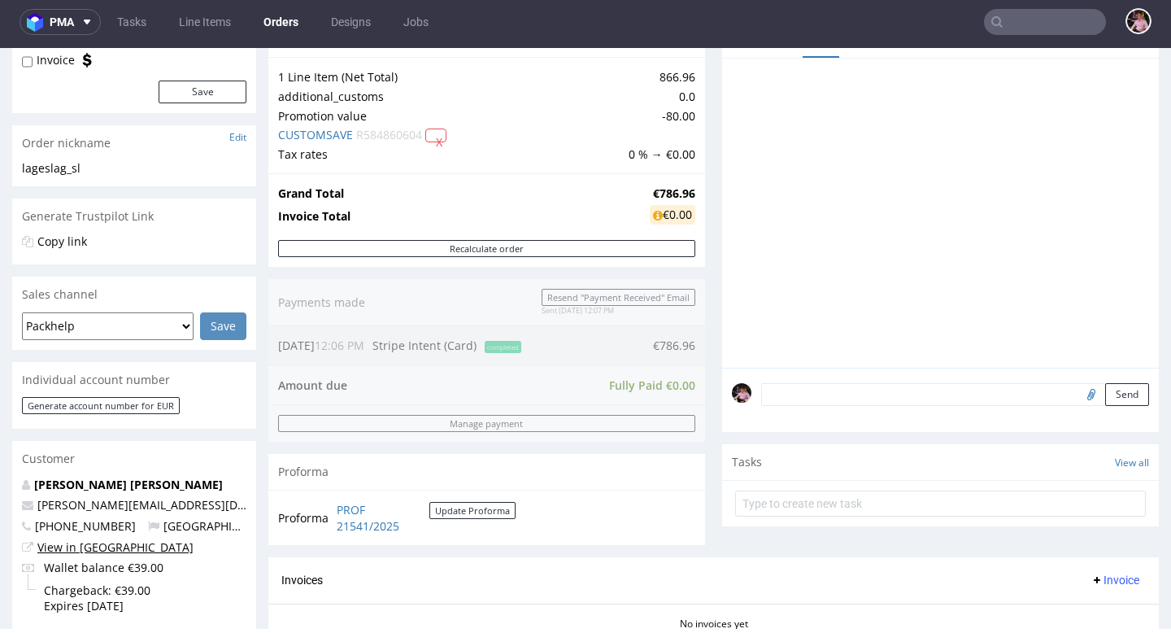
scroll to position [0, 0]
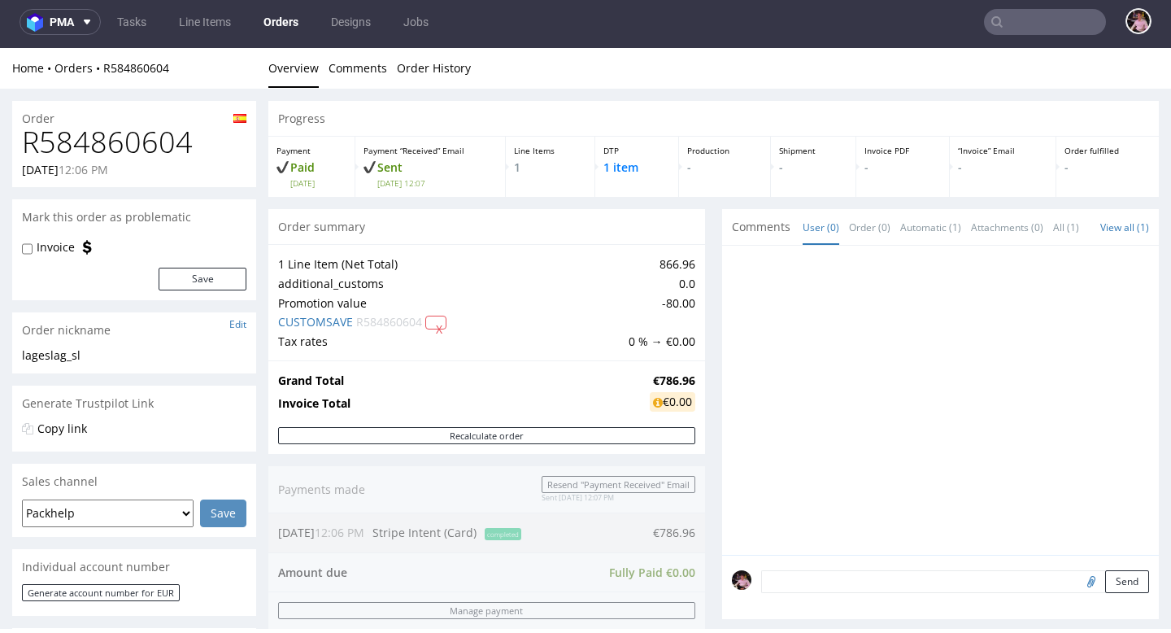
click at [145, 141] on h1 "R584860604" at bounding box center [134, 142] width 224 height 33
copy h1 "R584860604"
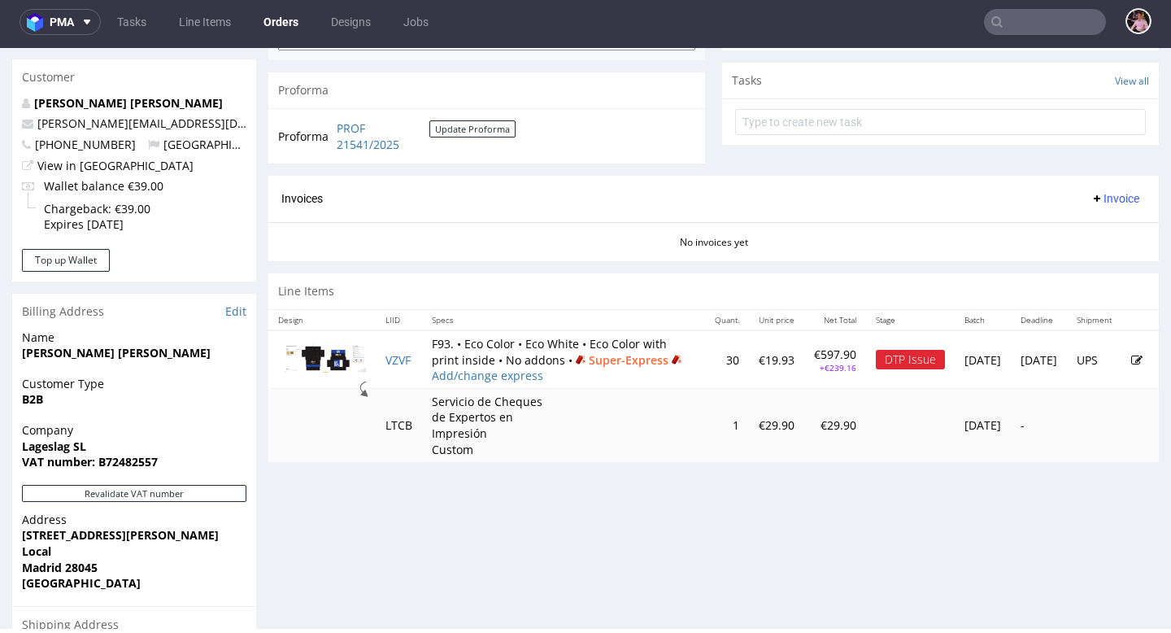
scroll to position [613, 0]
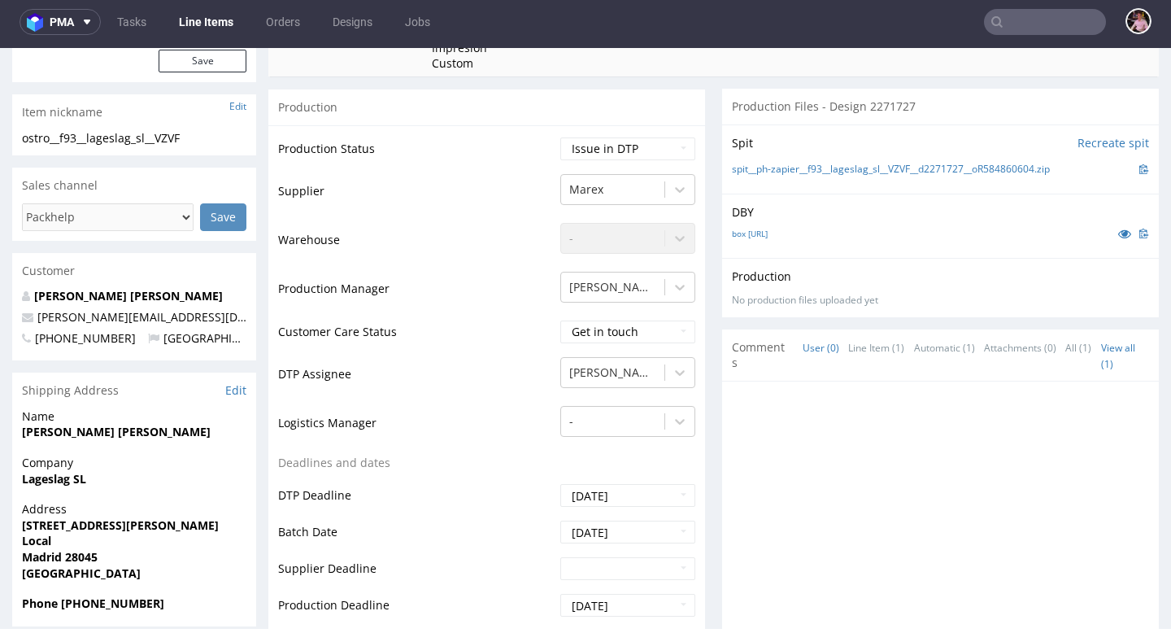
scroll to position [500, 0]
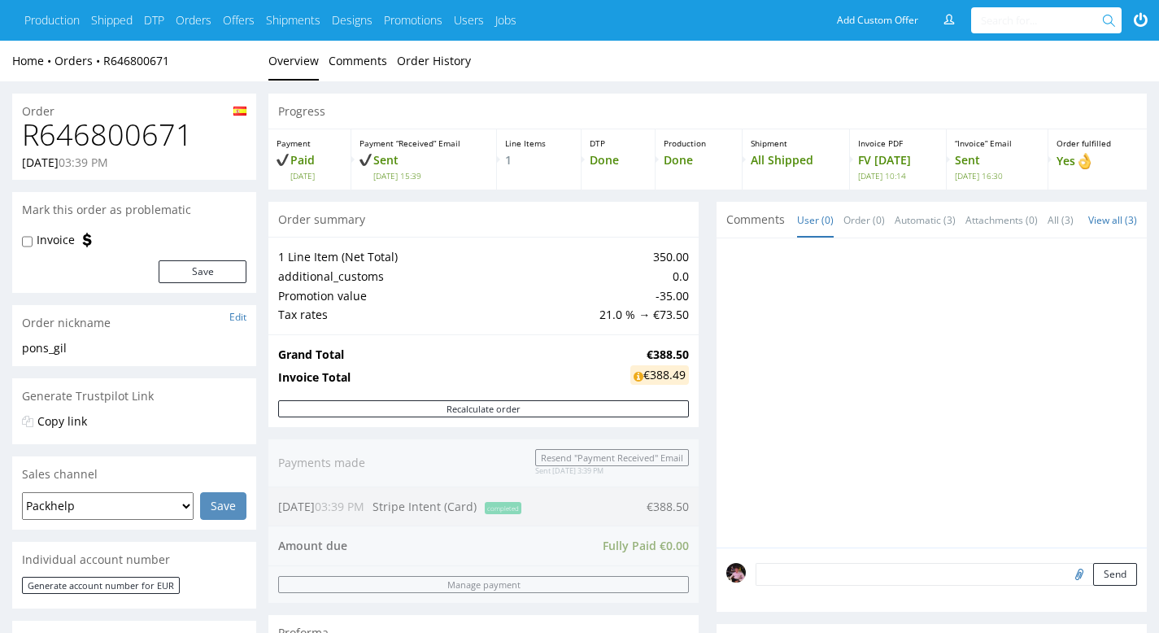
click at [96, 144] on h1 "R646800671" at bounding box center [134, 135] width 224 height 33
copy h1 "R646800671"
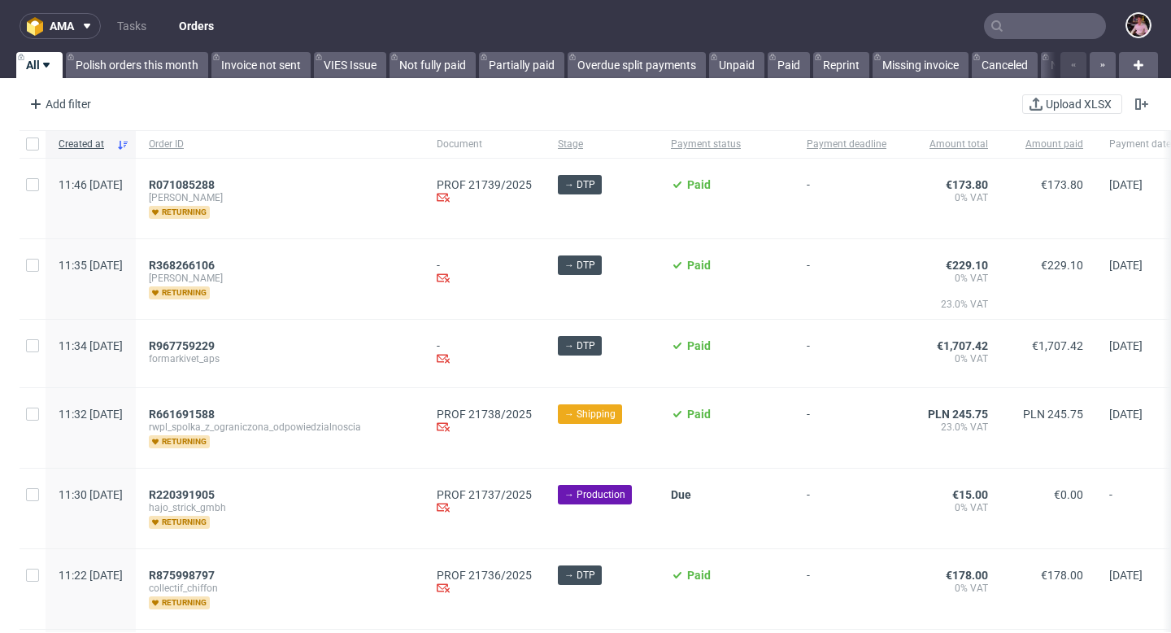
click at [1046, 29] on input "text" at bounding box center [1045, 26] width 122 height 26
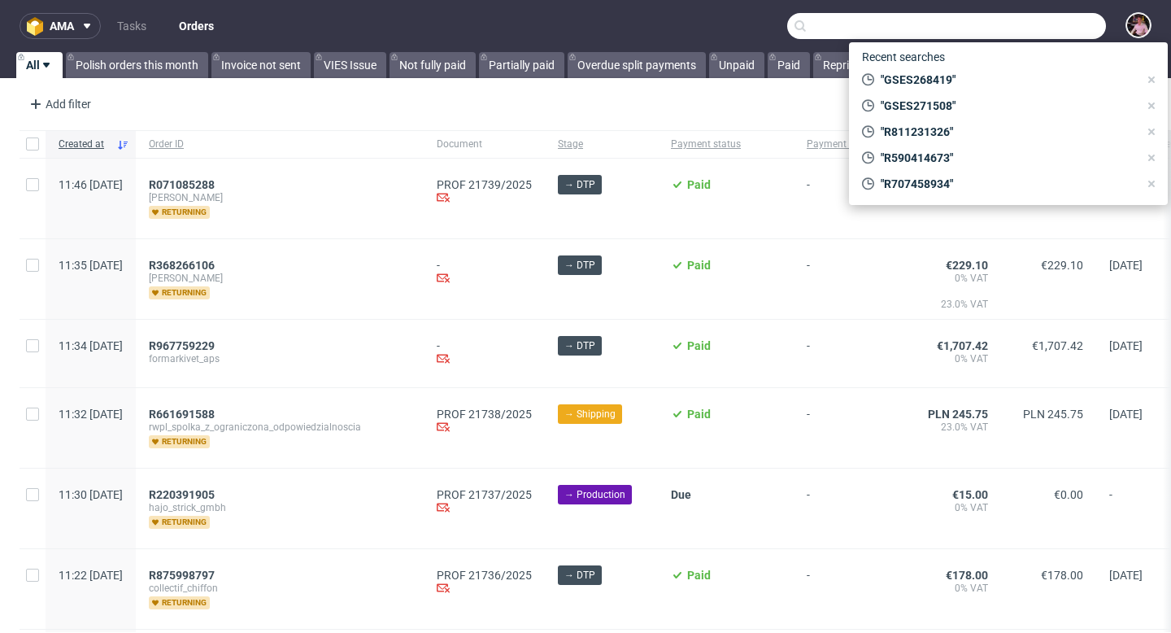
paste input "R646800671"
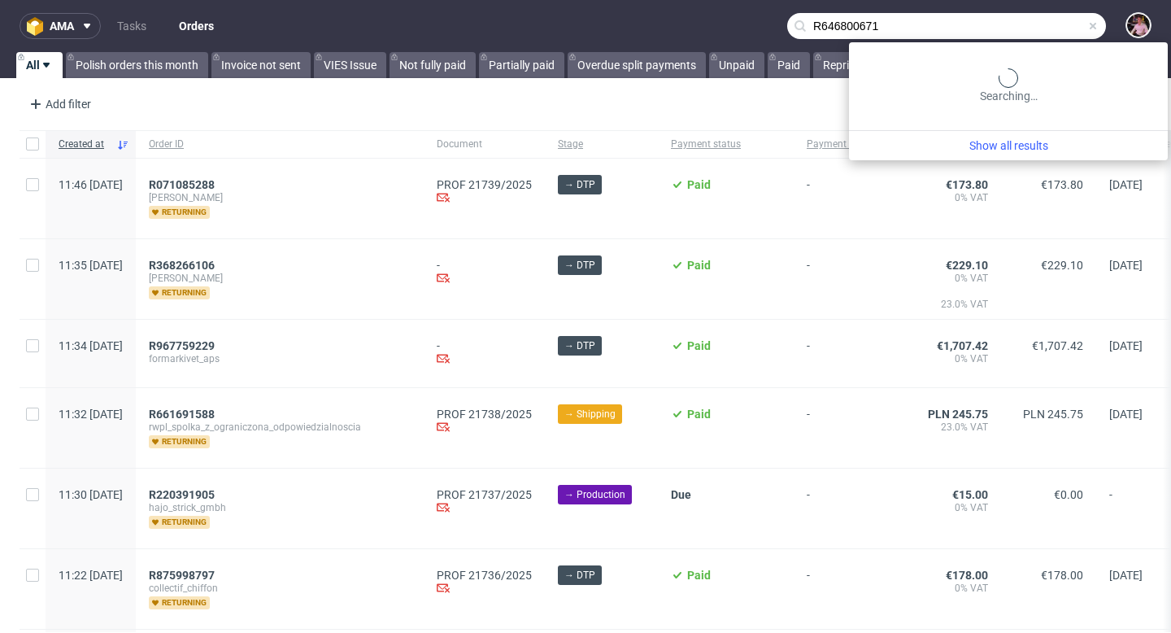
type input "R646800671"
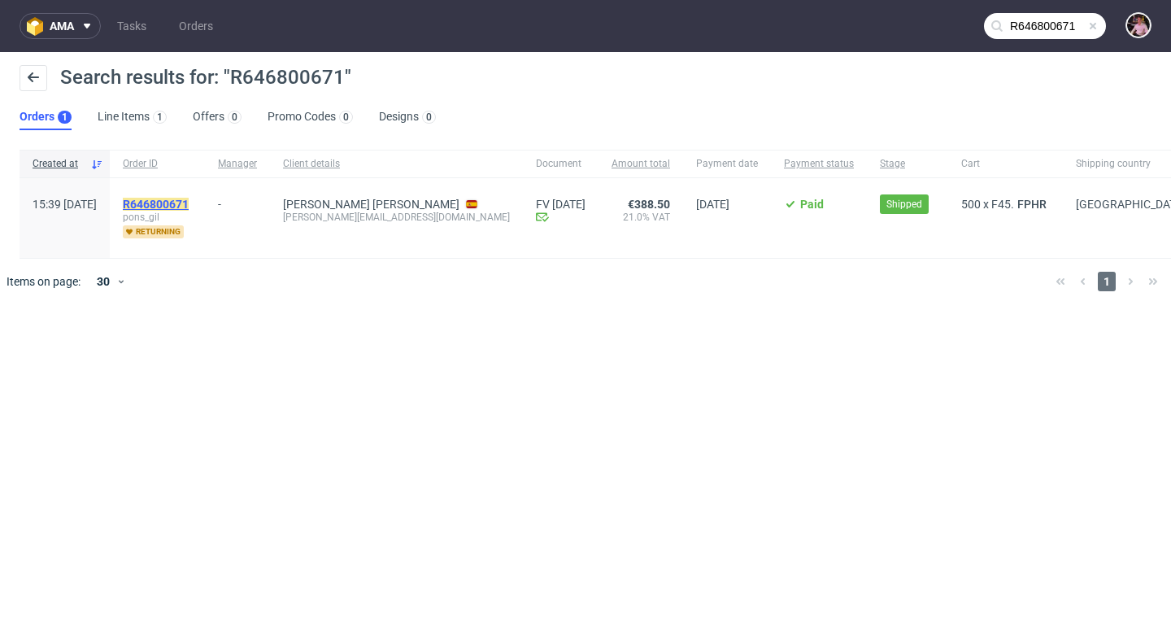
click at [189, 201] on mark "R646800671" at bounding box center [156, 204] width 66 height 13
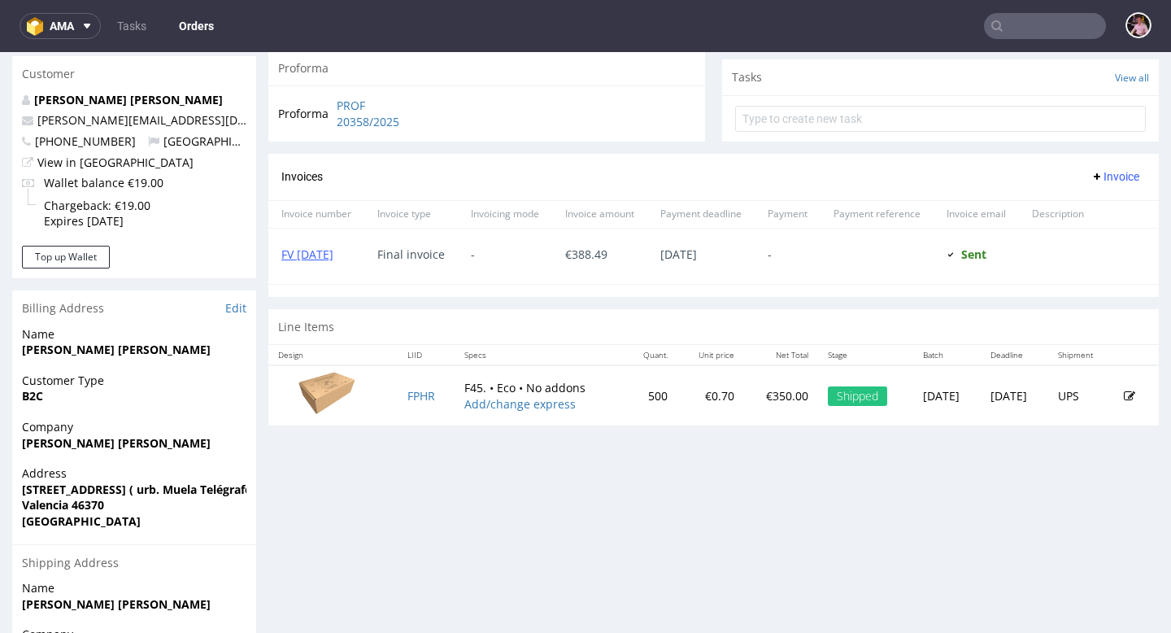
scroll to position [475, 0]
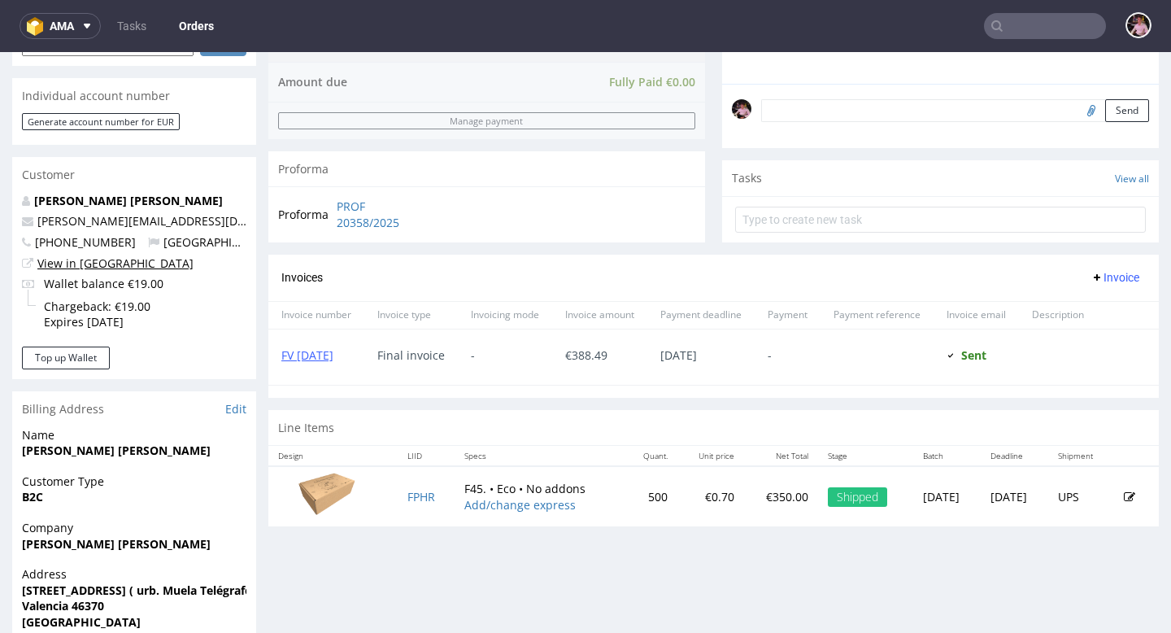
click at [98, 269] on link "View in [GEOGRAPHIC_DATA]" at bounding box center [115, 262] width 156 height 15
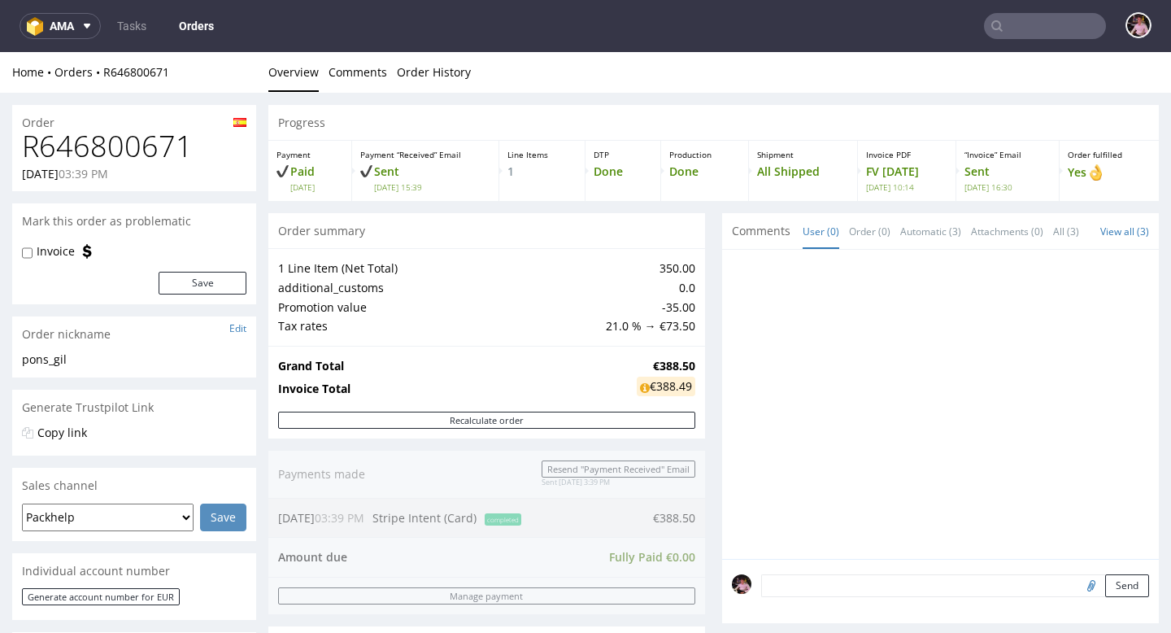
click at [107, 141] on h1 "R646800671" at bounding box center [134, 146] width 224 height 33
copy h1 "R646800671"
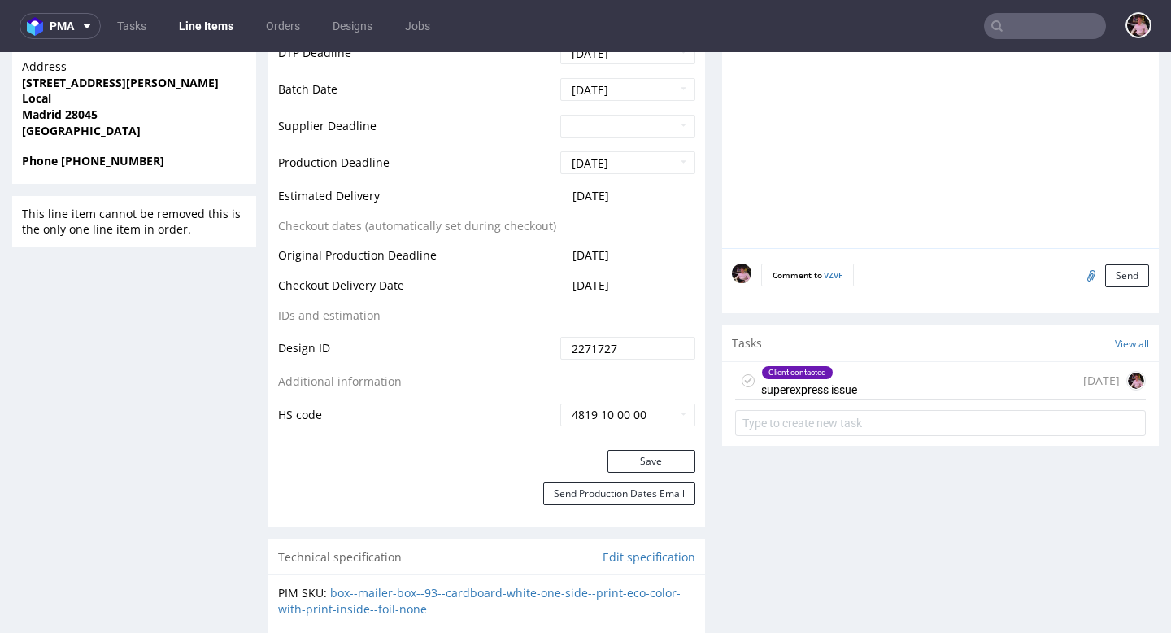
scroll to position [771, 0]
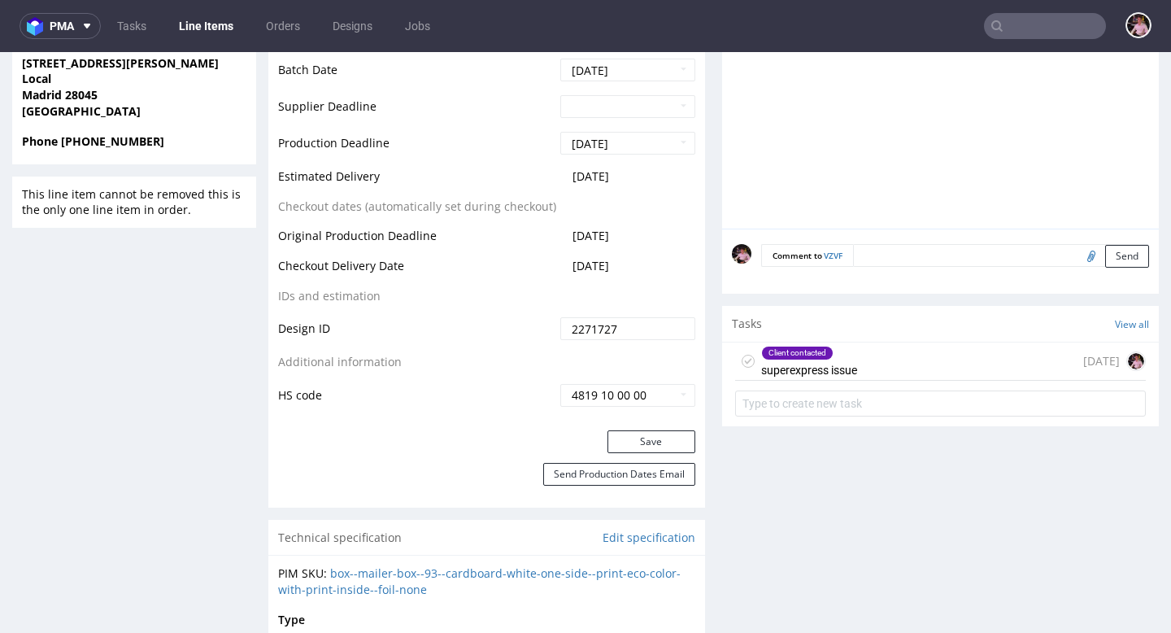
click at [912, 380] on div "Client contacted superexpress issue [DATE]" at bounding box center [940, 361] width 411 height 38
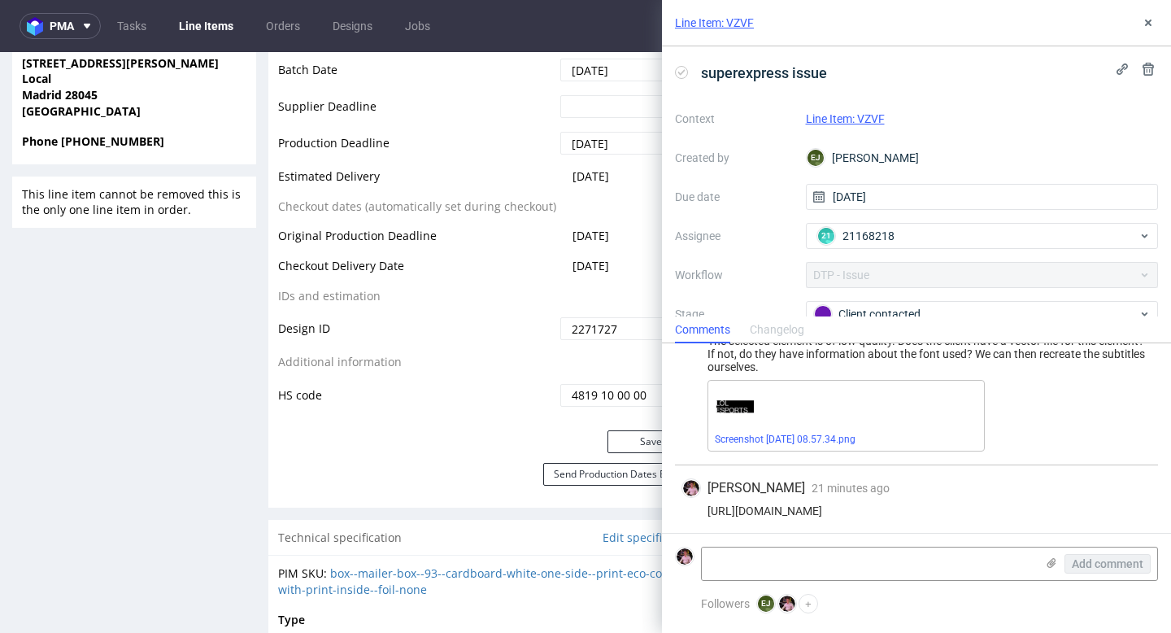
scroll to position [52, 0]
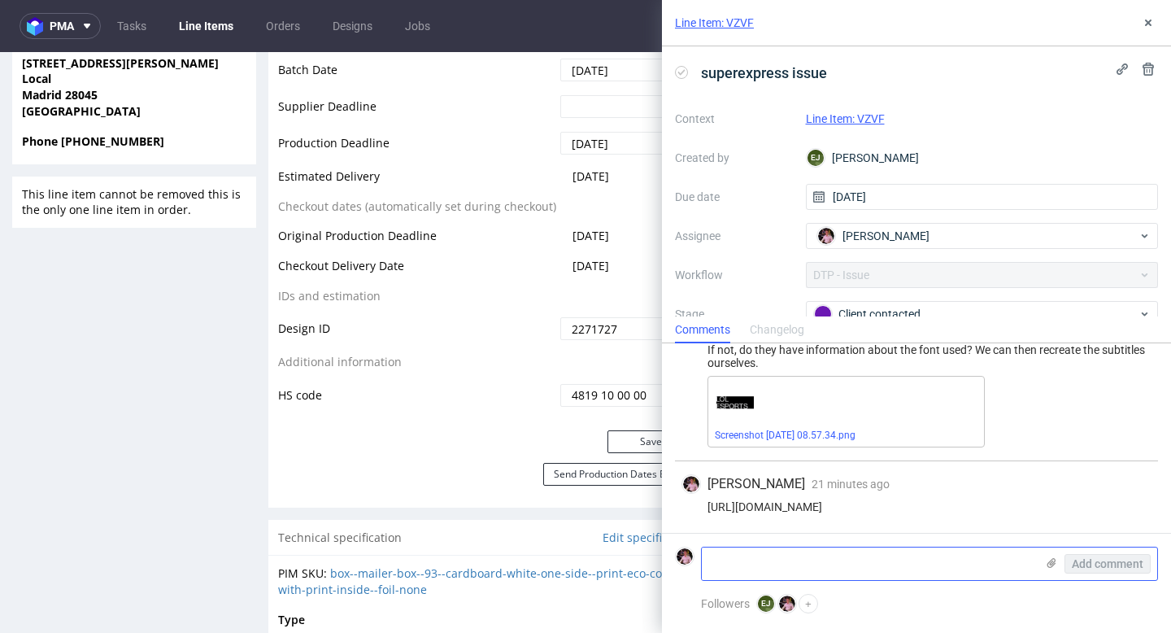
click at [827, 552] on textarea at bounding box center [868, 563] width 333 height 33
paste textarea "[URL][DOMAIN_NAME]"
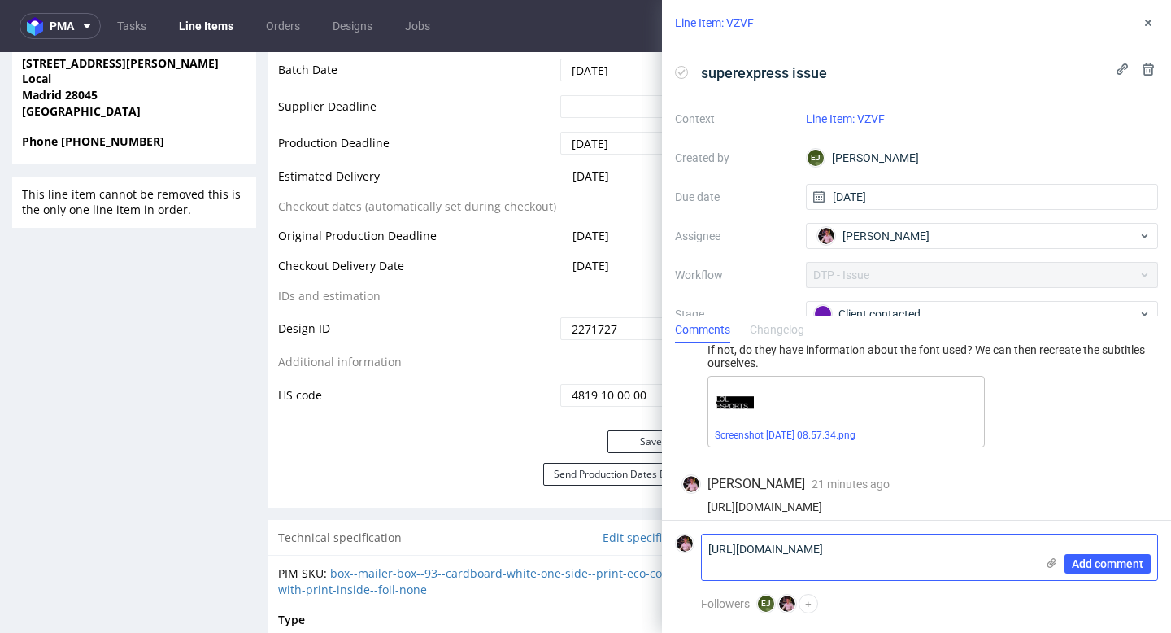
scroll to position [0, 0]
type textarea "[URL][DOMAIN_NAME]"
click at [1098, 568] on span "Add comment" at bounding box center [1108, 563] width 72 height 11
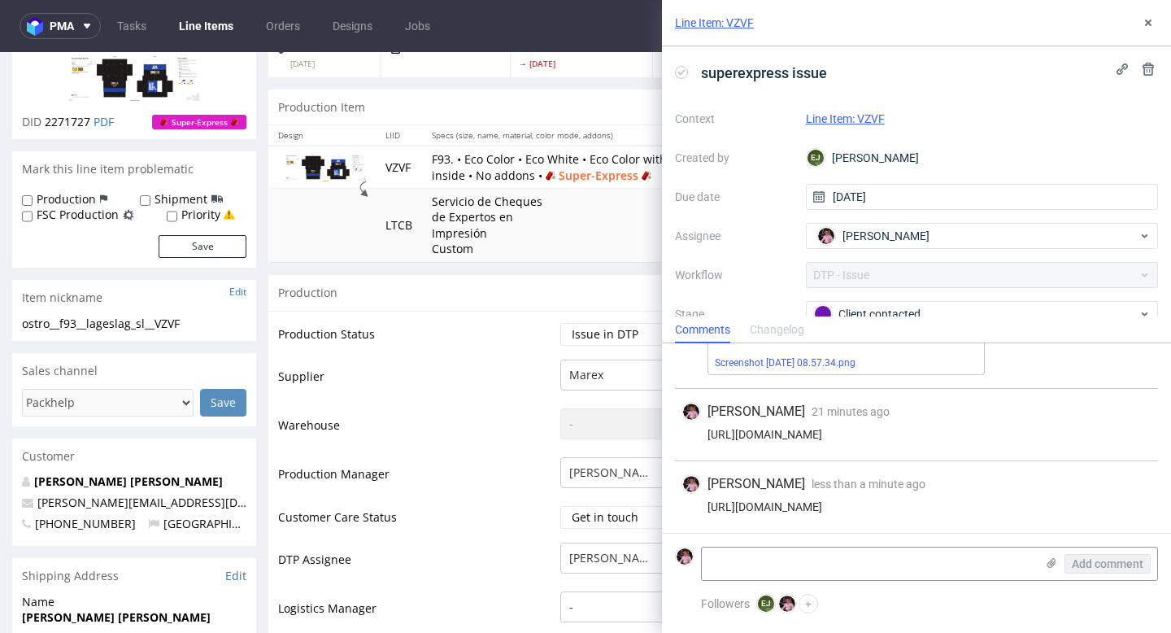
scroll to position [122, 0]
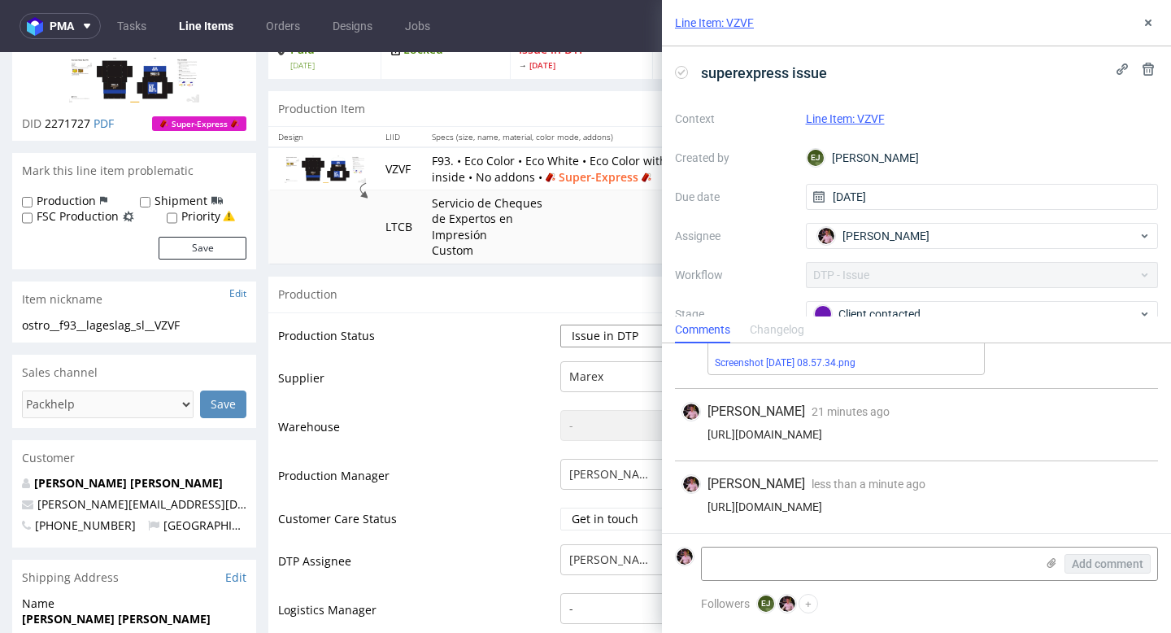
click at [613, 347] on select "Waiting for Artwork Waiting for Diecut Waiting for Mockup Waiting for DTP Waiti…" at bounding box center [627, 335] width 135 height 23
select select "back_for_dtp"
click at [560, 324] on select "Waiting for Artwork Waiting for Diecut Waiting for Mockup Waiting for DTP Waiti…" at bounding box center [627, 335] width 135 height 23
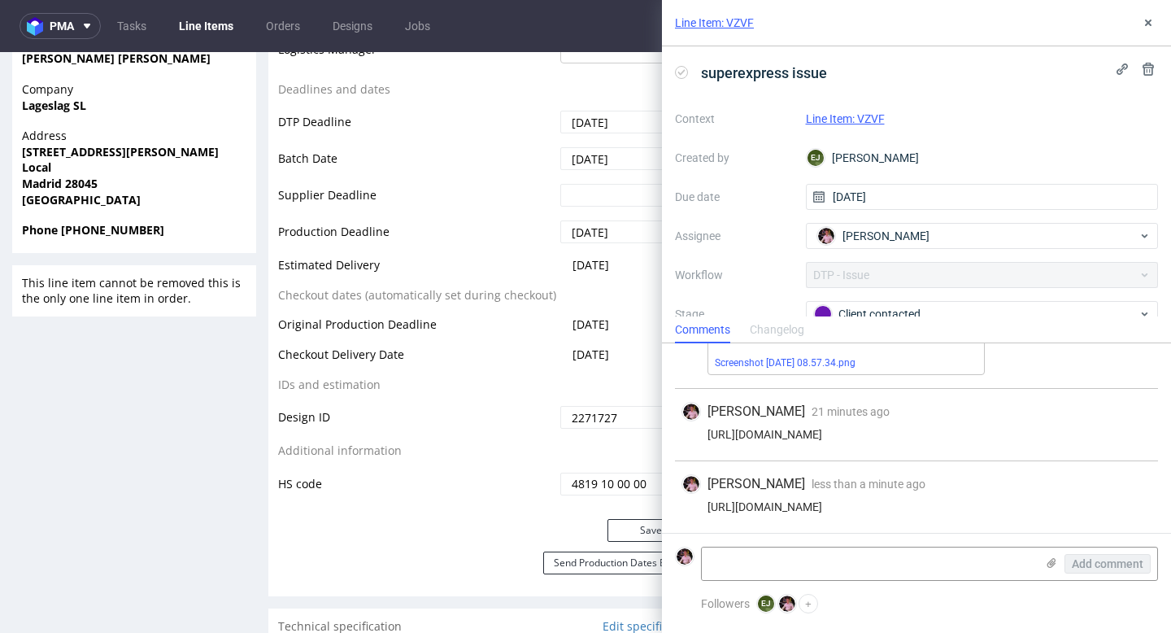
scroll to position [805, 0]
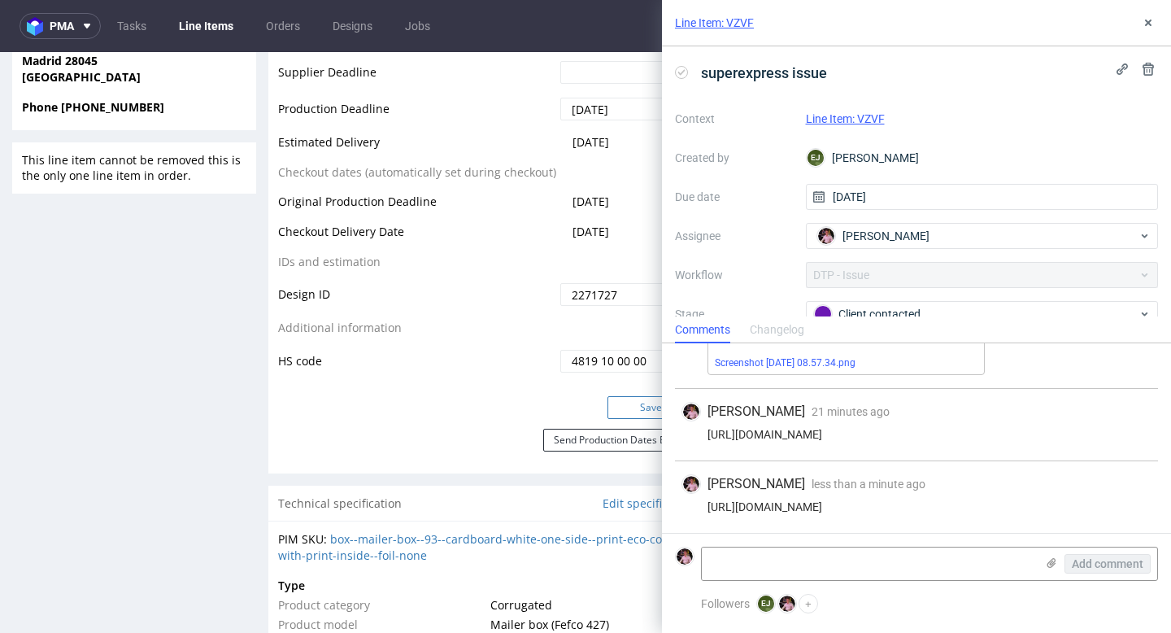
click at [612, 419] on button "Save" at bounding box center [651, 407] width 88 height 23
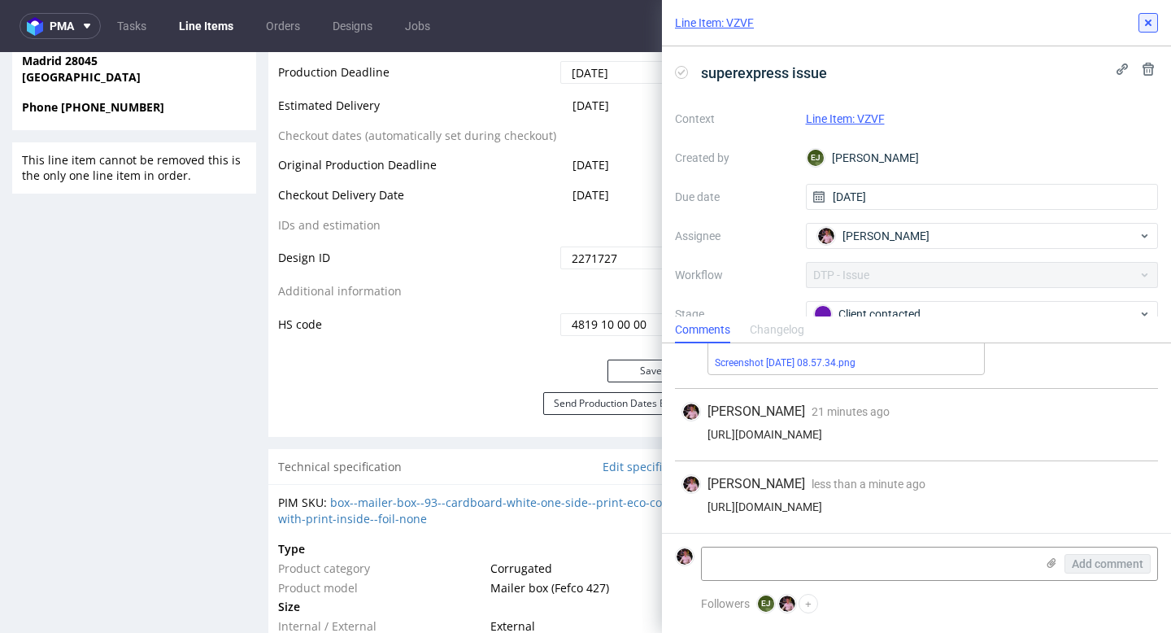
click at [1144, 23] on icon at bounding box center [1147, 22] width 13 height 13
